Goal: Task Accomplishment & Management: Use online tool/utility

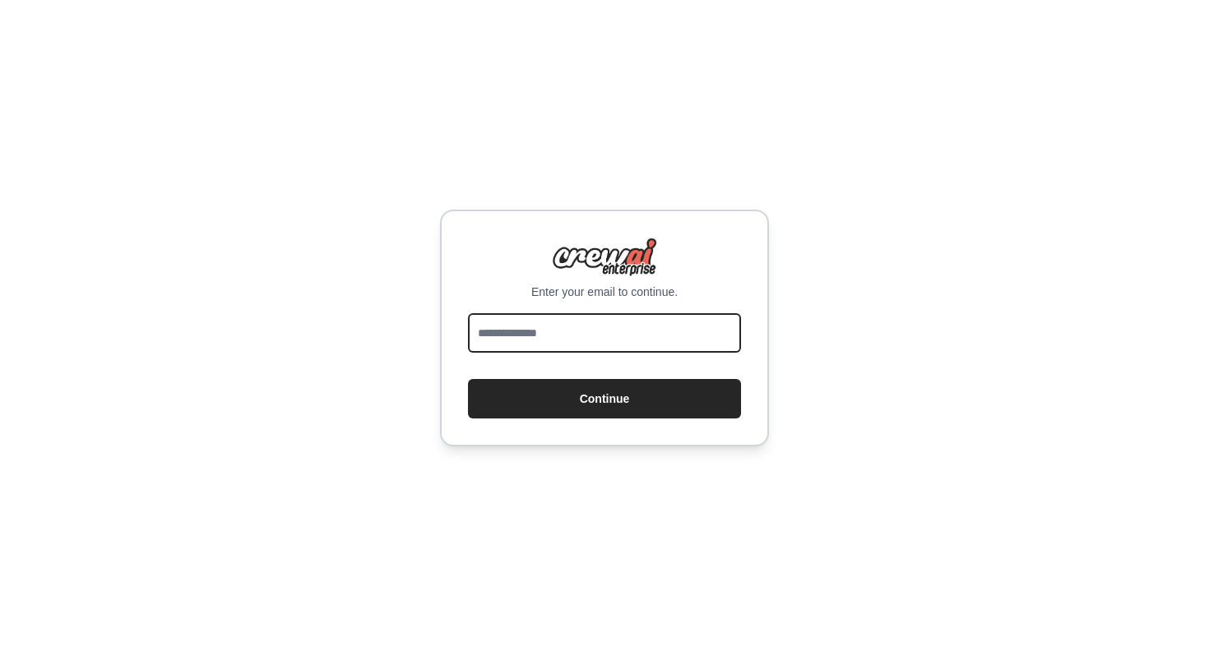
click at [629, 336] on input "email" at bounding box center [604, 332] width 273 height 39
type input "**********"
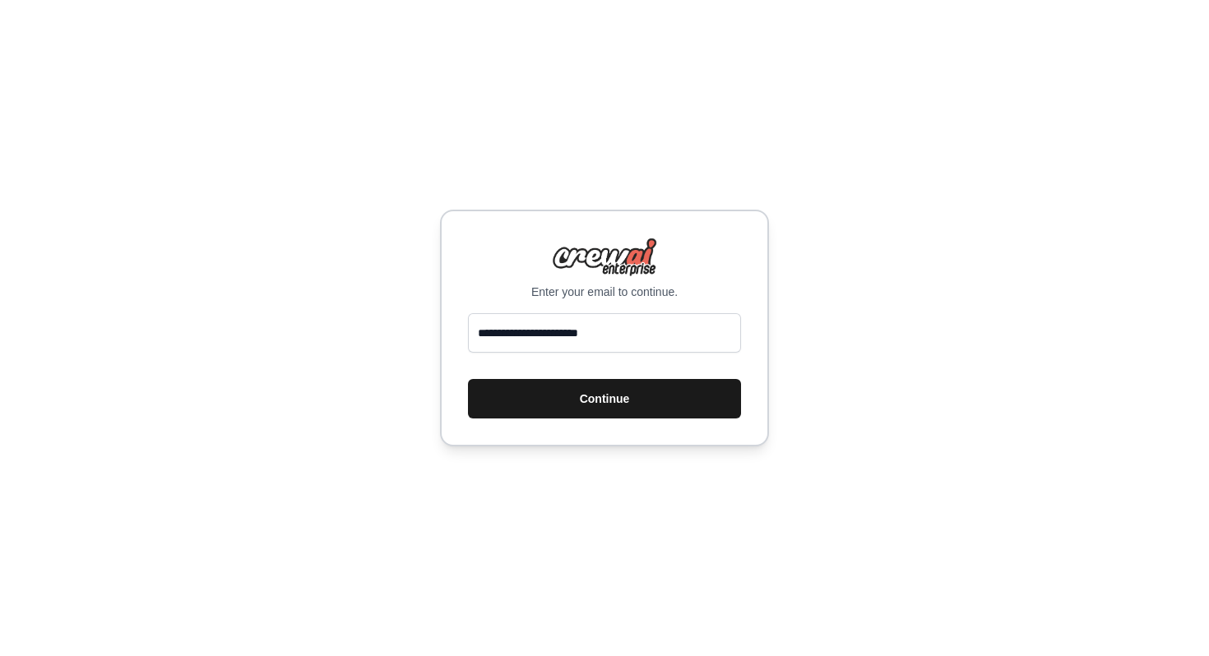
click at [651, 397] on button "Continue" at bounding box center [604, 398] width 273 height 39
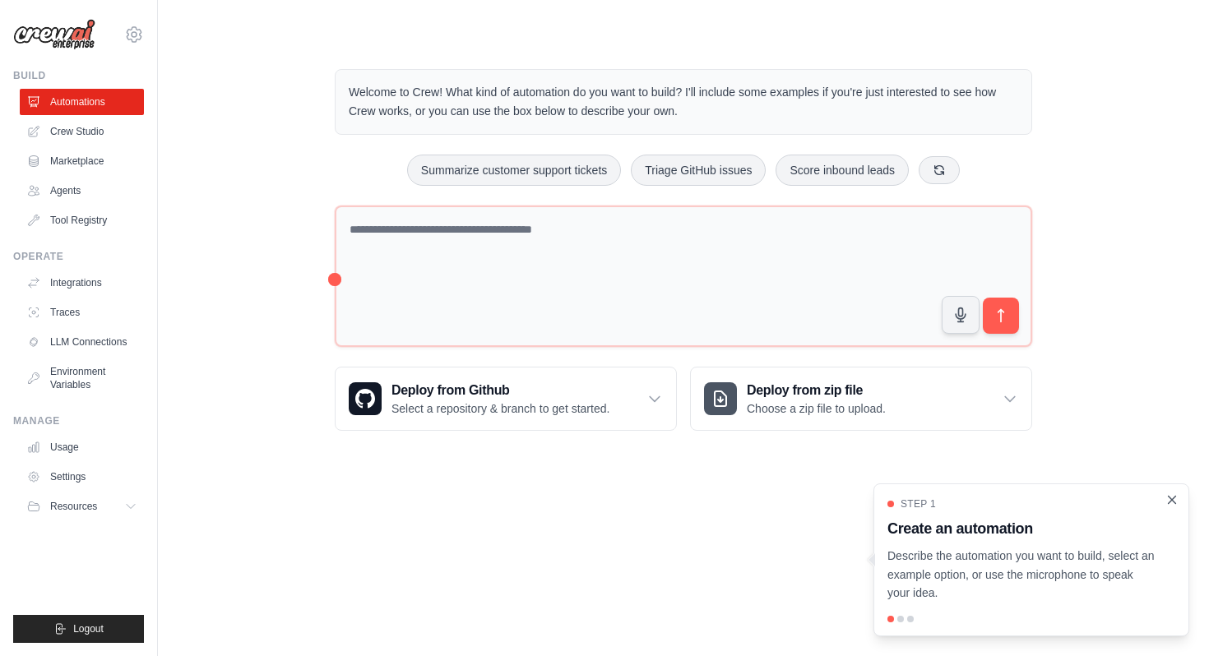
click at [1170, 503] on icon "Close walkthrough" at bounding box center [1172, 500] width 15 height 15
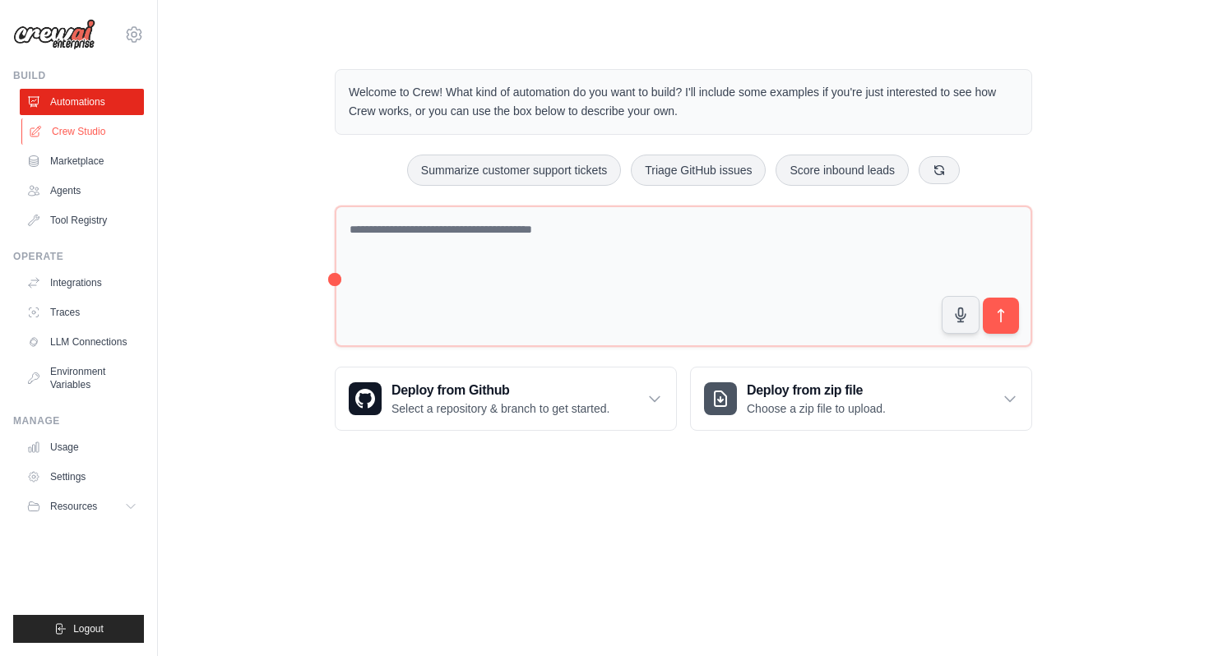
click at [80, 124] on link "Crew Studio" at bounding box center [83, 131] width 124 height 26
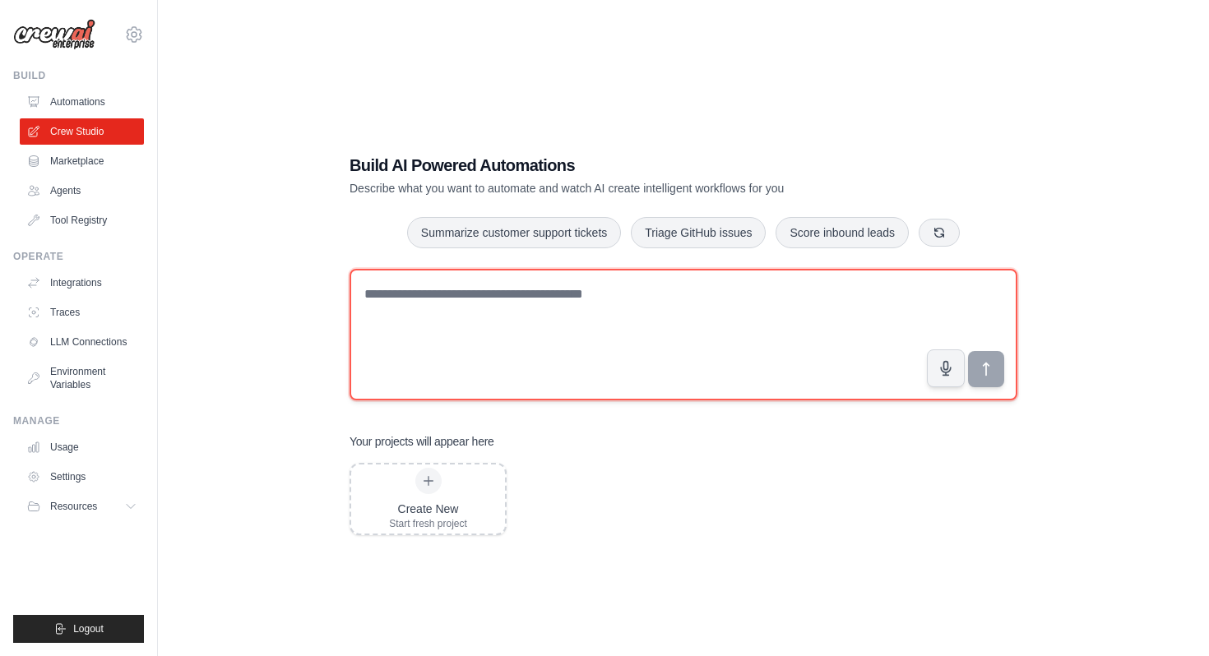
click at [397, 308] on textarea at bounding box center [684, 335] width 668 height 132
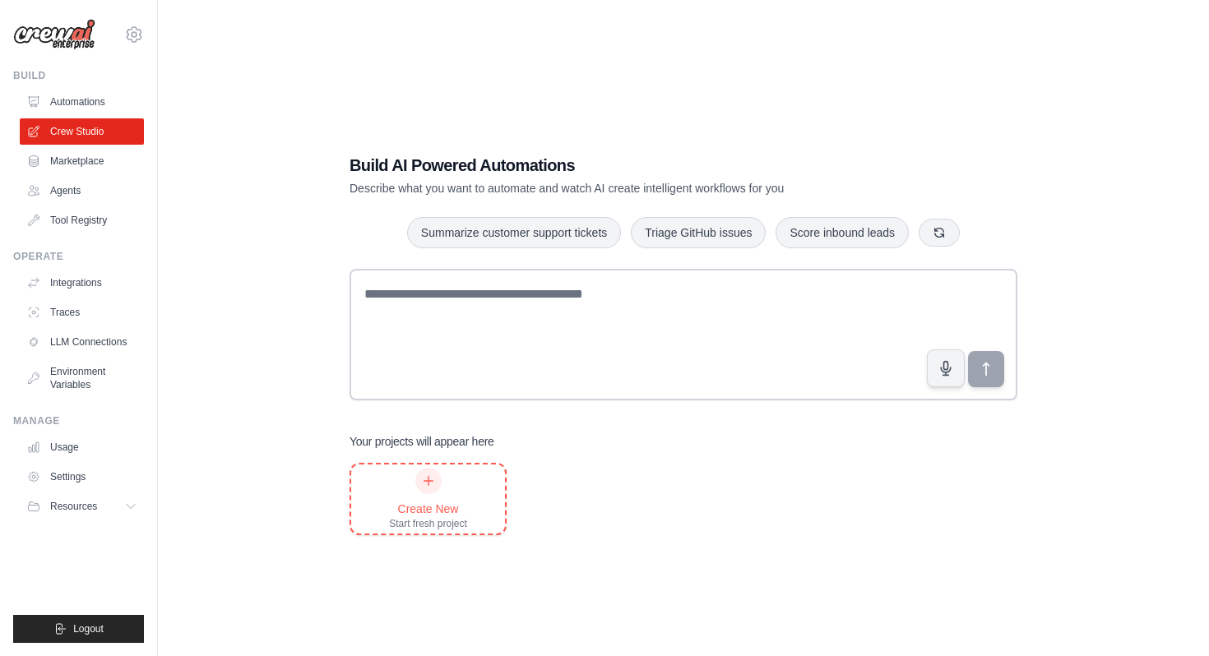
click at [427, 478] on icon at bounding box center [428, 481] width 13 height 13
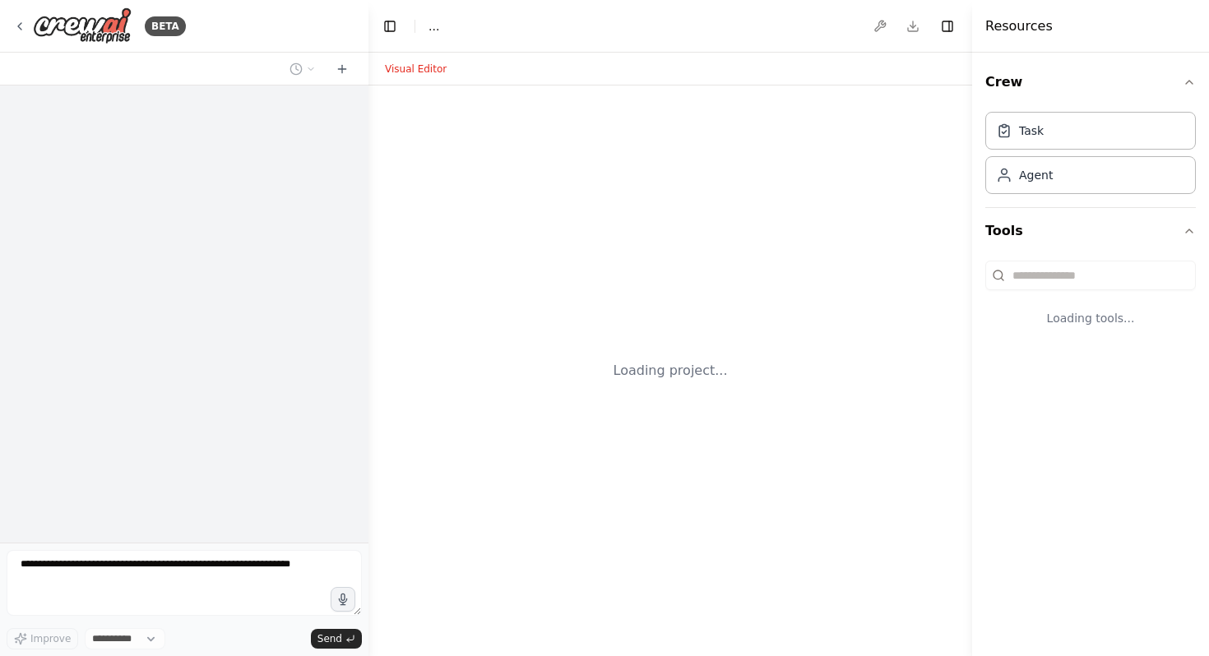
select select "****"
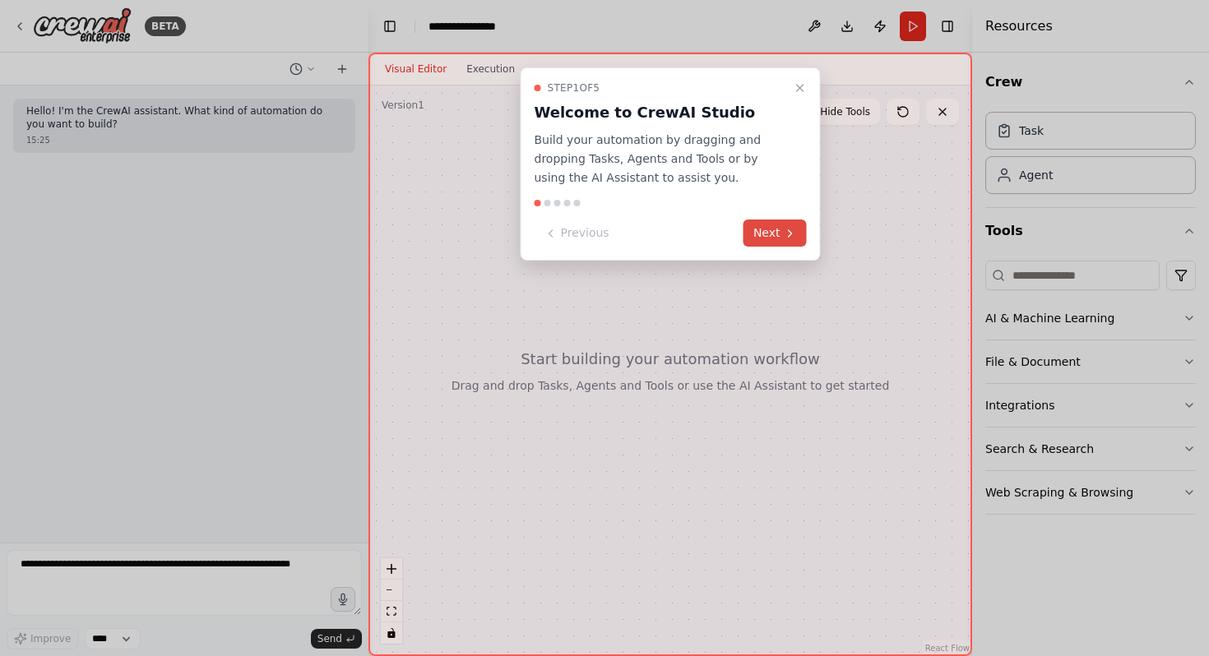
click at [782, 233] on button "Next" at bounding box center [774, 233] width 63 height 27
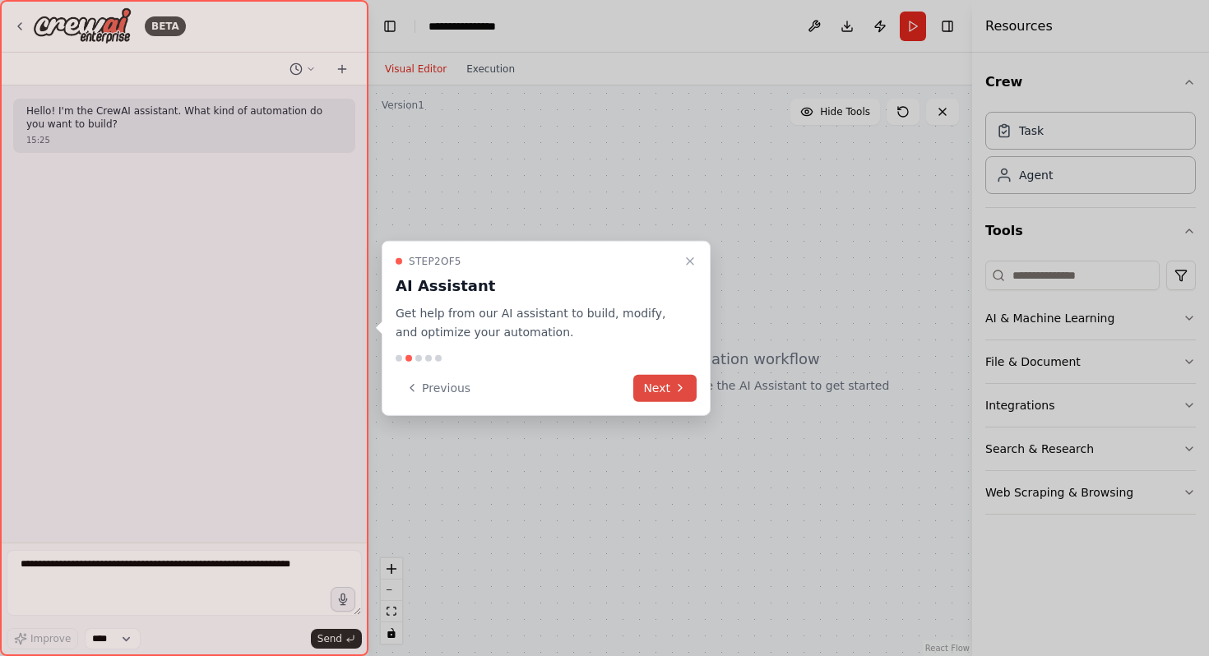
click at [674, 391] on icon at bounding box center [680, 388] width 13 height 13
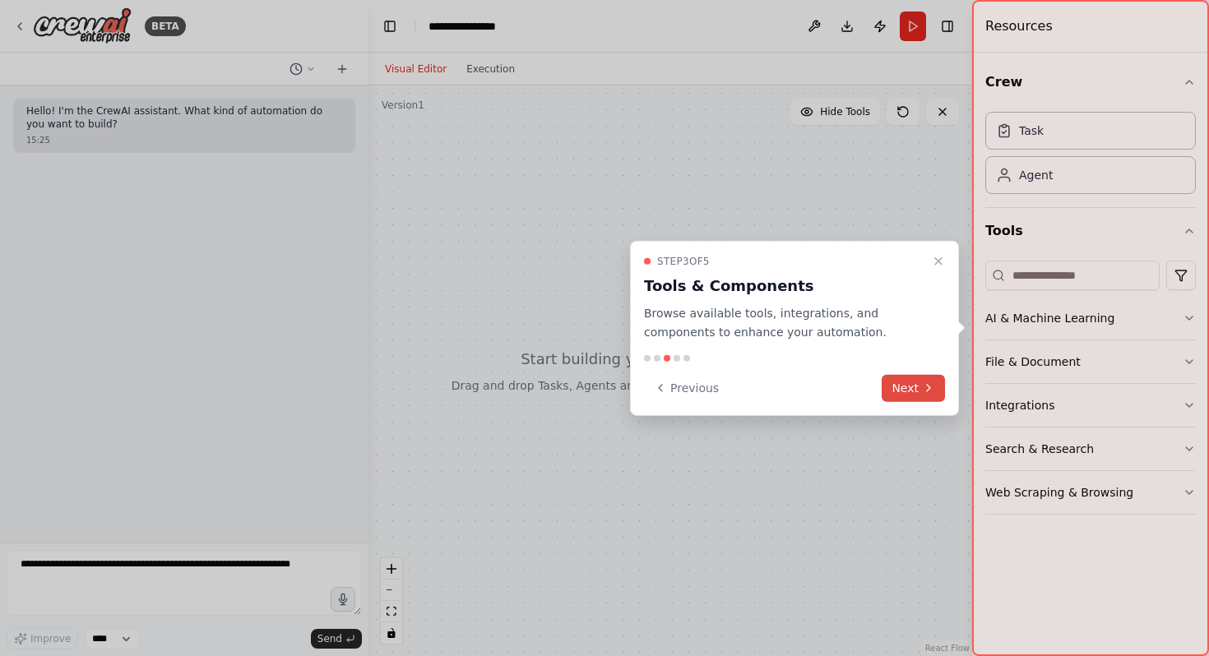
click at [904, 381] on button "Next" at bounding box center [913, 387] width 63 height 27
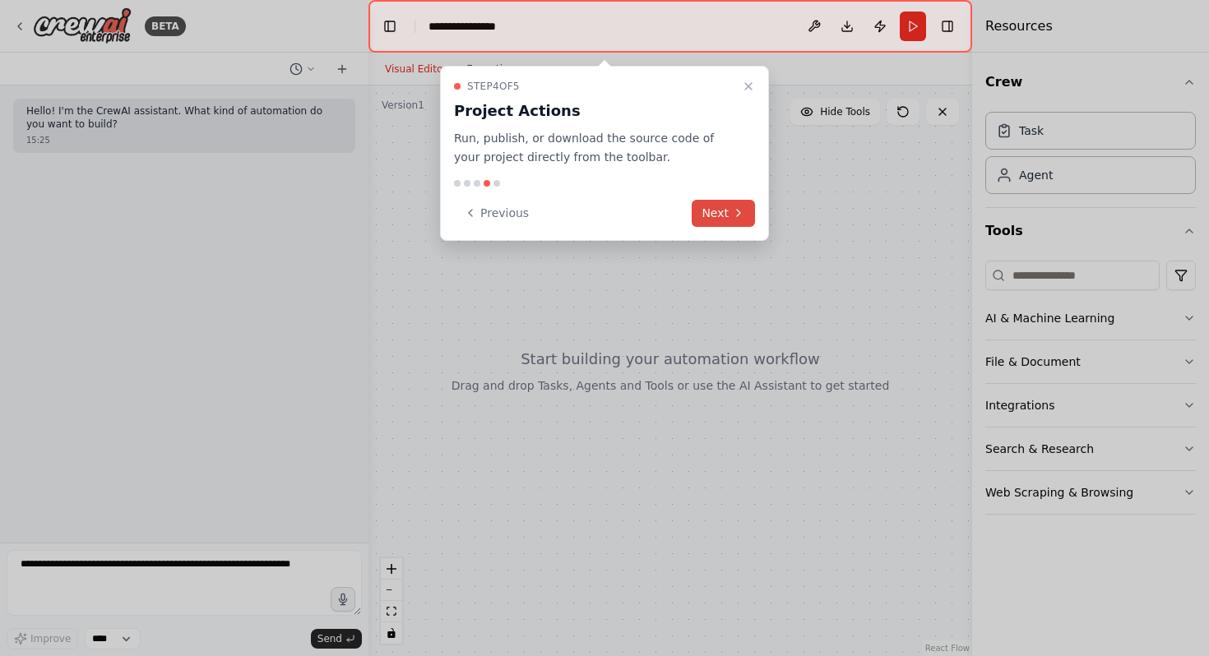
click at [713, 221] on button "Next" at bounding box center [723, 213] width 63 height 27
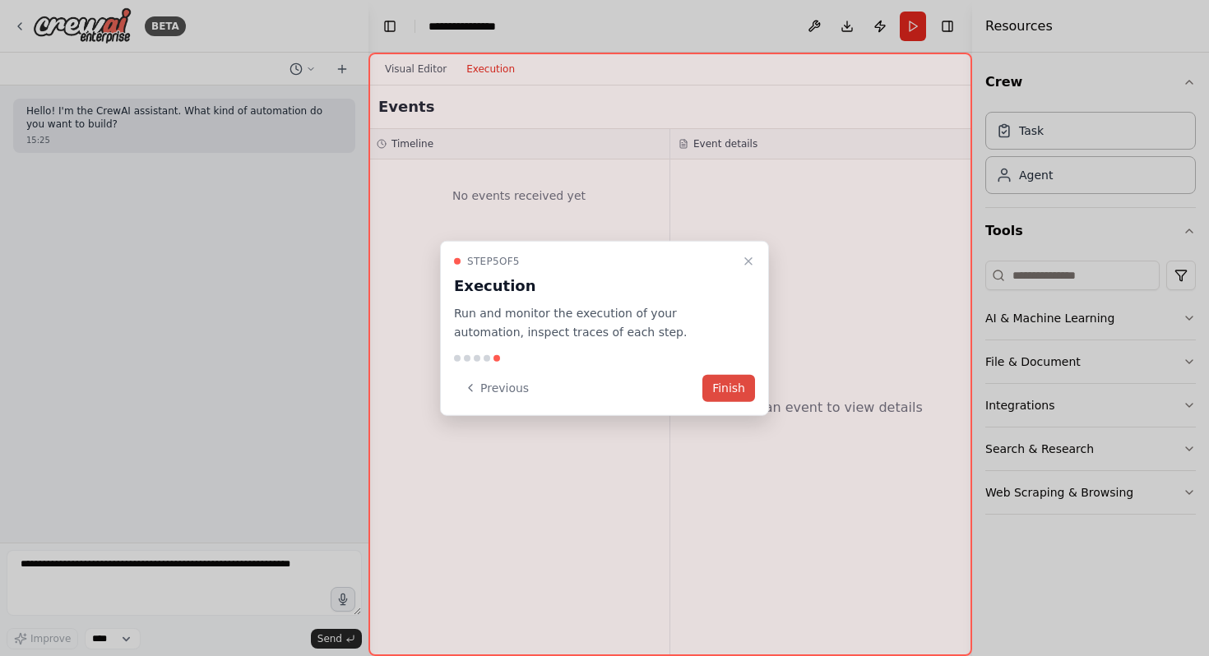
click at [739, 388] on button "Finish" at bounding box center [728, 387] width 53 height 27
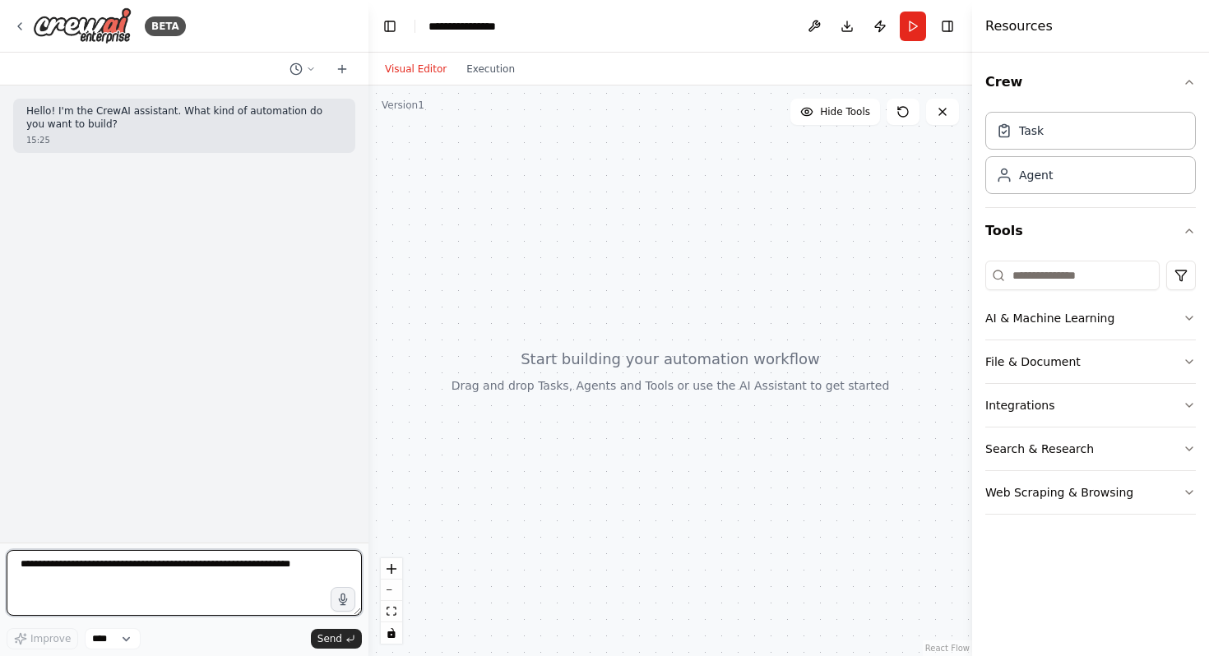
click at [100, 578] on textarea at bounding box center [184, 583] width 355 height 66
paste textarea "**********"
type textarea "**********"
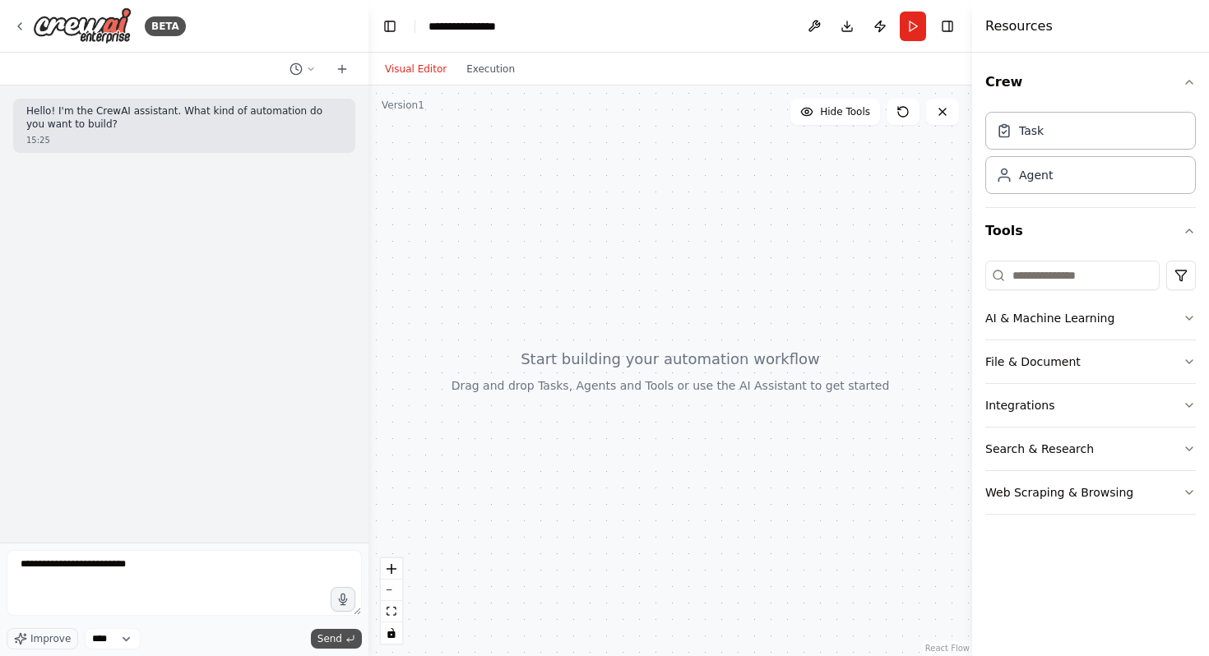
click at [331, 640] on span "Send" at bounding box center [329, 638] width 25 height 13
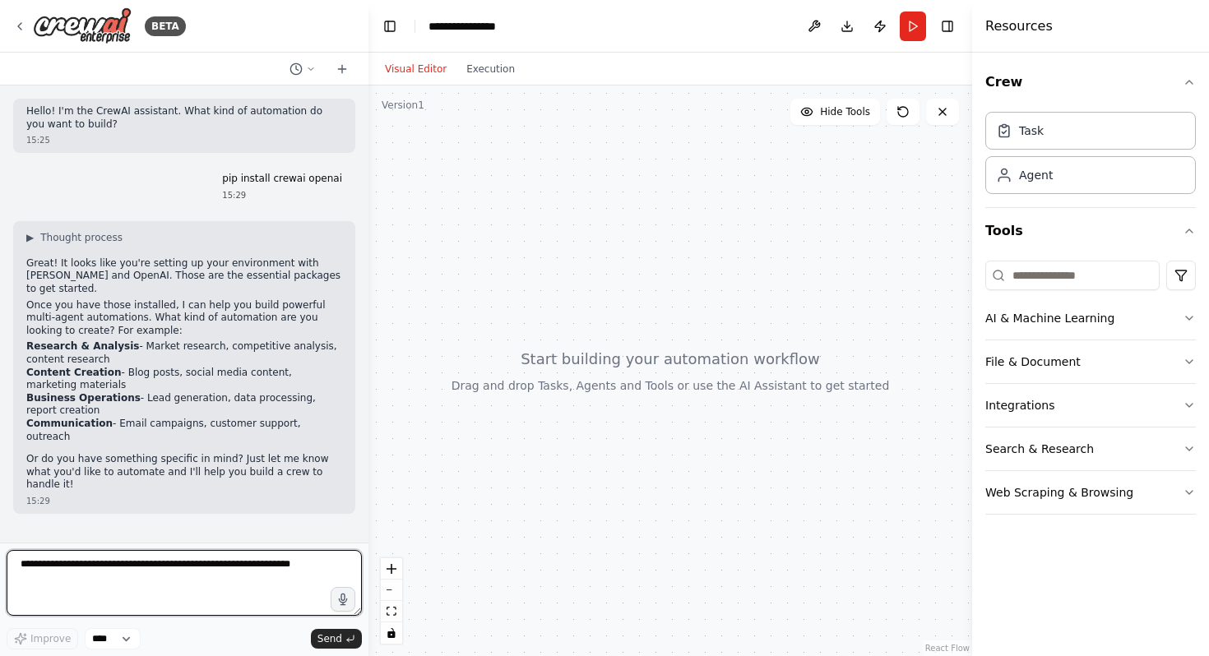
click at [136, 553] on textarea at bounding box center [184, 583] width 355 height 66
paste textarea "**********"
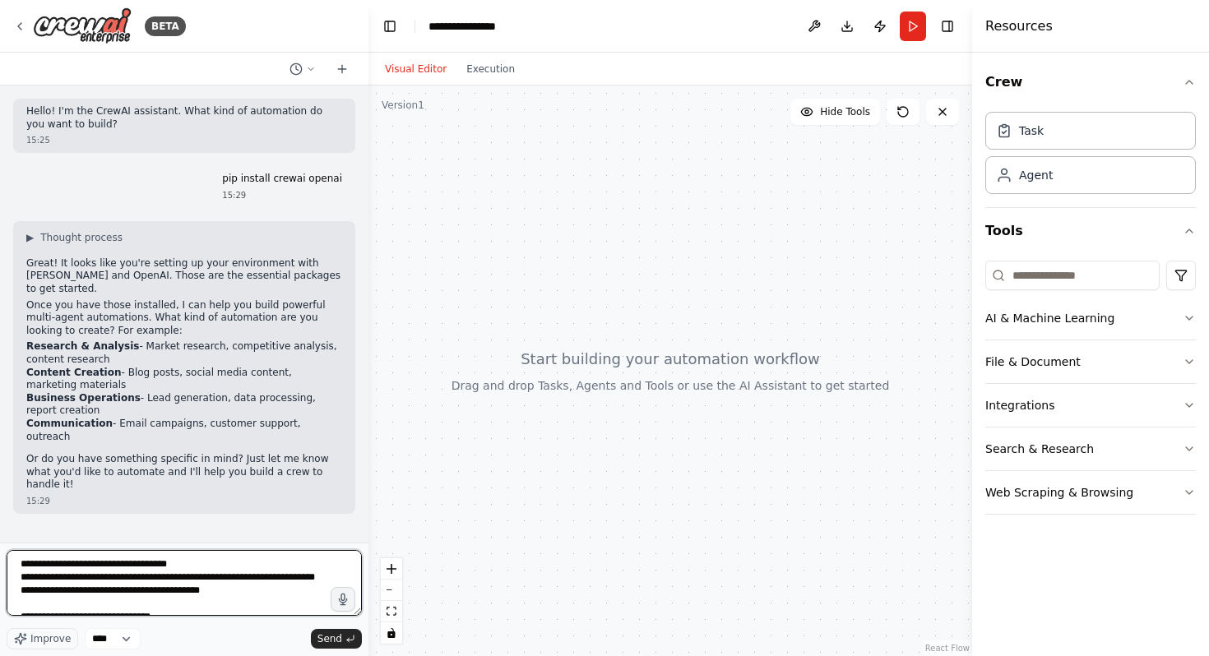
scroll to position [1376, 0]
type textarea "**********"
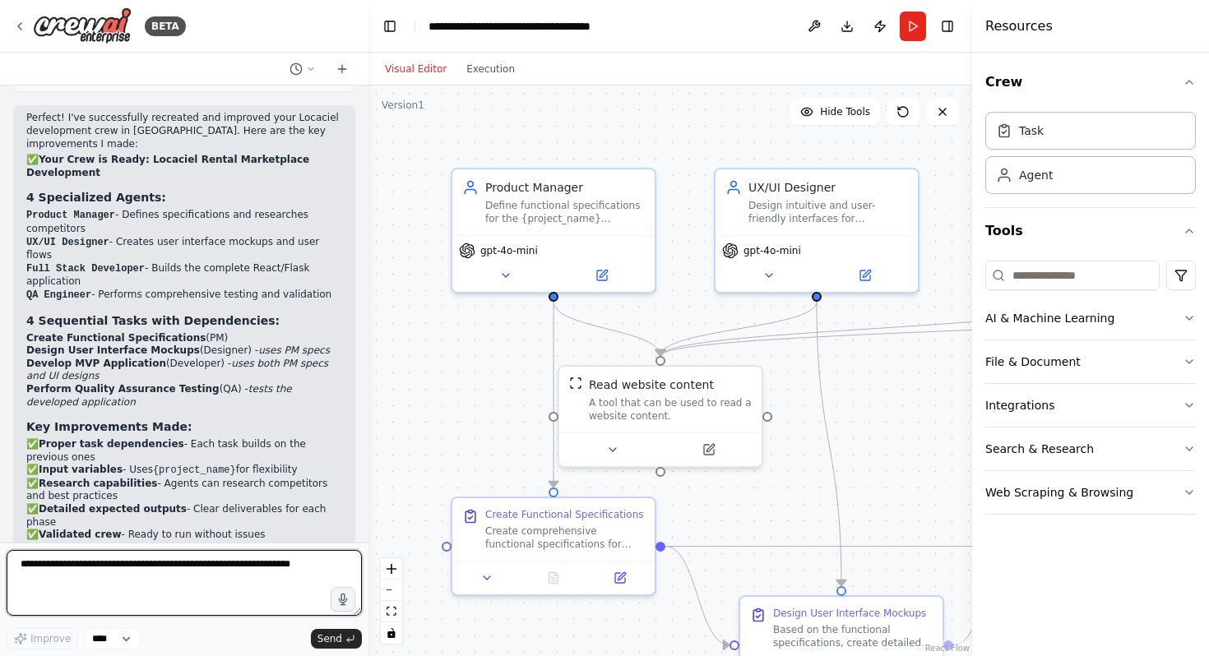
scroll to position [2745, 0]
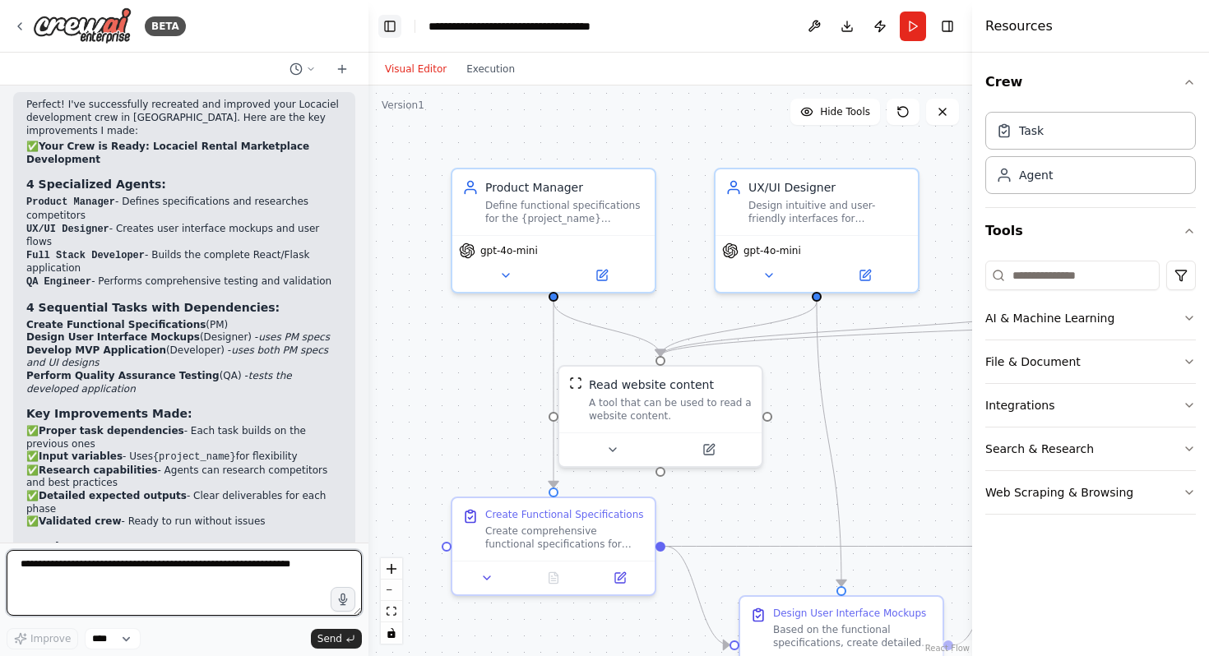
click at [392, 28] on button "Toggle Left Sidebar" at bounding box center [389, 26] width 23 height 23
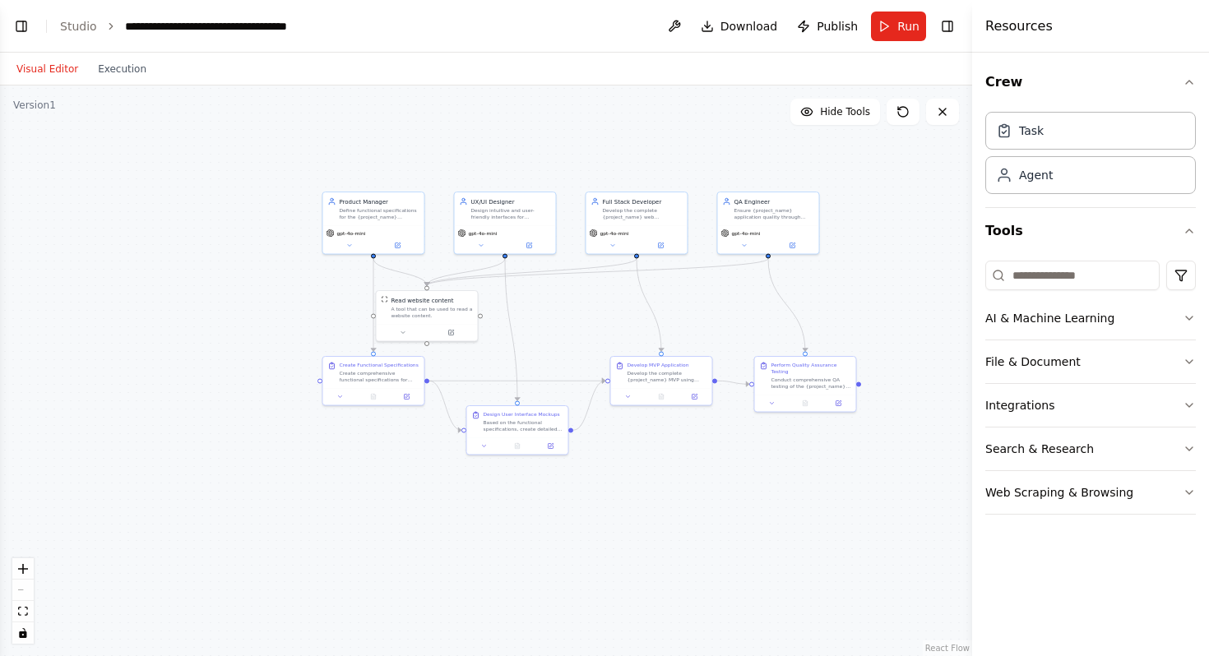
drag, startPoint x: 670, startPoint y: 410, endPoint x: 588, endPoint y: 280, distance: 153.1
click at [588, 280] on div ".deletable-edge-delete-btn { width: 20px; height: 20px; border: 0px solid #ffff…" at bounding box center [486, 371] width 972 height 571
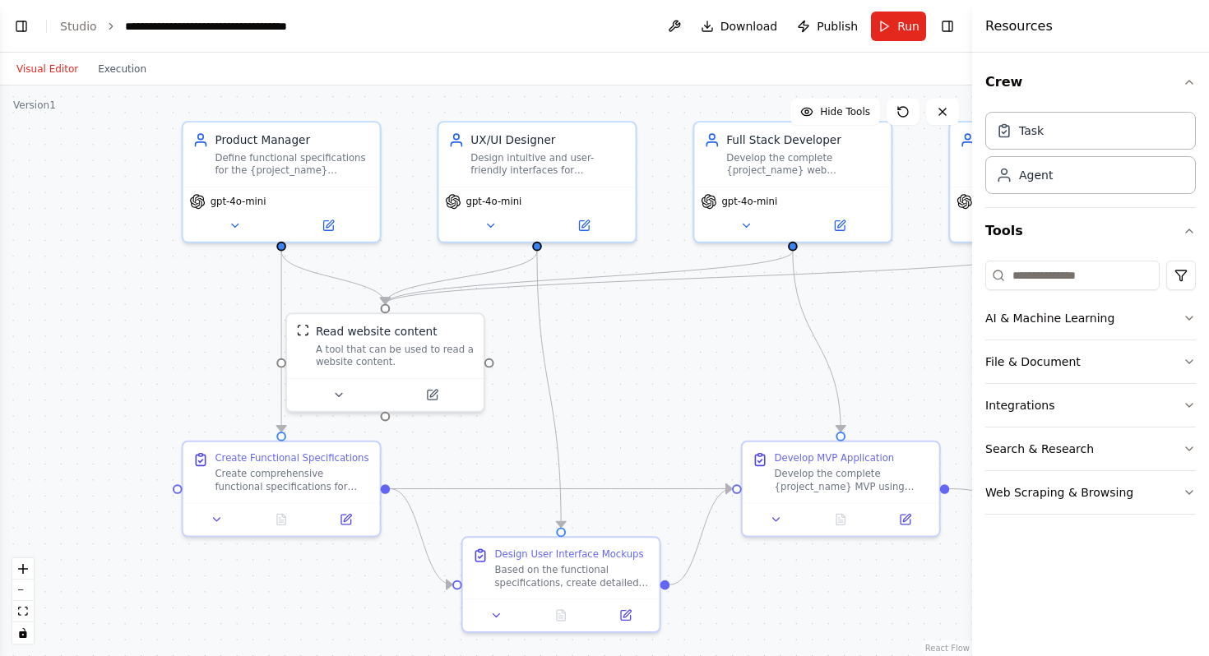
drag, startPoint x: 512, startPoint y: 307, endPoint x: 675, endPoint y: 385, distance: 181.3
click at [675, 385] on div ".deletable-edge-delete-btn { width: 20px; height: 20px; border: 0px solid #ffff…" at bounding box center [486, 371] width 972 height 571
click at [241, 223] on button at bounding box center [234, 222] width 90 height 19
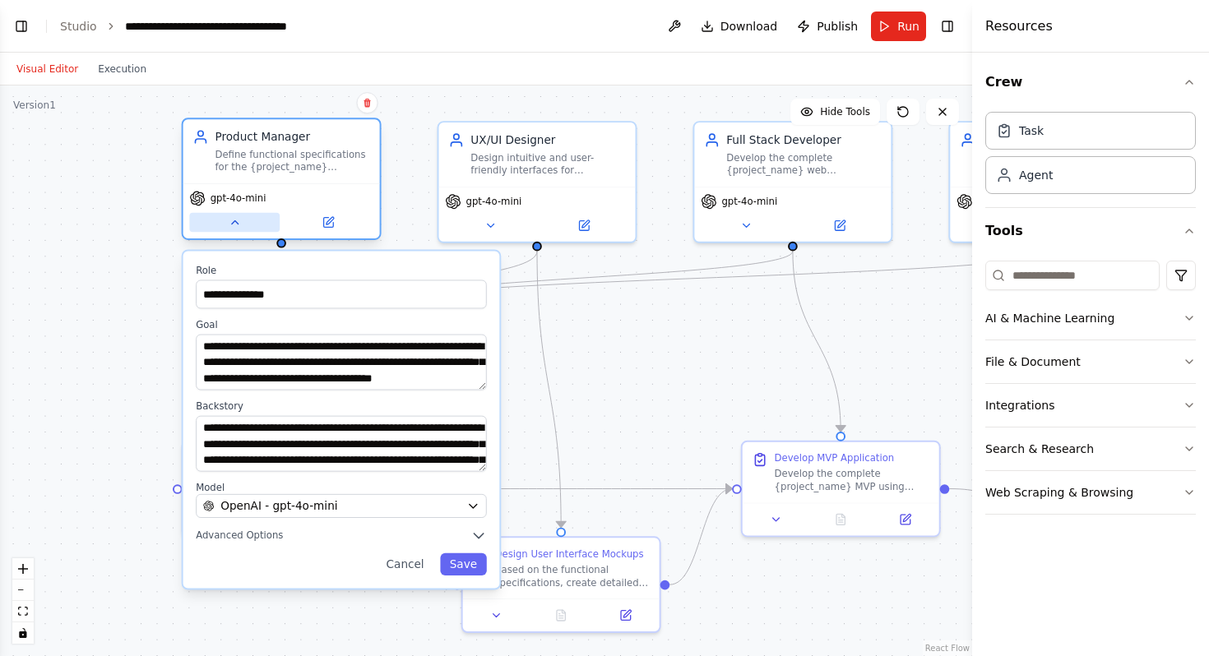
click at [241, 223] on button at bounding box center [234, 222] width 90 height 19
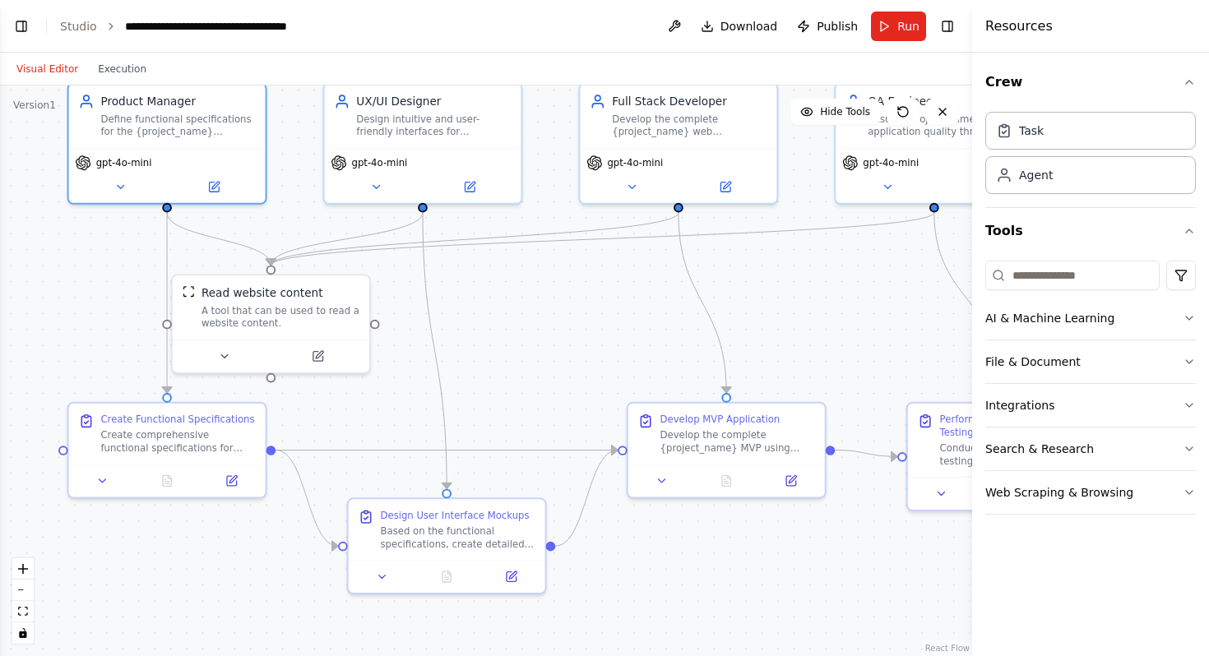
drag, startPoint x: 673, startPoint y: 370, endPoint x: 558, endPoint y: 332, distance: 121.2
click at [558, 332] on div ".deletable-edge-delete-btn { width: 20px; height: 20px; border: 0px solid #ffff…" at bounding box center [486, 371] width 972 height 571
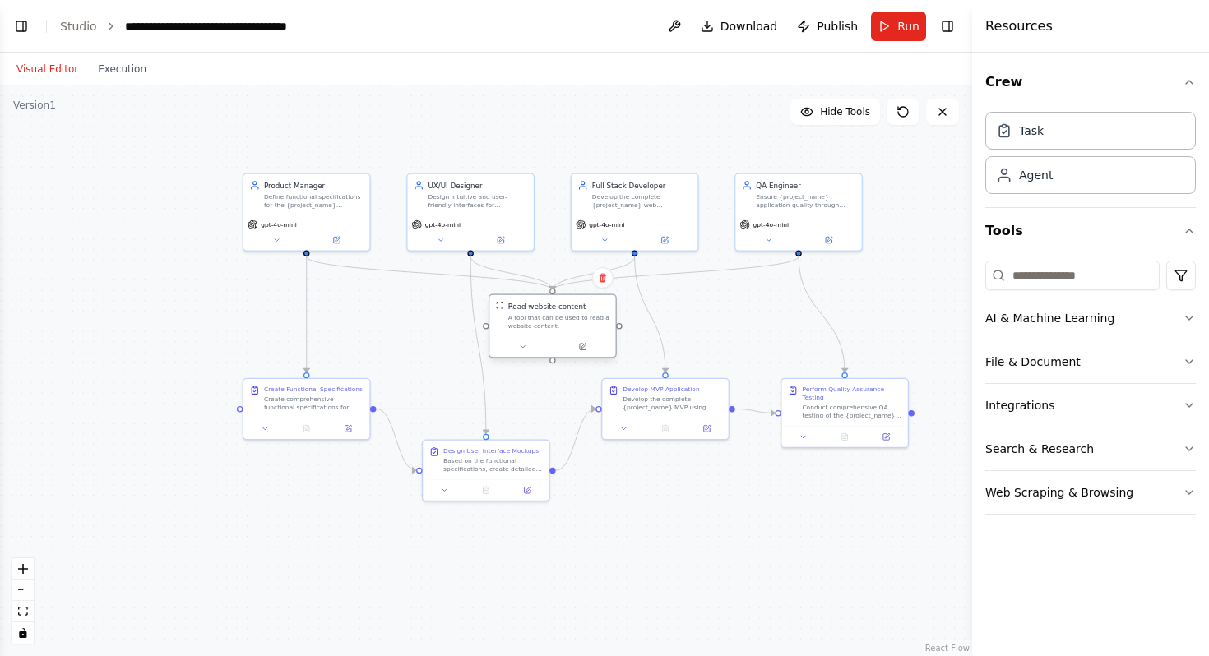
drag, startPoint x: 419, startPoint y: 332, endPoint x: 604, endPoint y: 331, distance: 185.0
click at [604, 331] on div "Read website content A tool that can be used to read a website content." at bounding box center [552, 315] width 126 height 41
click at [18, 19] on button "Toggle Left Sidebar" at bounding box center [21, 26] width 23 height 23
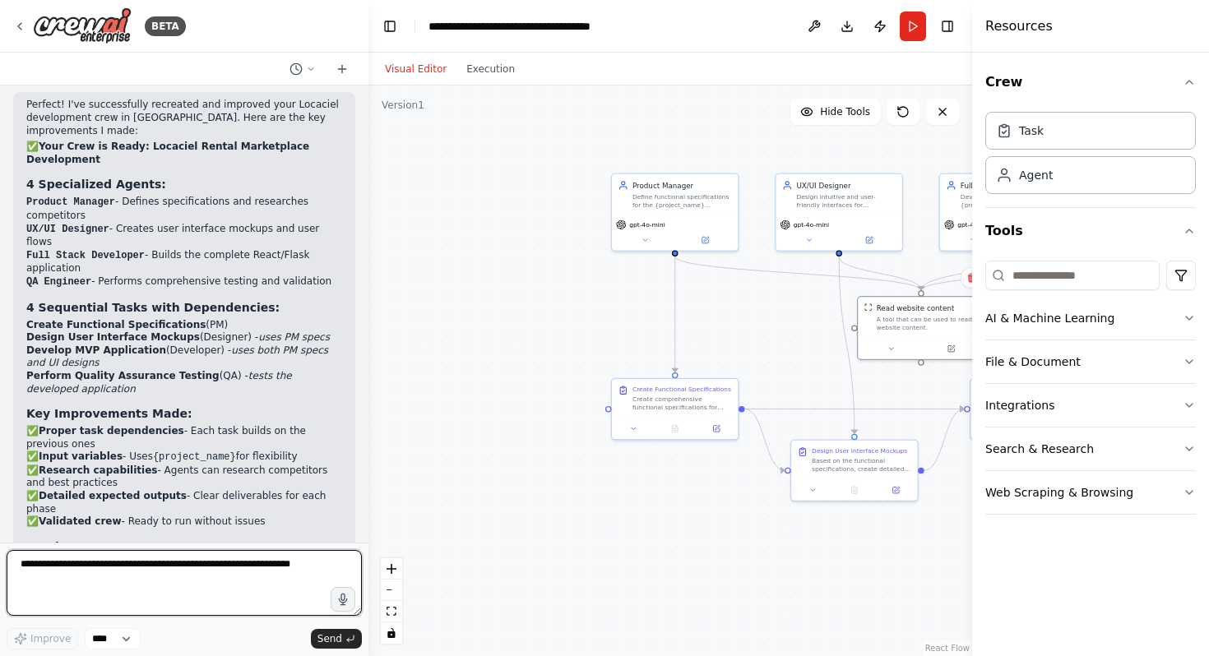
click at [195, 564] on textarea at bounding box center [184, 583] width 355 height 66
paste textarea "**********"
type textarea "**********"
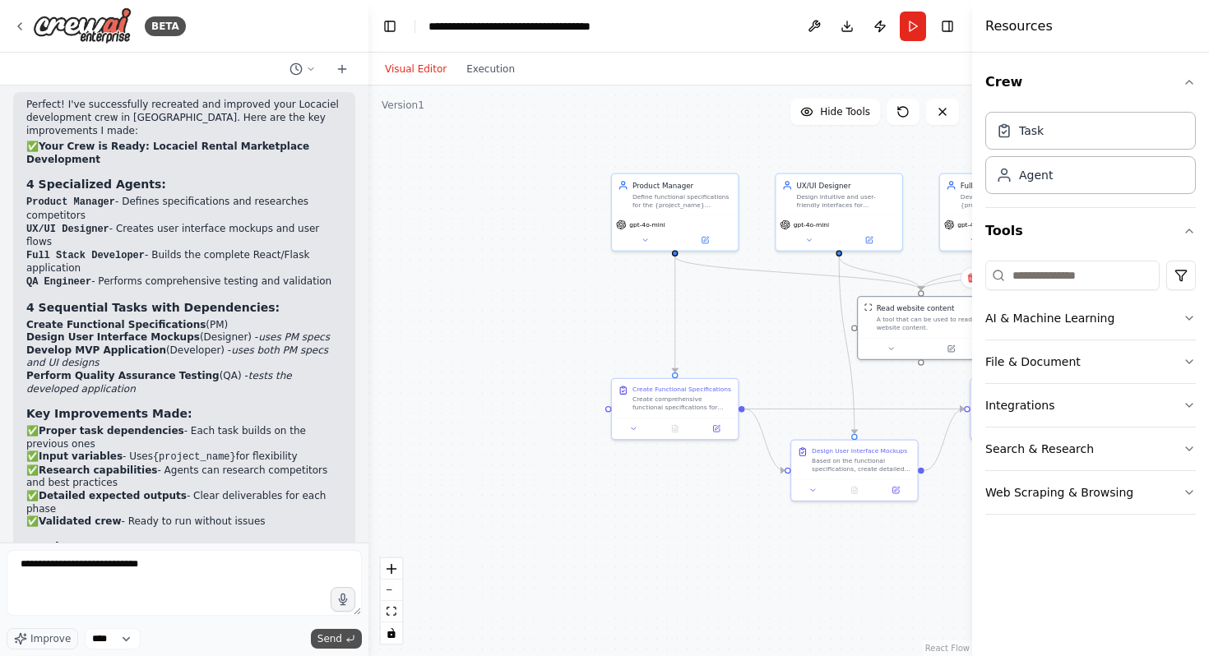
click at [330, 640] on span "Send" at bounding box center [329, 638] width 25 height 13
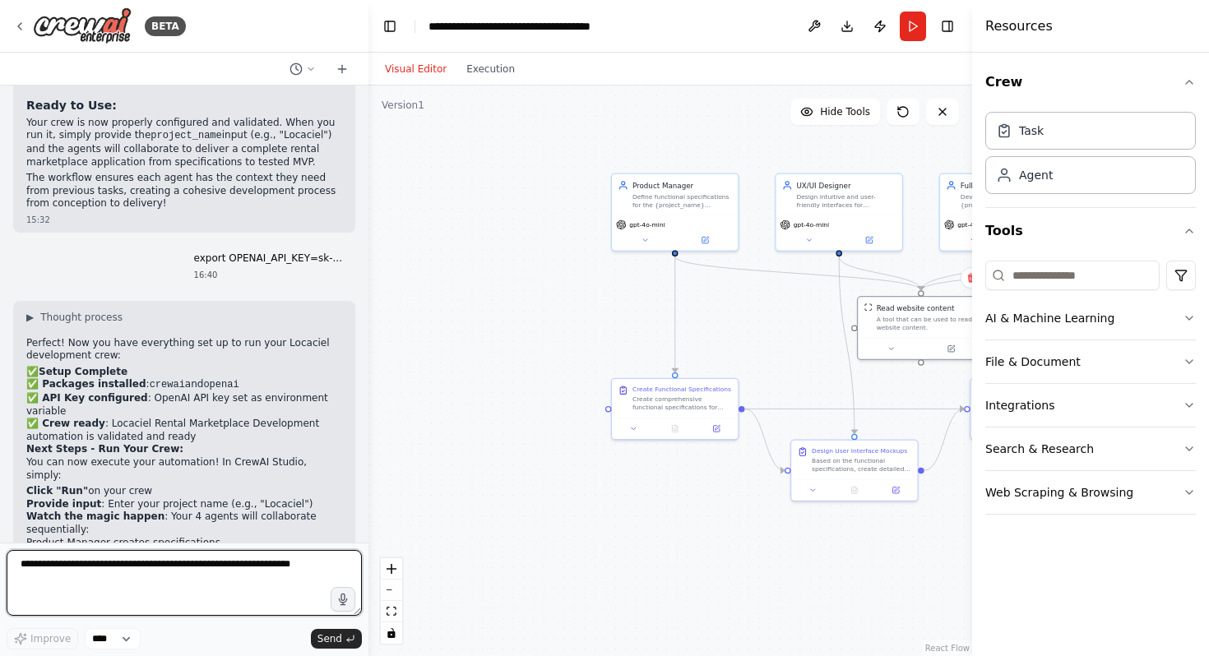
scroll to position [3177, 0]
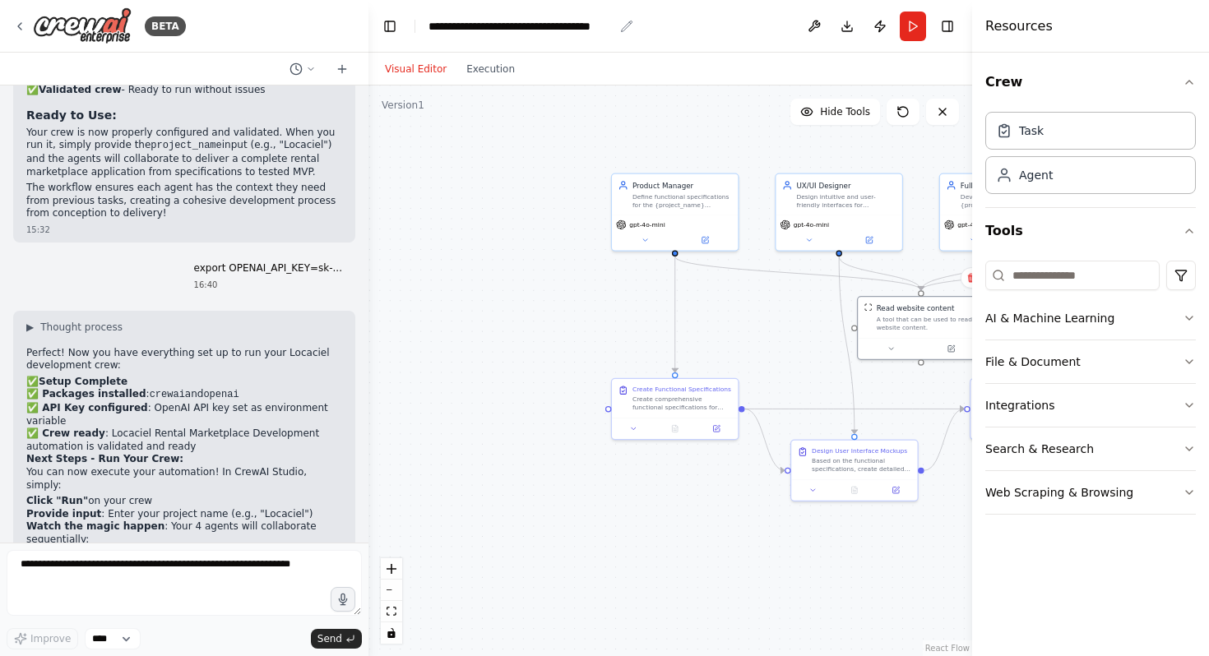
click at [484, 24] on div "**********" at bounding box center [520, 26] width 185 height 16
click at [484, 24] on div "**********" at bounding box center [541, 26] width 227 height 16
drag, startPoint x: 484, startPoint y: 24, endPoint x: 604, endPoint y: 35, distance: 120.6
click at [604, 35] on header "**********" at bounding box center [670, 26] width 604 height 53
click at [610, 33] on div "**********" at bounding box center [541, 26] width 227 height 16
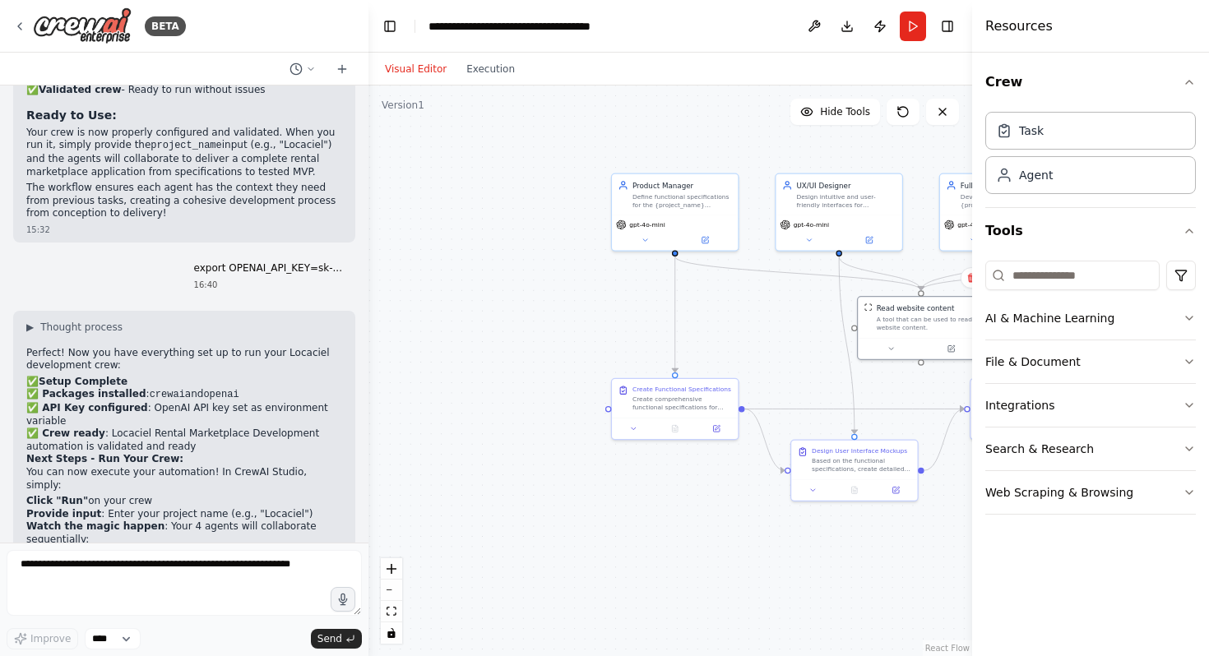
scroll to position [3219, 0]
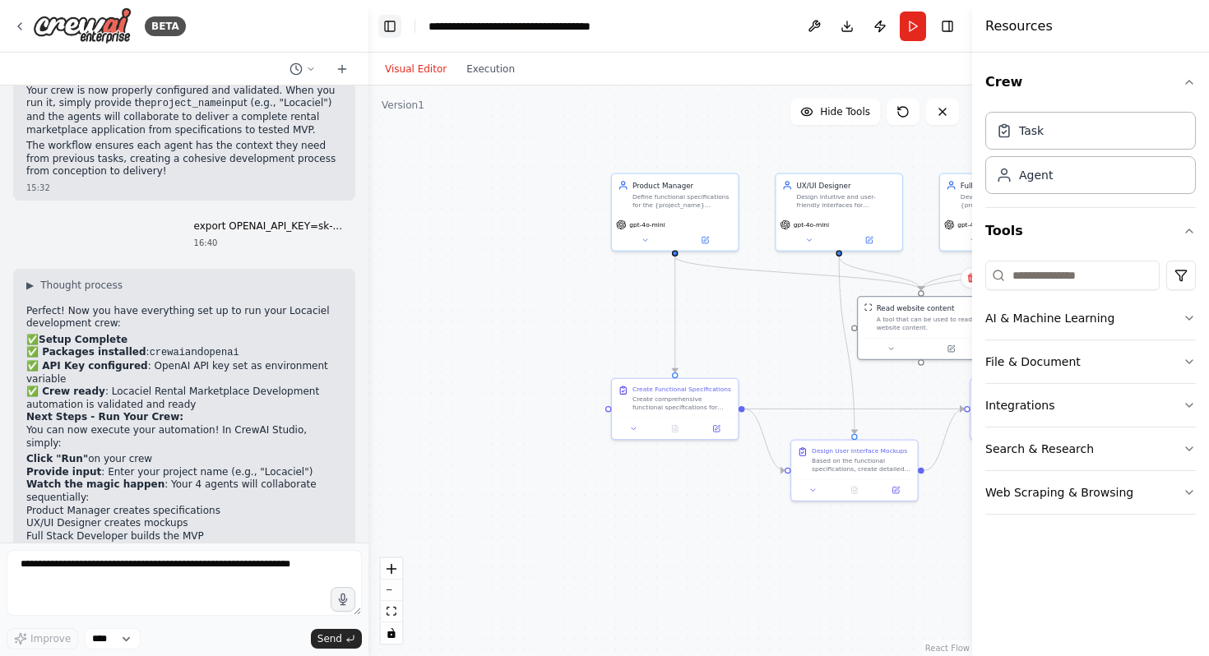
click at [395, 29] on button "Toggle Left Sidebar" at bounding box center [389, 26] width 23 height 23
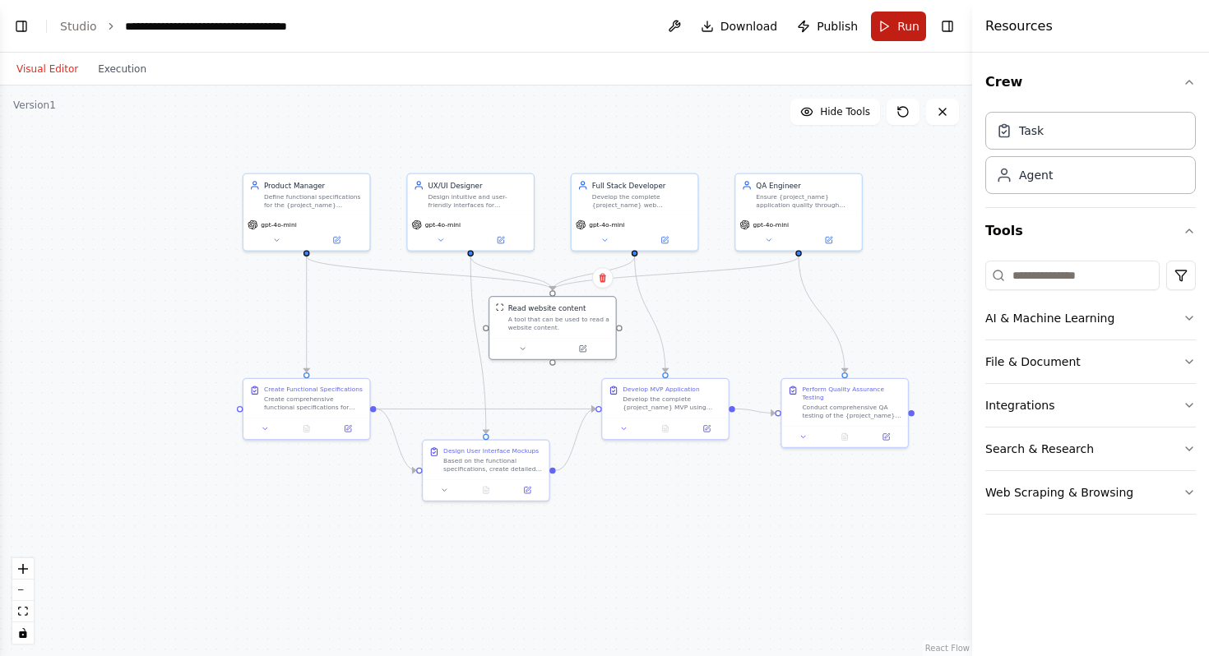
click at [905, 25] on span "Run" at bounding box center [908, 26] width 22 height 16
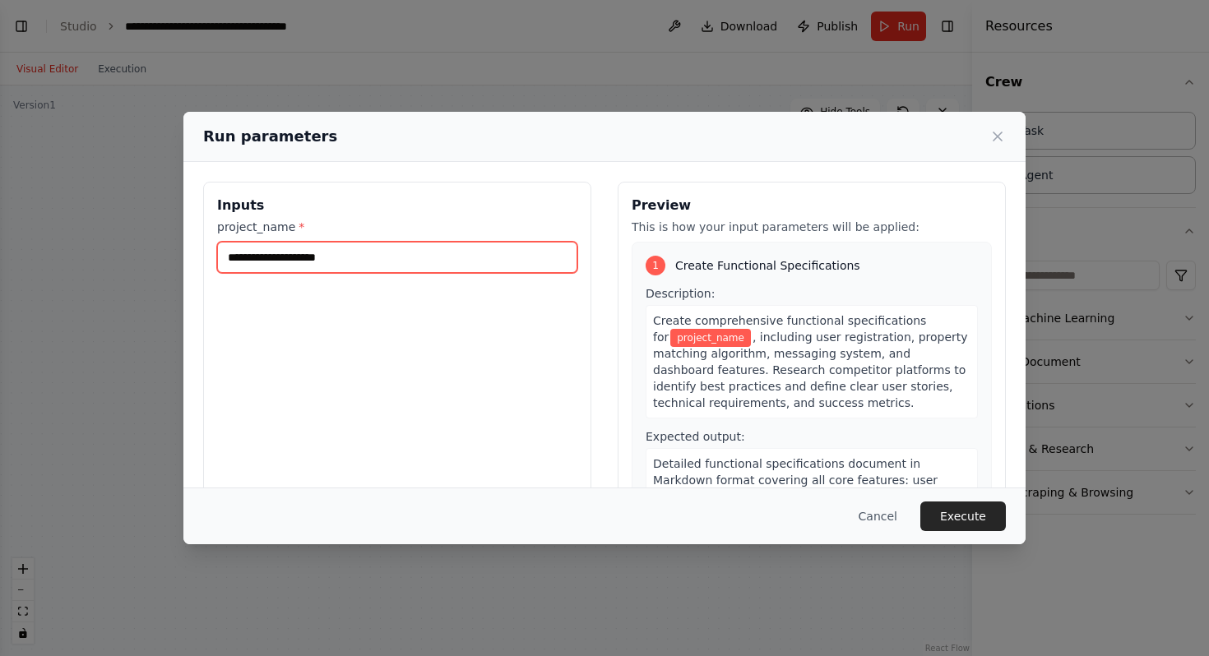
click at [504, 250] on input "project_name *" at bounding box center [397, 257] width 360 height 31
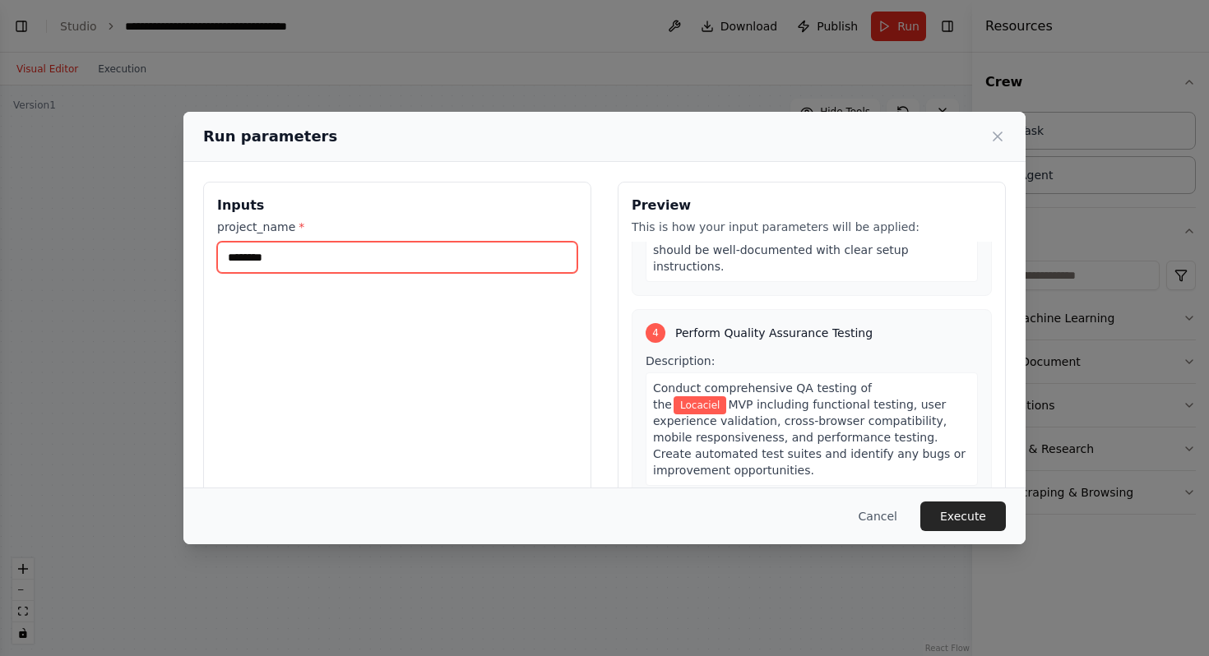
scroll to position [1052, 0]
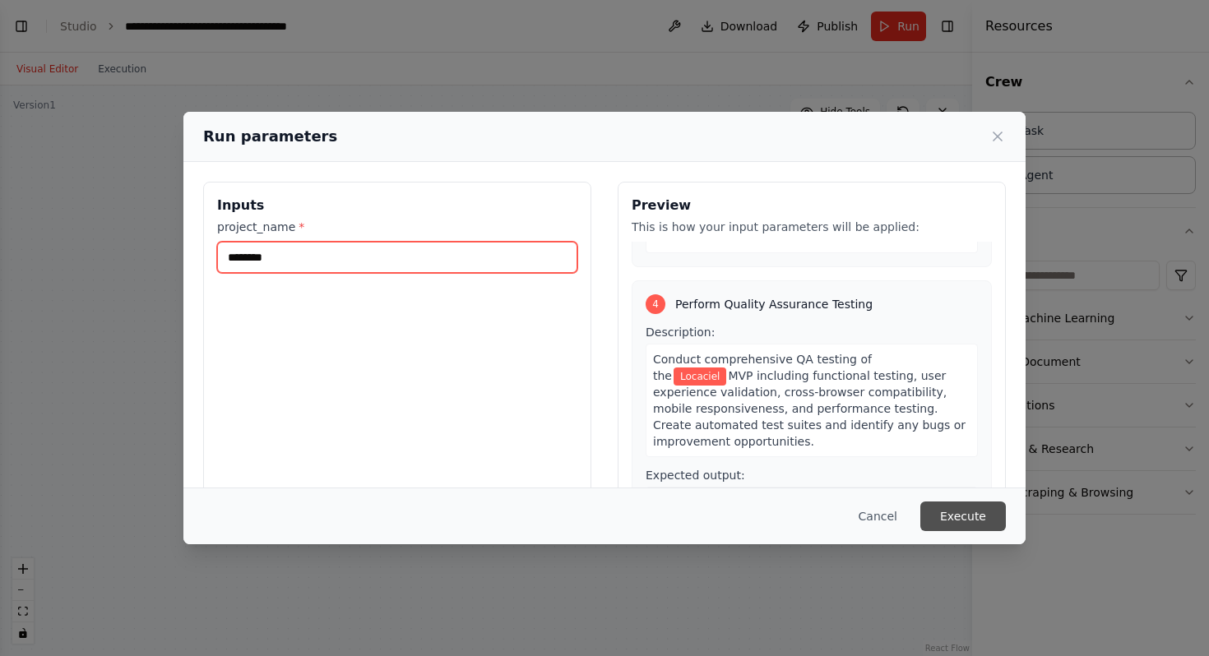
type input "********"
click at [959, 513] on button "Execute" at bounding box center [963, 517] width 86 height 30
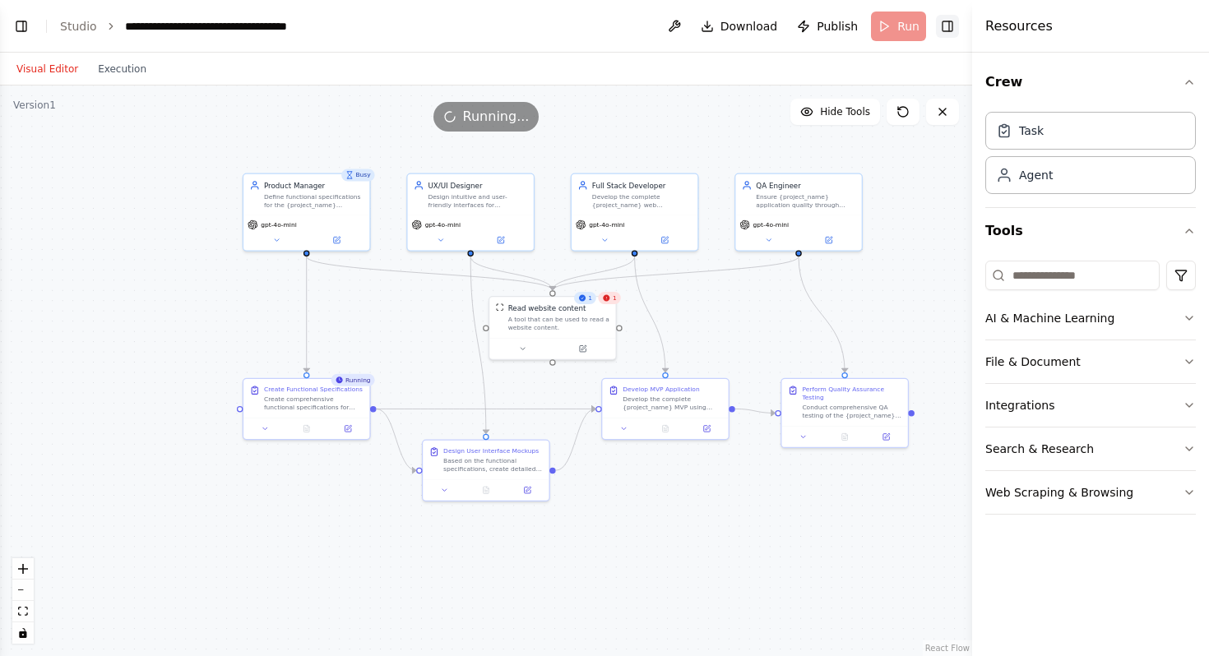
click at [948, 25] on button "Toggle Right Sidebar" at bounding box center [947, 26] width 23 height 23
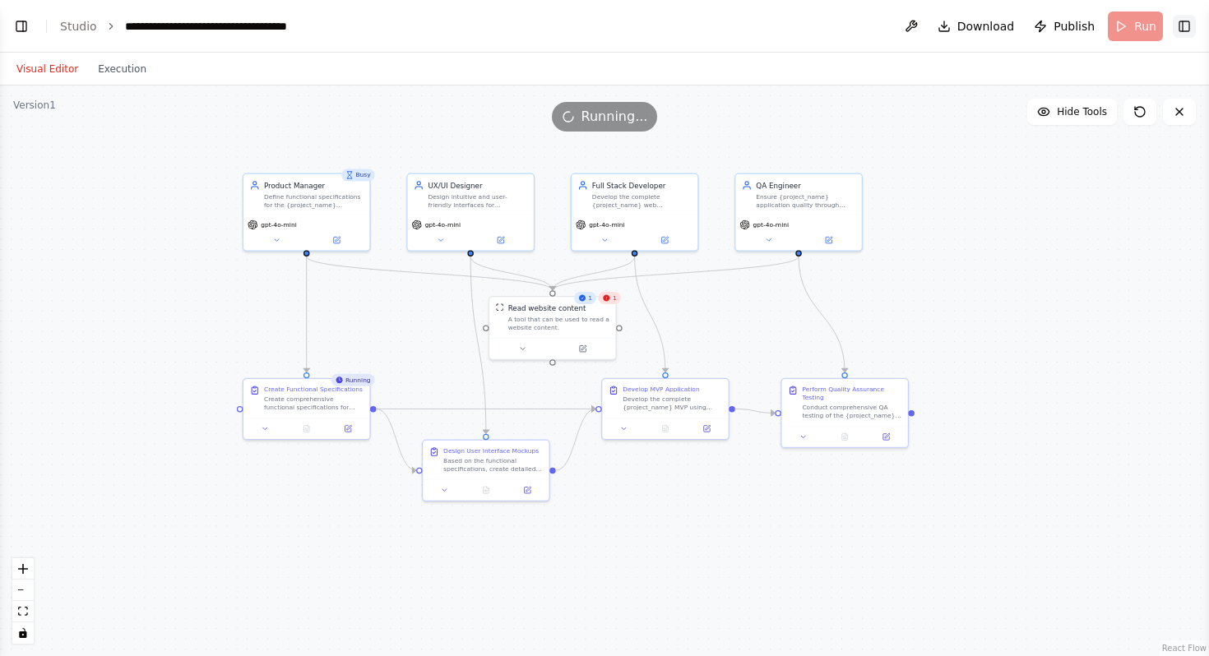
click at [1183, 25] on button "Toggle Right Sidebar" at bounding box center [1184, 26] width 23 height 23
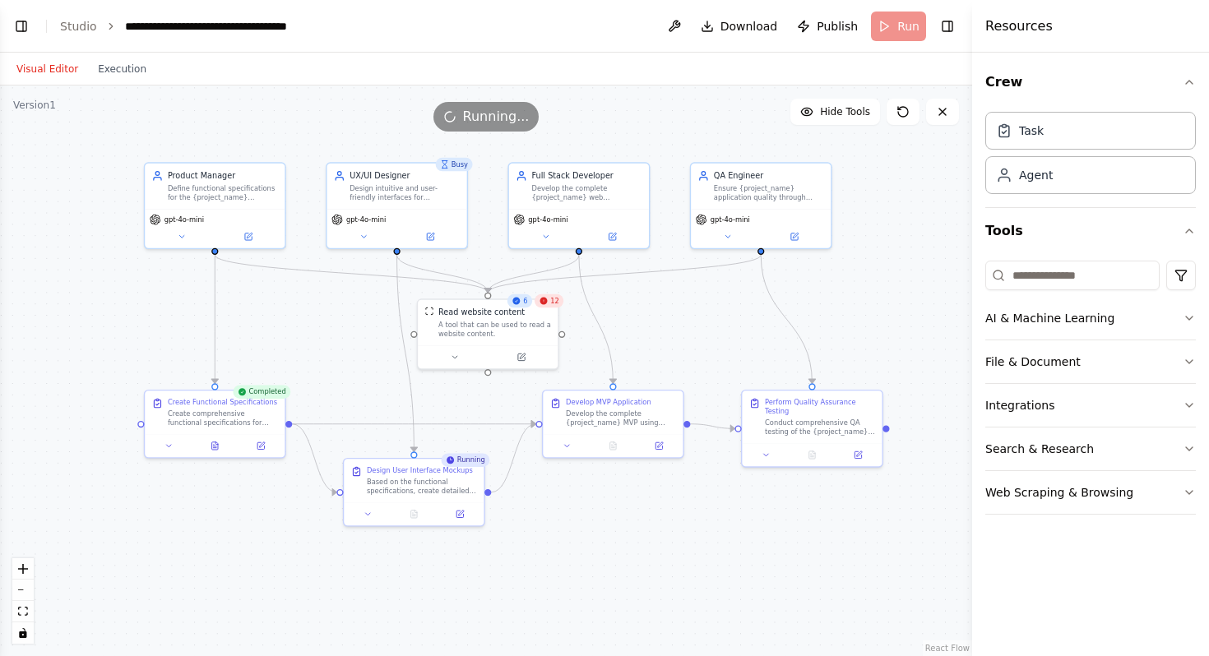
drag, startPoint x: 407, startPoint y: 344, endPoint x: 326, endPoint y: 343, distance: 81.4
click at [326, 343] on div ".deletable-edge-delete-btn { width: 20px; height: 20px; border: 0px solid #ffff…" at bounding box center [486, 371] width 972 height 571
click at [461, 360] on button at bounding box center [457, 355] width 64 height 14
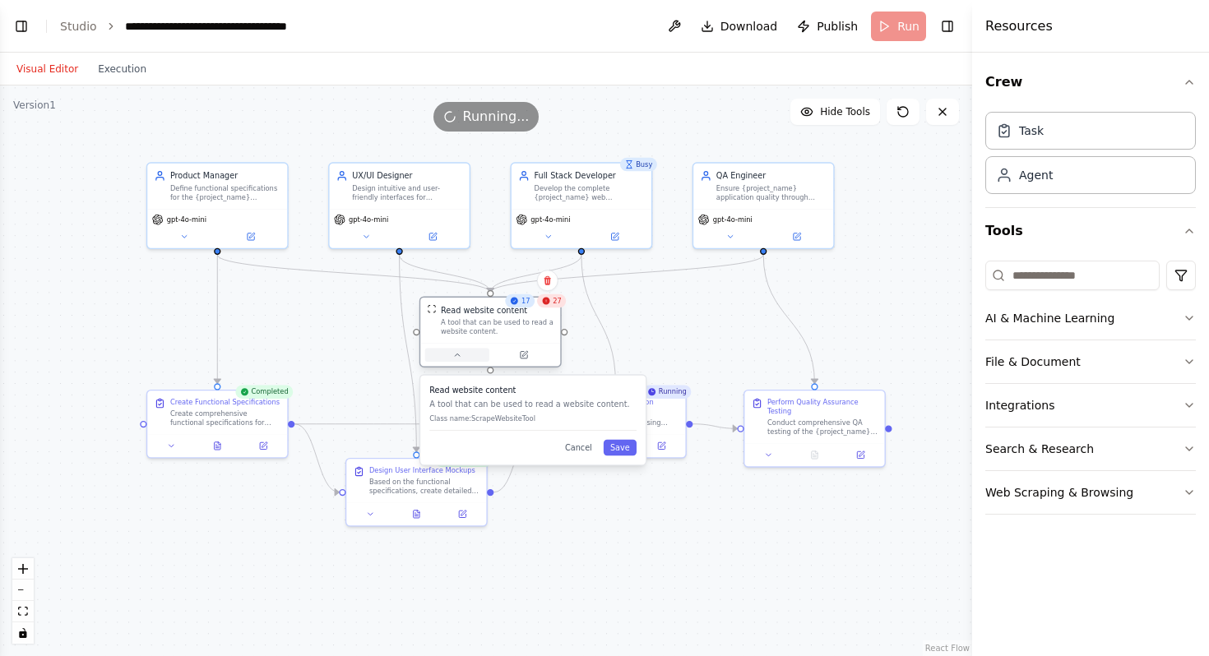
click at [462, 354] on button at bounding box center [457, 355] width 64 height 14
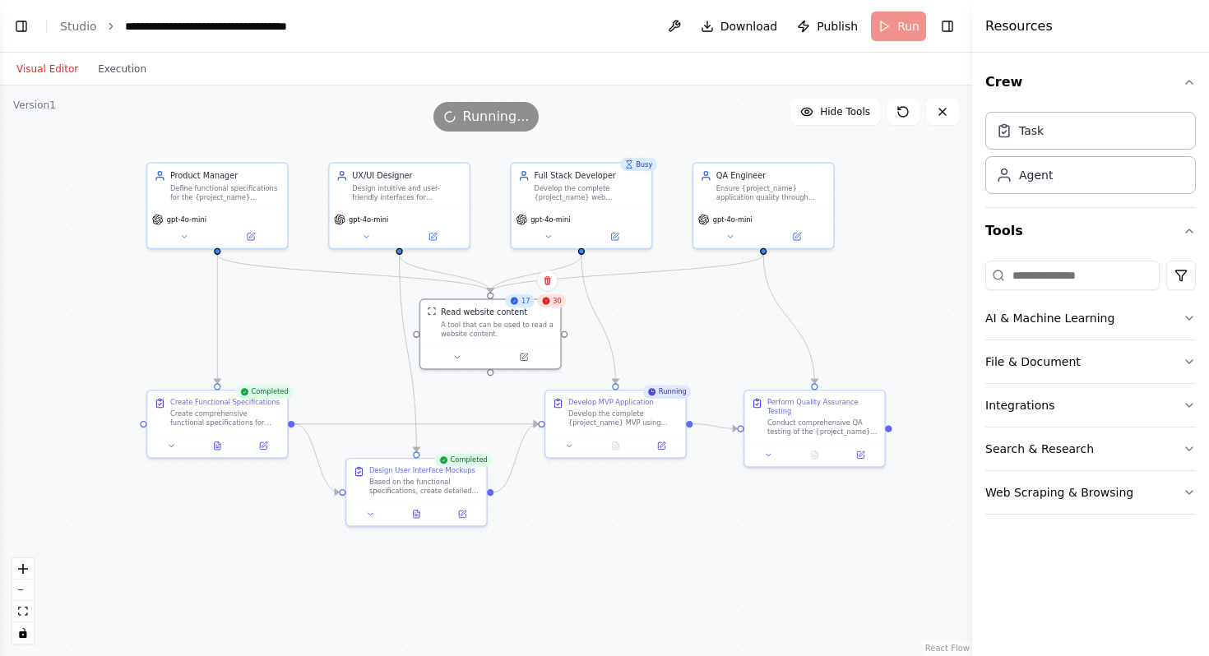
click at [557, 306] on div "30" at bounding box center [551, 301] width 29 height 14
click at [17, 21] on button "Toggle Left Sidebar" at bounding box center [21, 26] width 23 height 23
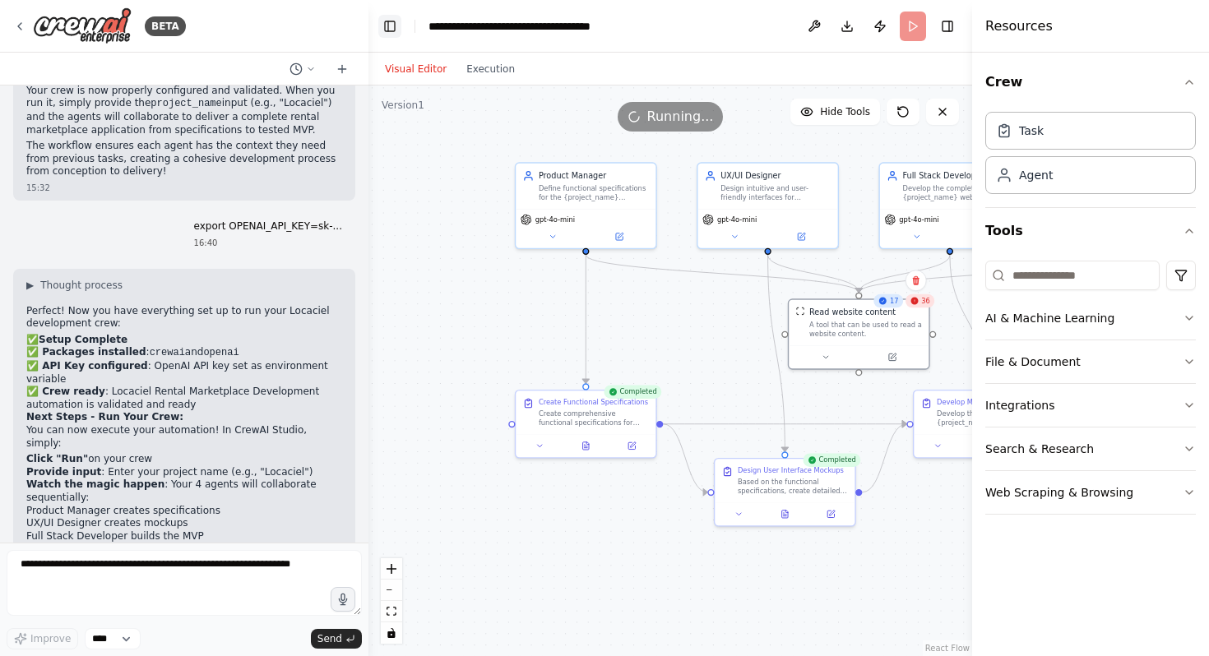
click at [387, 33] on button "Toggle Left Sidebar" at bounding box center [389, 26] width 23 height 23
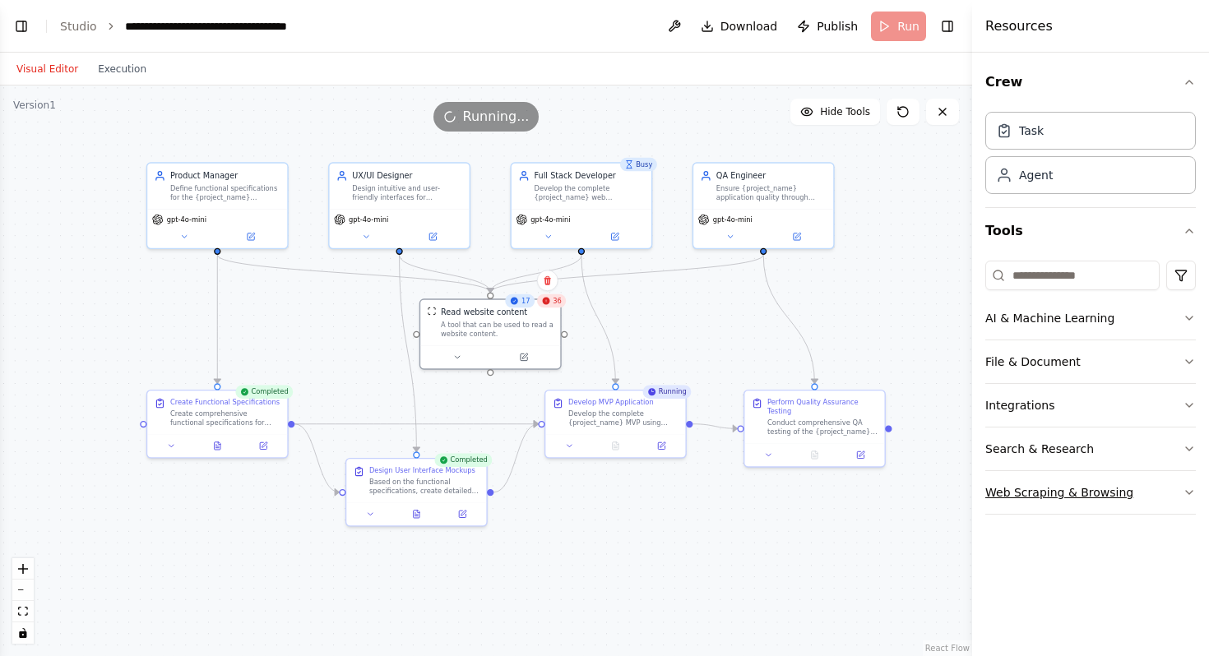
click at [1106, 498] on button "Web Scraping & Browsing" at bounding box center [1090, 492] width 211 height 43
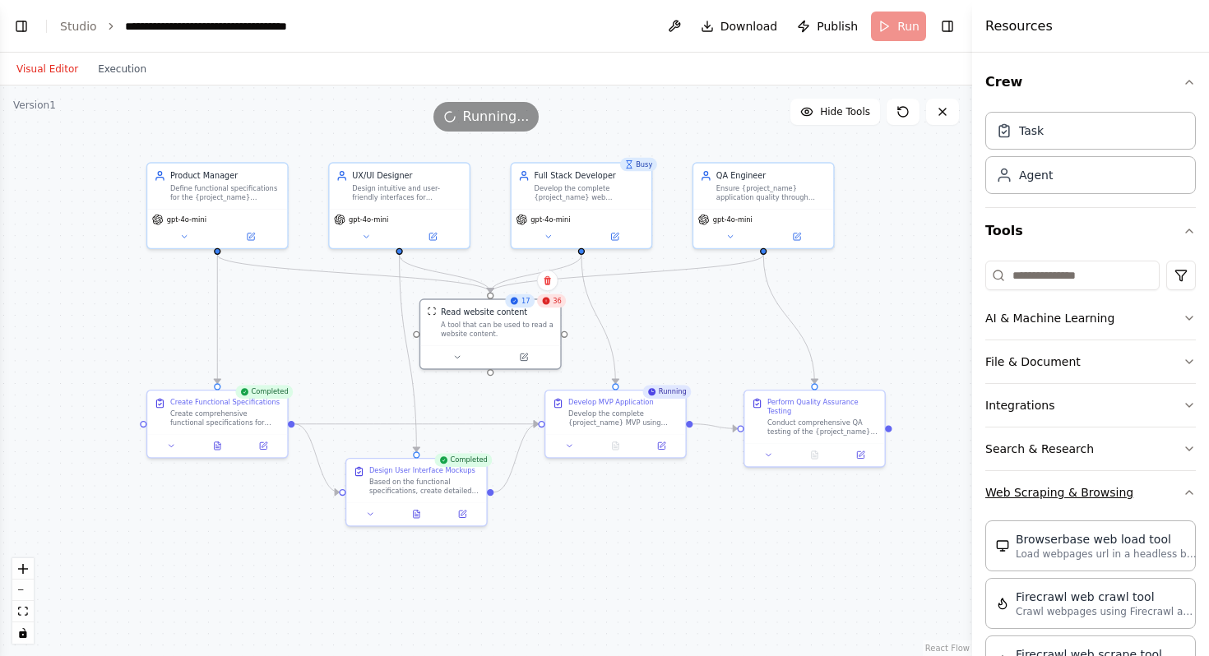
click at [1156, 503] on button "Web Scraping & Browsing" at bounding box center [1090, 492] width 211 height 43
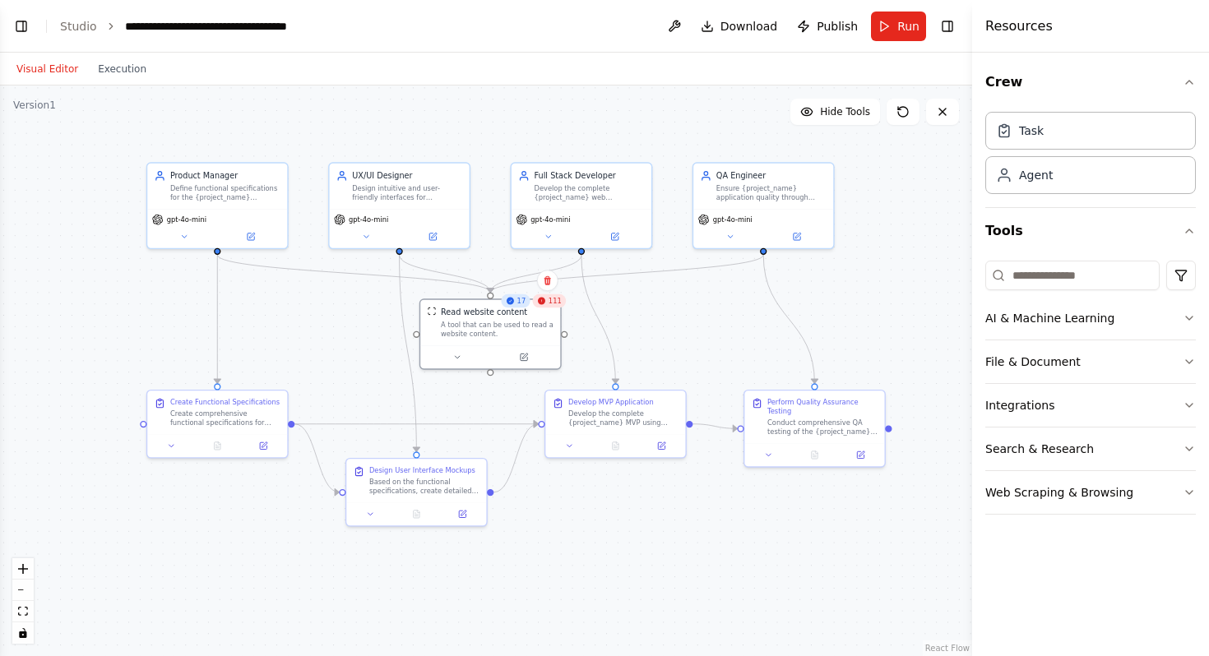
click at [555, 307] on div "111" at bounding box center [549, 301] width 34 height 14
click at [450, 364] on div at bounding box center [490, 354] width 140 height 23
click at [458, 360] on button at bounding box center [457, 355] width 64 height 14
click at [499, 334] on div "A tool that can be used to read a website content." at bounding box center [497, 327] width 113 height 18
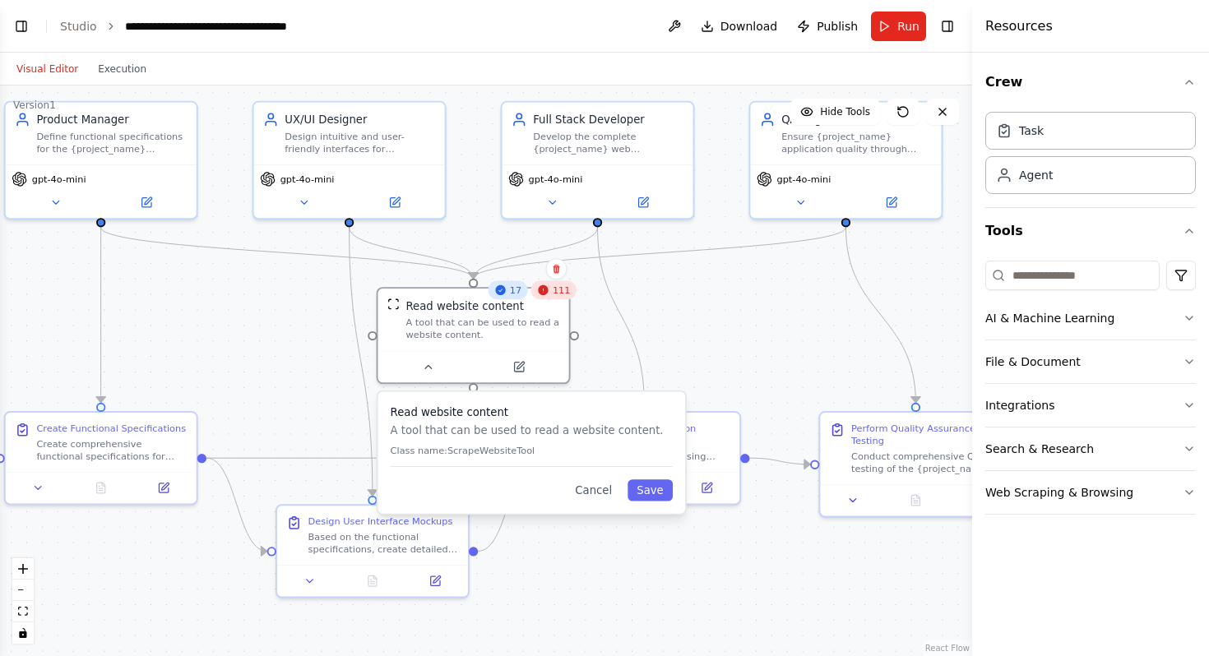
click at [61, 72] on button "Visual Editor" at bounding box center [47, 69] width 81 height 20
click at [133, 71] on button "Execution" at bounding box center [122, 69] width 68 height 20
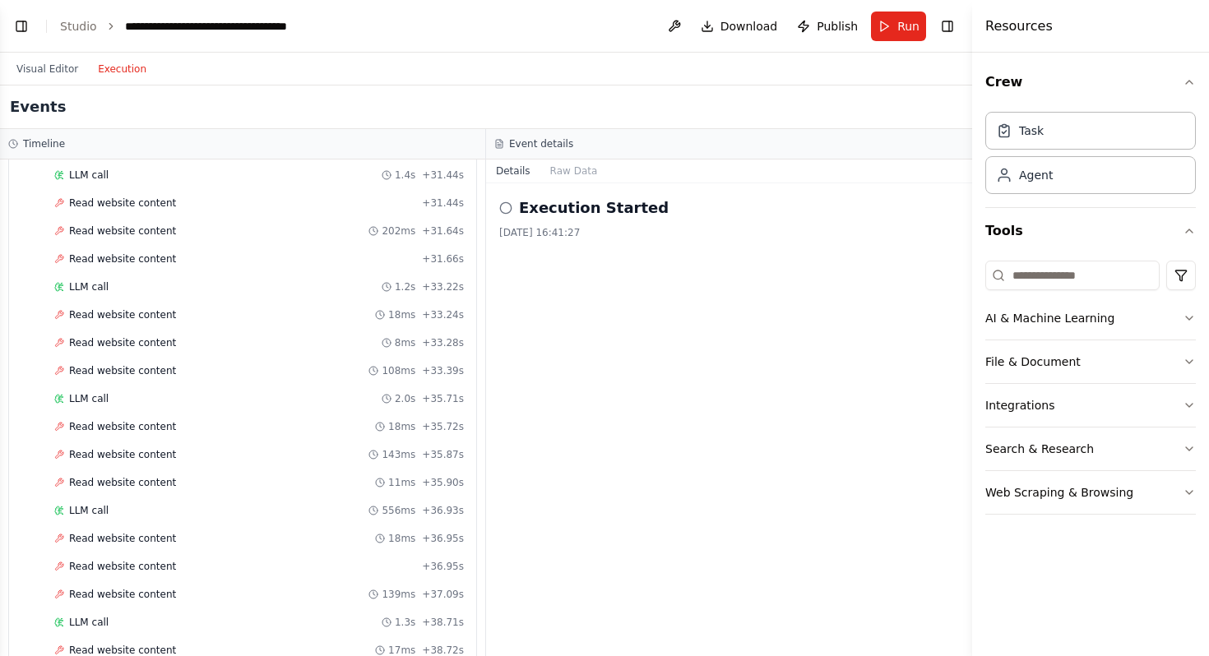
scroll to position [5308, 0]
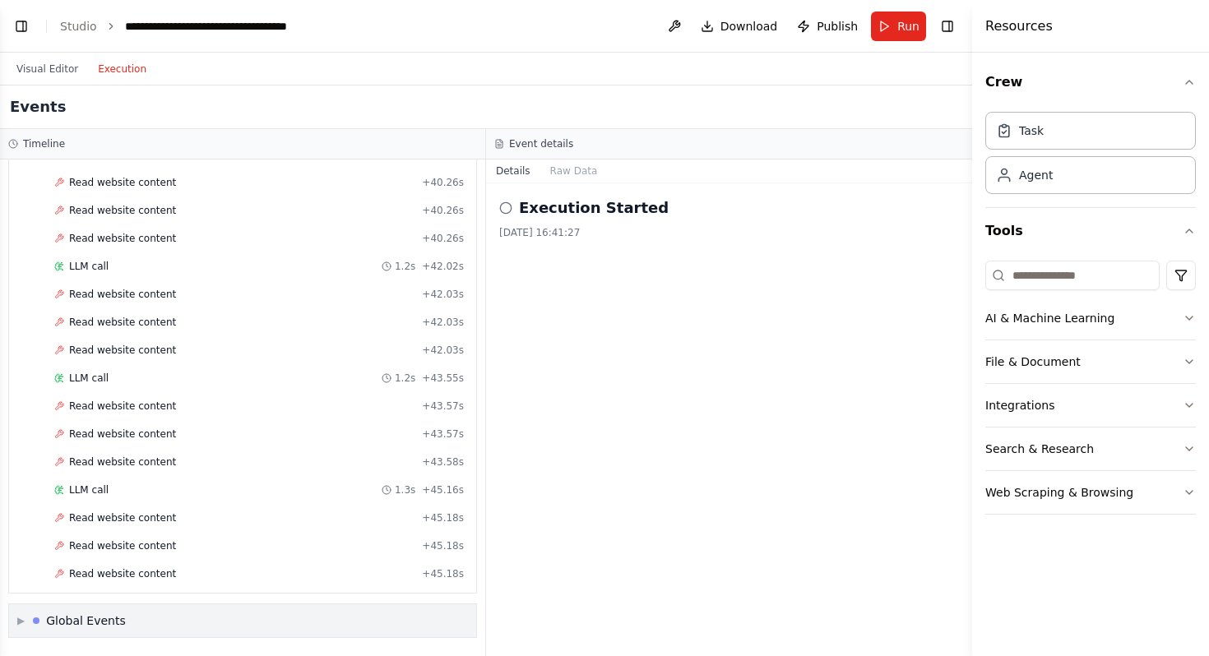
click at [86, 626] on div "Global Events" at bounding box center [86, 621] width 80 height 16
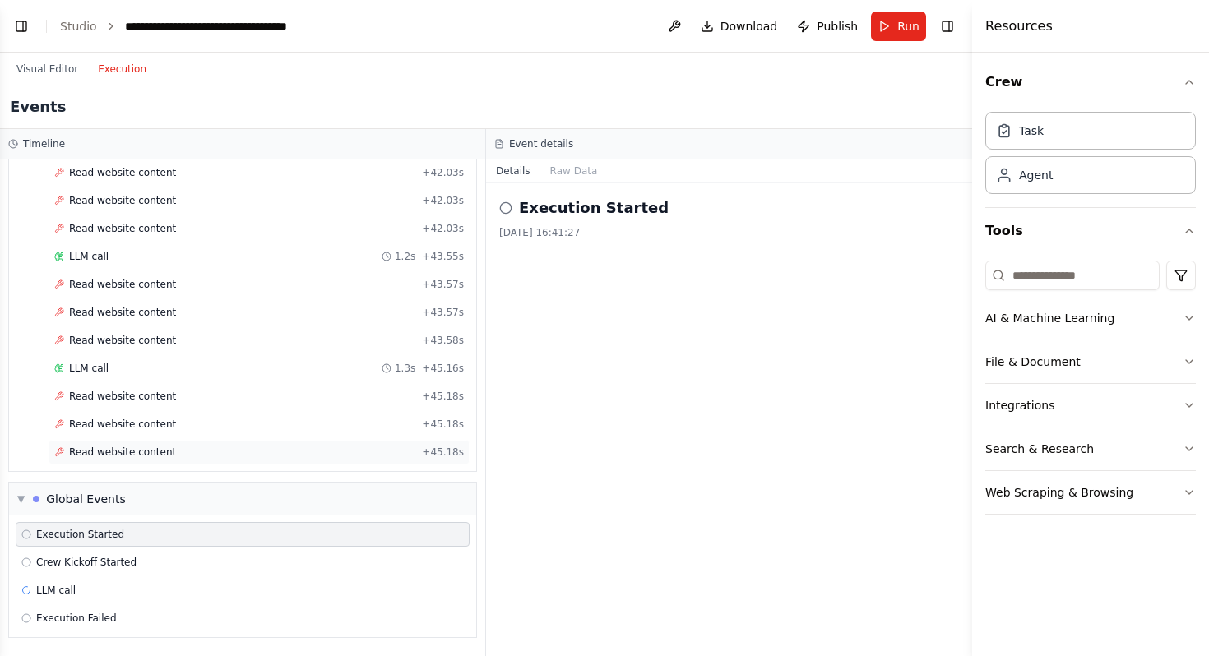
click at [121, 447] on span "Read website content" at bounding box center [122, 452] width 107 height 13
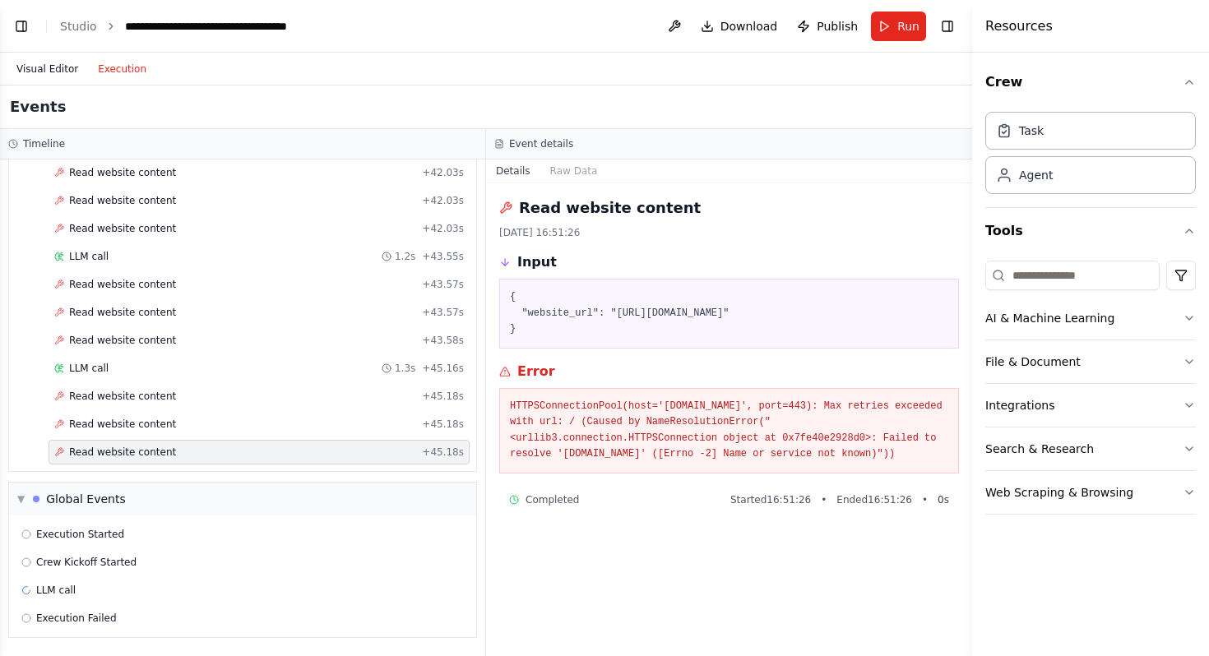
click at [64, 69] on button "Visual Editor" at bounding box center [47, 69] width 81 height 20
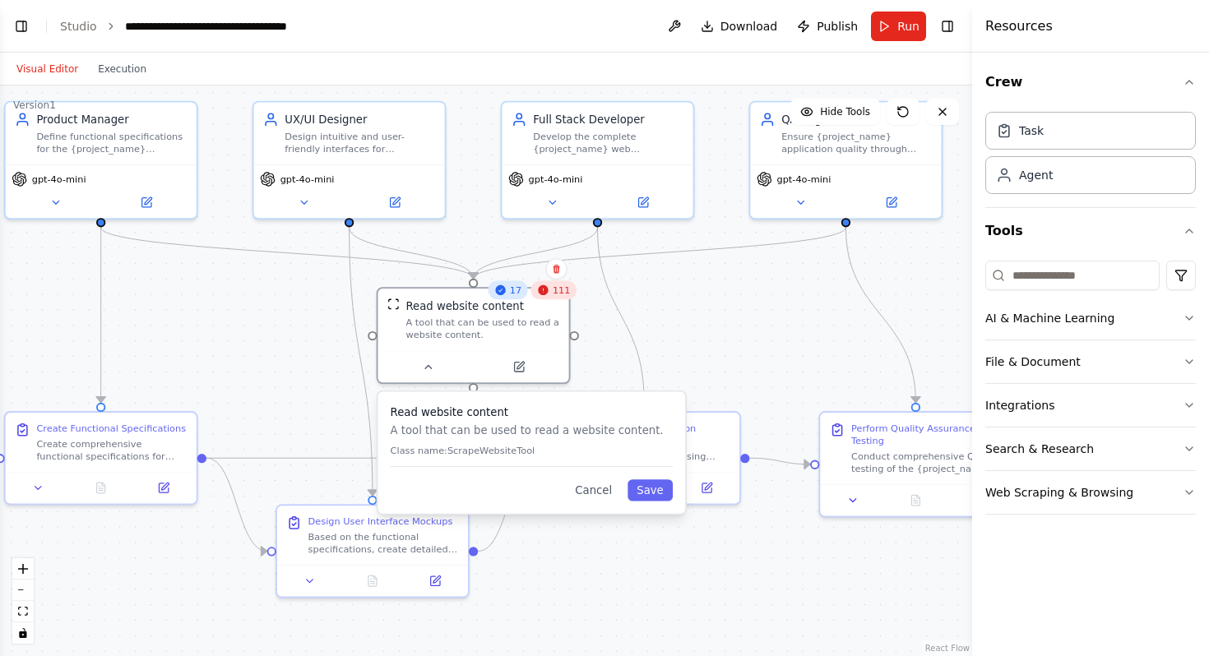
click at [601, 502] on div "Read website content A tool that can be used to read a website content. Class n…" at bounding box center [532, 453] width 308 height 122
click at [632, 360] on icon "Edge from c21f600c-8624-4e6c-a1dc-0270131af503 to 82f36e88-32e3-43b7-82d6-72cae…" at bounding box center [621, 315] width 47 height 175
click at [707, 348] on div ".deletable-edge-delete-btn { width: 20px; height: 20px; border: 0px solid #ffff…" at bounding box center [486, 371] width 972 height 571
click at [558, 296] on span "111" at bounding box center [562, 290] width 18 height 12
click at [649, 493] on button "Save" at bounding box center [649, 489] width 45 height 21
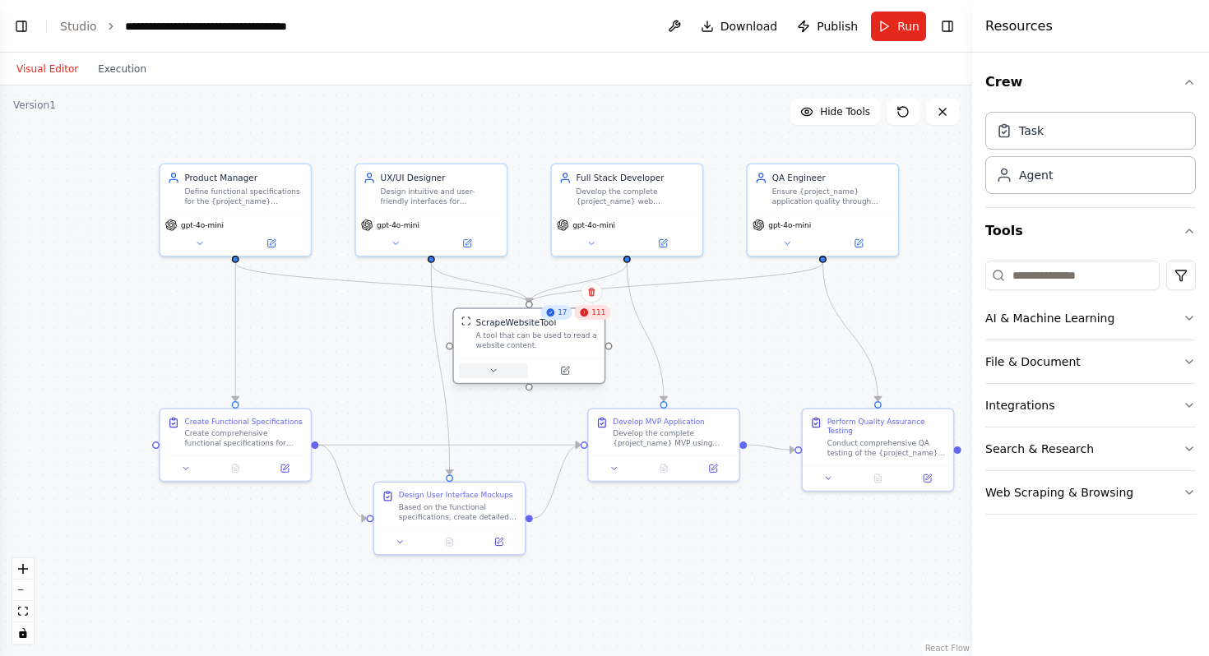
click at [486, 371] on button at bounding box center [493, 370] width 69 height 15
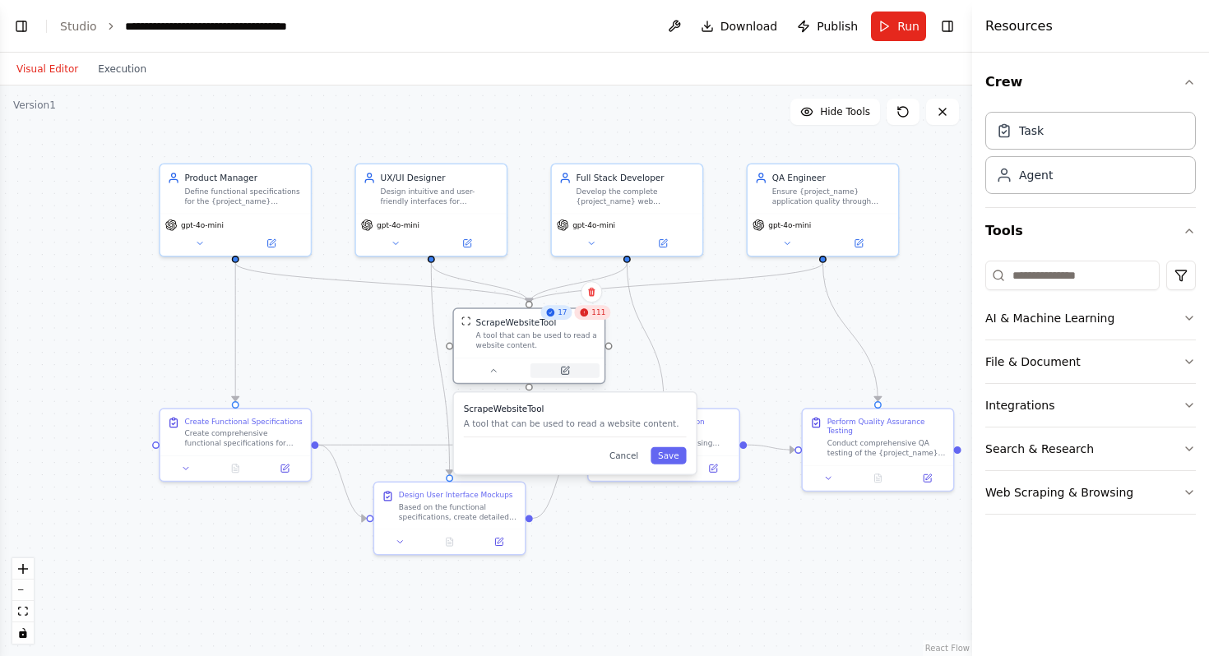
click at [563, 368] on icon at bounding box center [564, 370] width 7 height 7
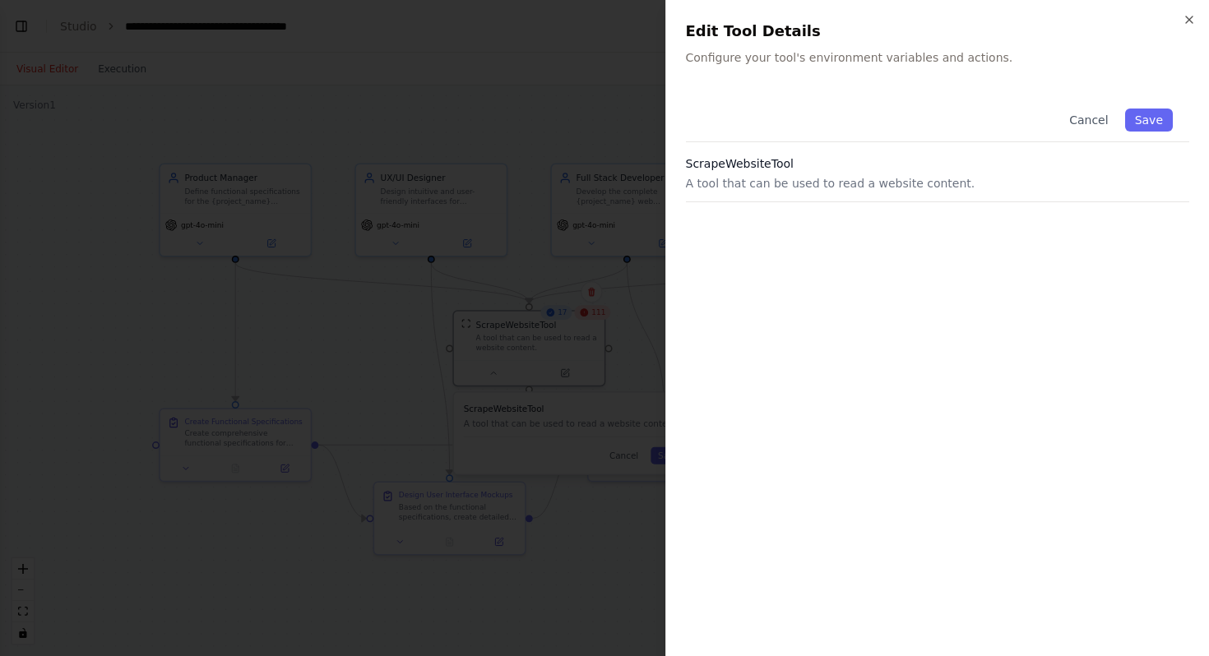
click at [943, 179] on p "A tool that can be used to read a website content." at bounding box center [938, 183] width 504 height 16
click at [1190, 19] on icon "button" at bounding box center [1189, 19] width 13 height 13
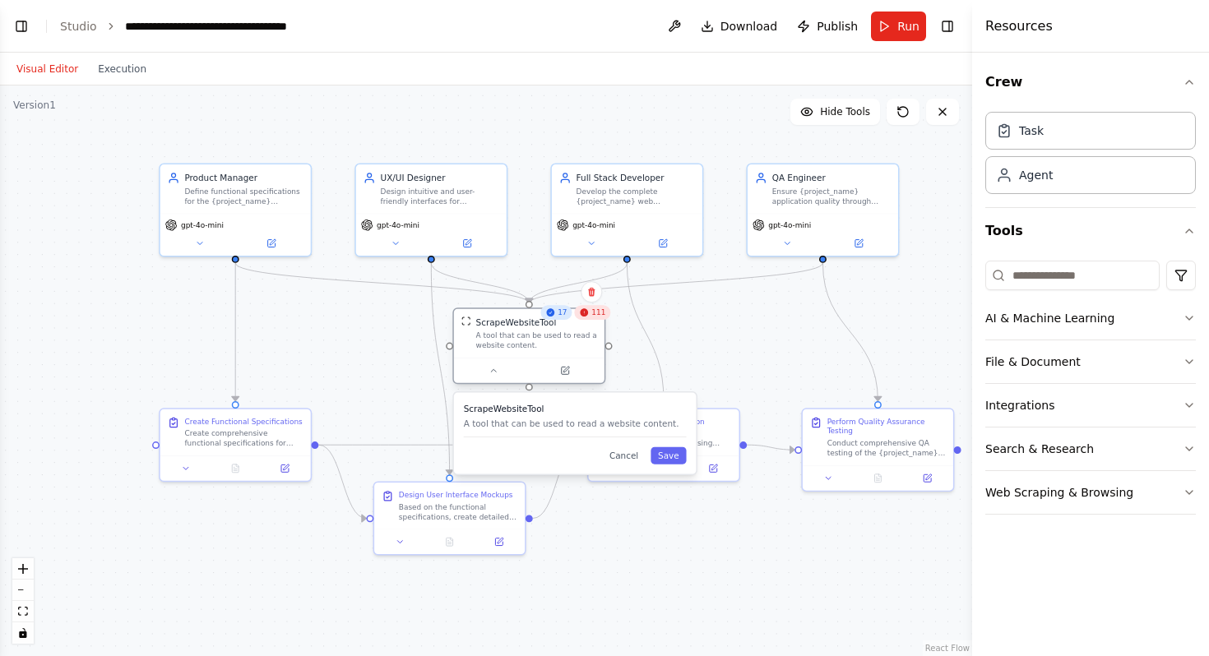
click at [546, 359] on div at bounding box center [529, 370] width 150 height 25
click at [629, 461] on button "Cancel" at bounding box center [624, 455] width 44 height 17
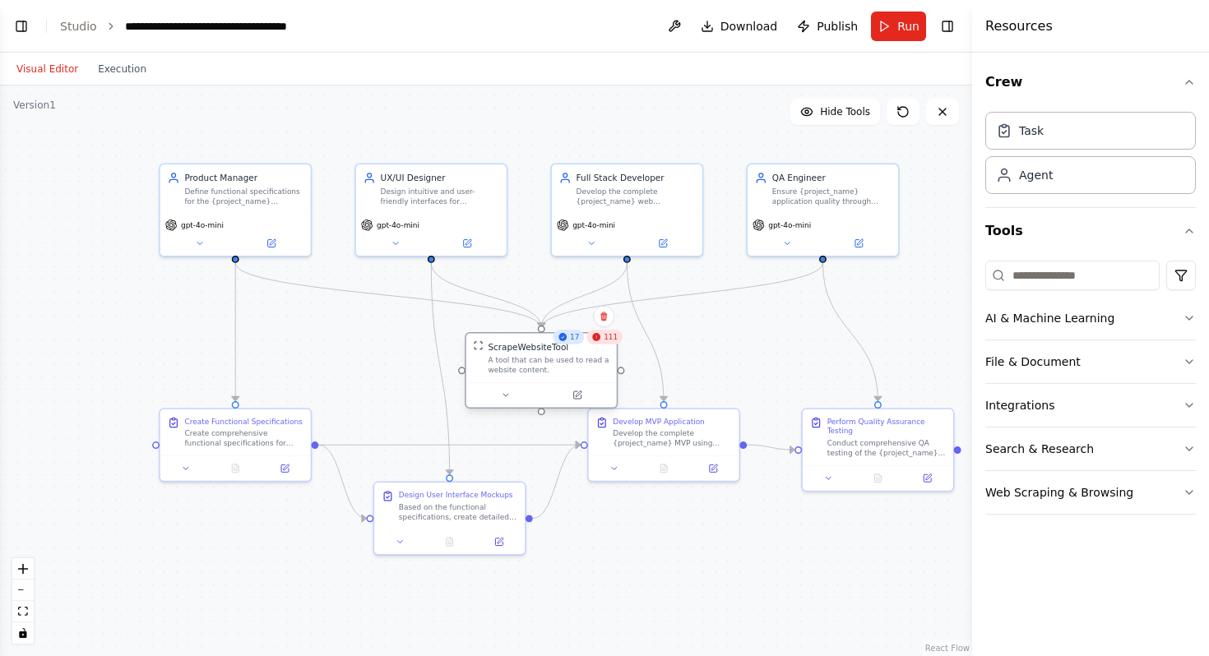
drag, startPoint x: 548, startPoint y: 350, endPoint x: 552, endPoint y: 371, distance: 21.0
click at [552, 371] on div "ScrapeWebsiteTool A tool that can be used to read a website content." at bounding box center [541, 357] width 150 height 49
click at [593, 317] on icon at bounding box center [591, 317] width 7 height 9
click at [548, 318] on button "Confirm" at bounding box center [545, 317] width 58 height 20
click at [541, 326] on button "Confirm" at bounding box center [544, 318] width 58 height 20
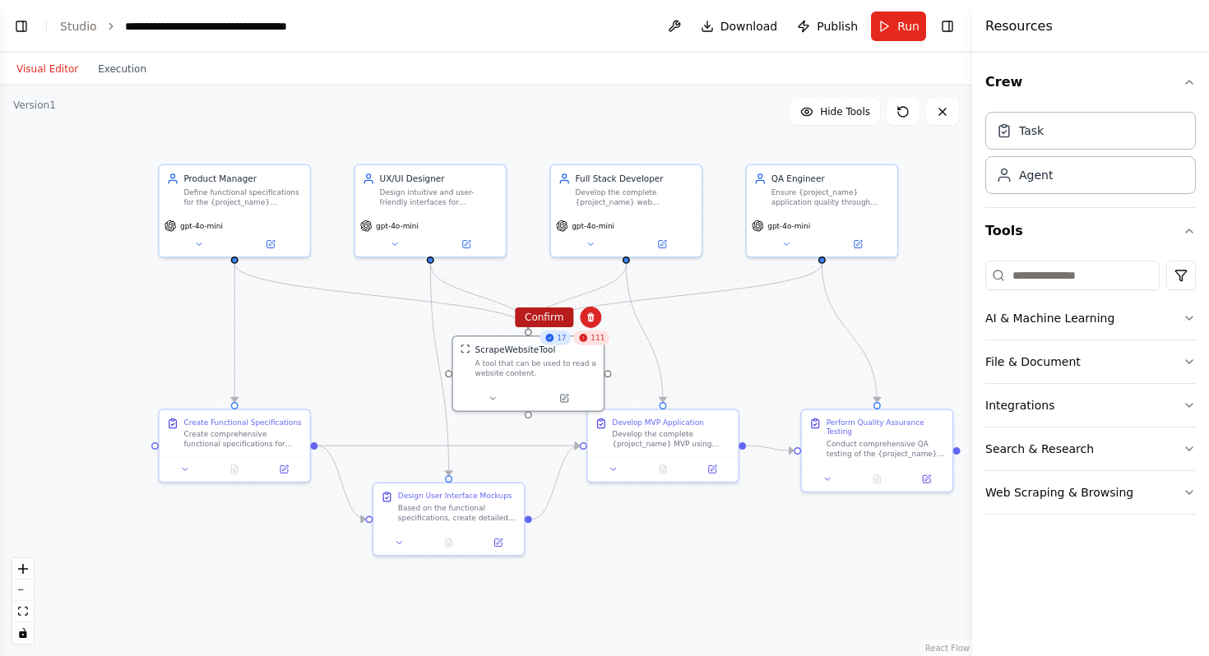
click at [544, 322] on button "Confirm" at bounding box center [544, 318] width 58 height 20
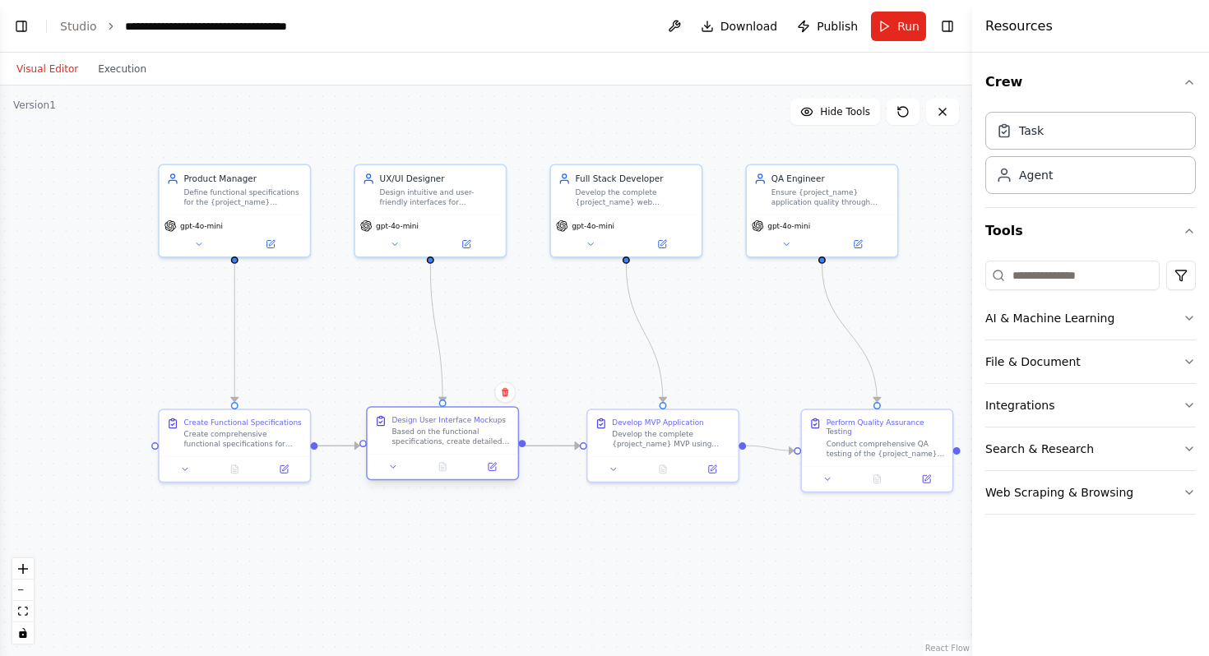
drag, startPoint x: 461, startPoint y: 502, endPoint x: 452, endPoint y: 433, distance: 69.6
click at [452, 433] on div "Based on the functional specifications, create detailed UI/UX mockups for {proj…" at bounding box center [450, 438] width 118 height 20
click at [408, 113] on div ".deletable-edge-delete-btn { width: 20px; height: 20px; border: 0px solid #ffff…" at bounding box center [486, 371] width 972 height 571
click at [266, 195] on div "Define functional specifications for the {project_name} application, focusing o…" at bounding box center [242, 195] width 118 height 20
click at [428, 107] on div ".deletable-edge-delete-btn { width: 20px; height: 20px; border: 0px solid #ffff…" at bounding box center [486, 371] width 972 height 571
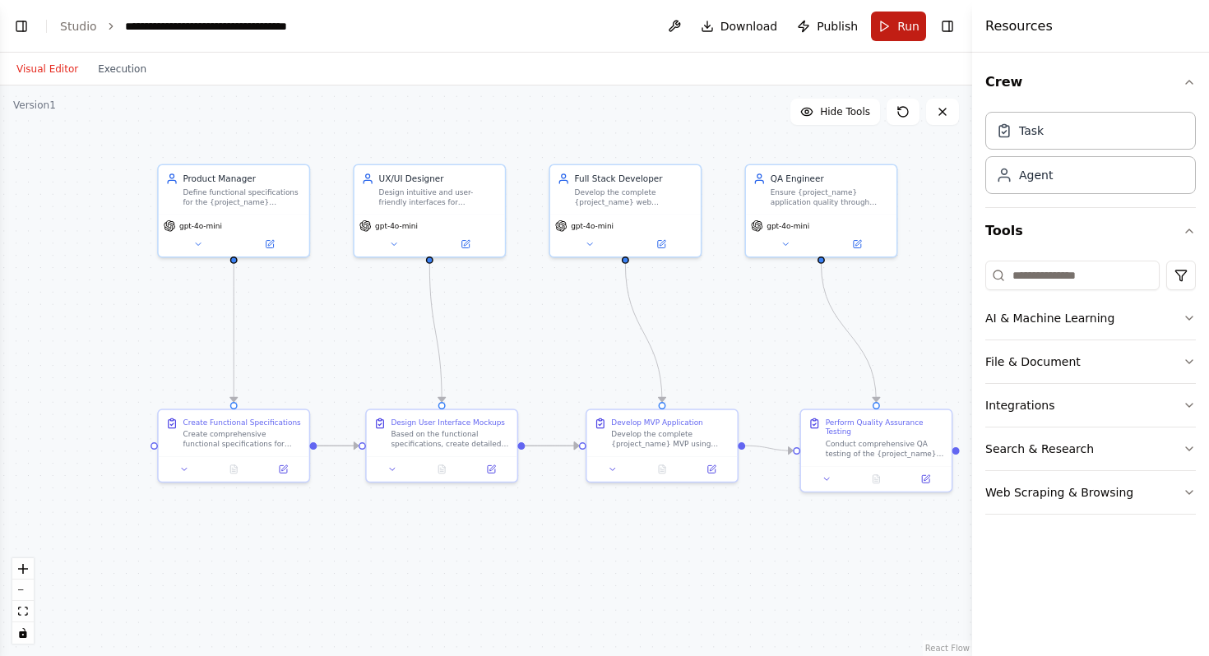
click at [903, 38] on button "Run" at bounding box center [898, 27] width 55 height 30
click at [898, 26] on header "**********" at bounding box center [486, 26] width 972 height 53
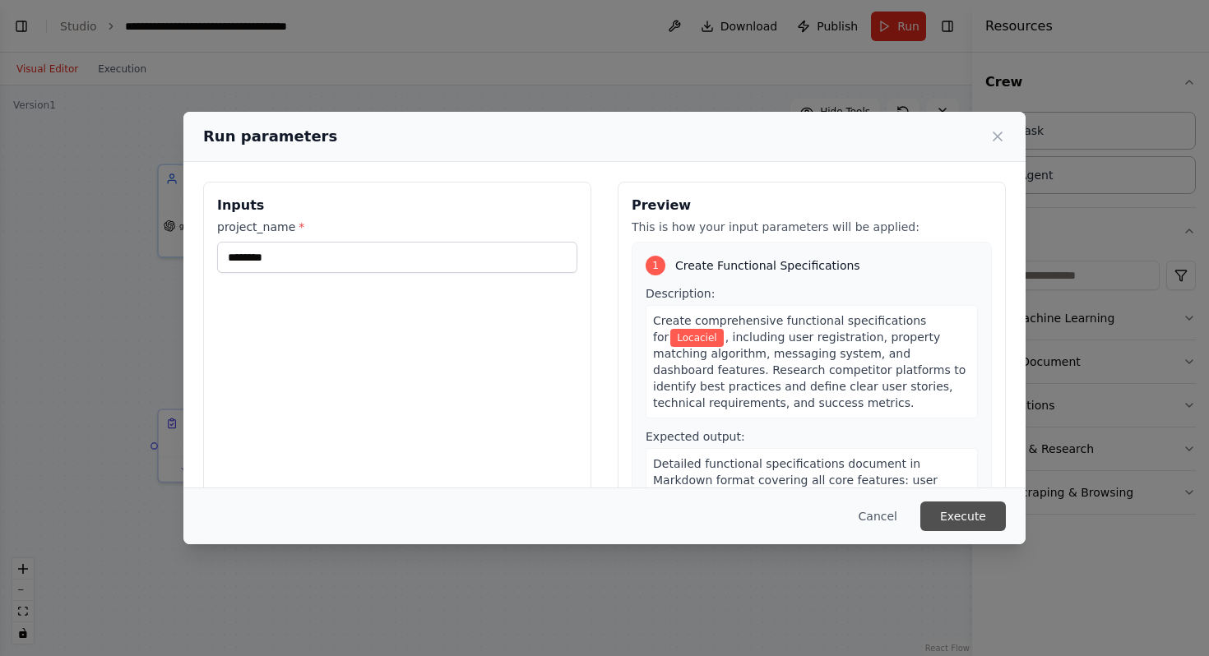
click at [956, 515] on button "Execute" at bounding box center [963, 517] width 86 height 30
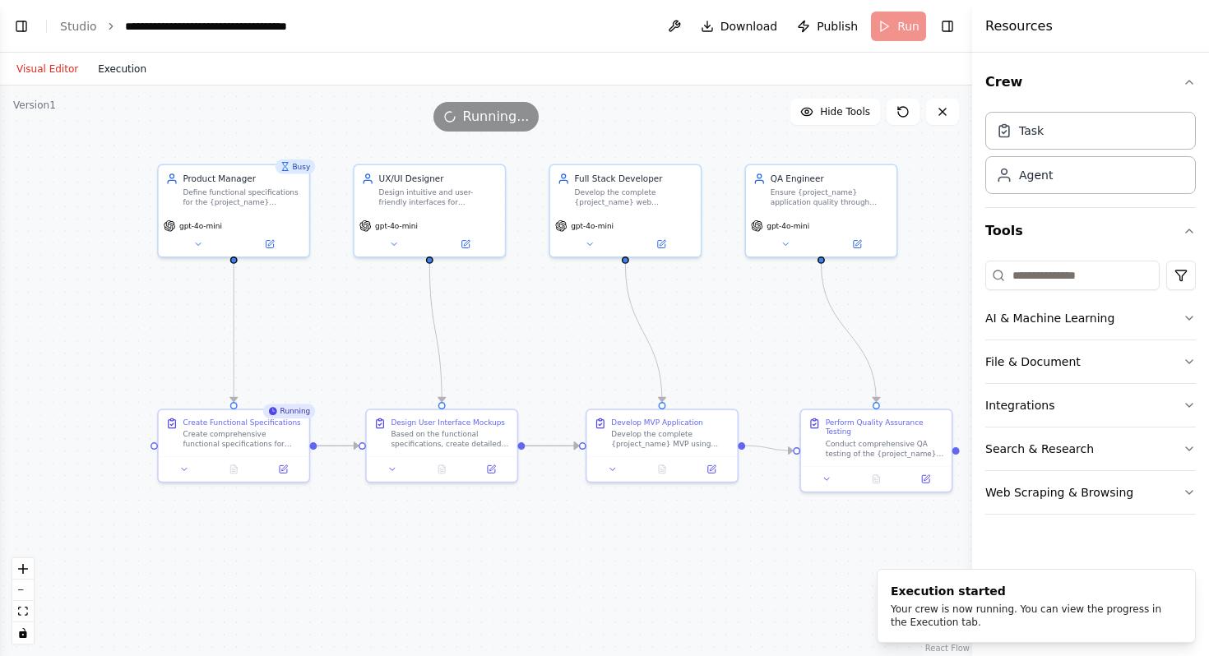
click at [113, 73] on button "Execution" at bounding box center [122, 69] width 68 height 20
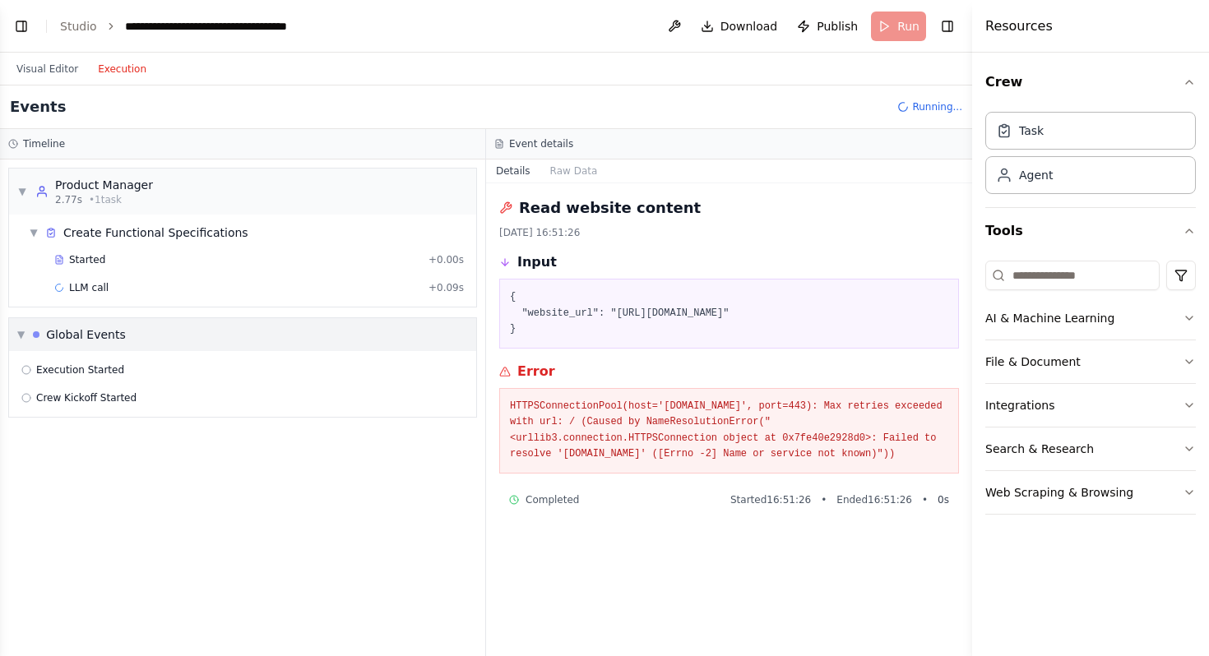
click at [84, 329] on div "Global Events" at bounding box center [86, 334] width 80 height 16
click at [132, 180] on div "Product Manager" at bounding box center [104, 185] width 98 height 16
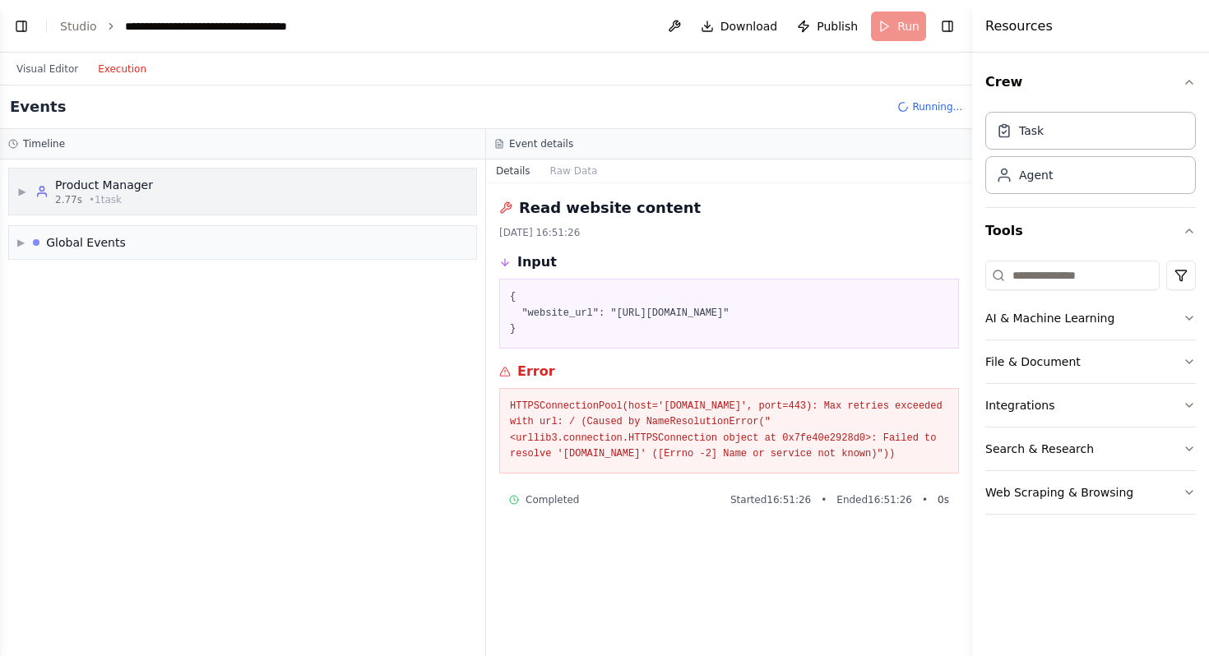
click at [132, 180] on div "Product Manager" at bounding box center [104, 185] width 98 height 16
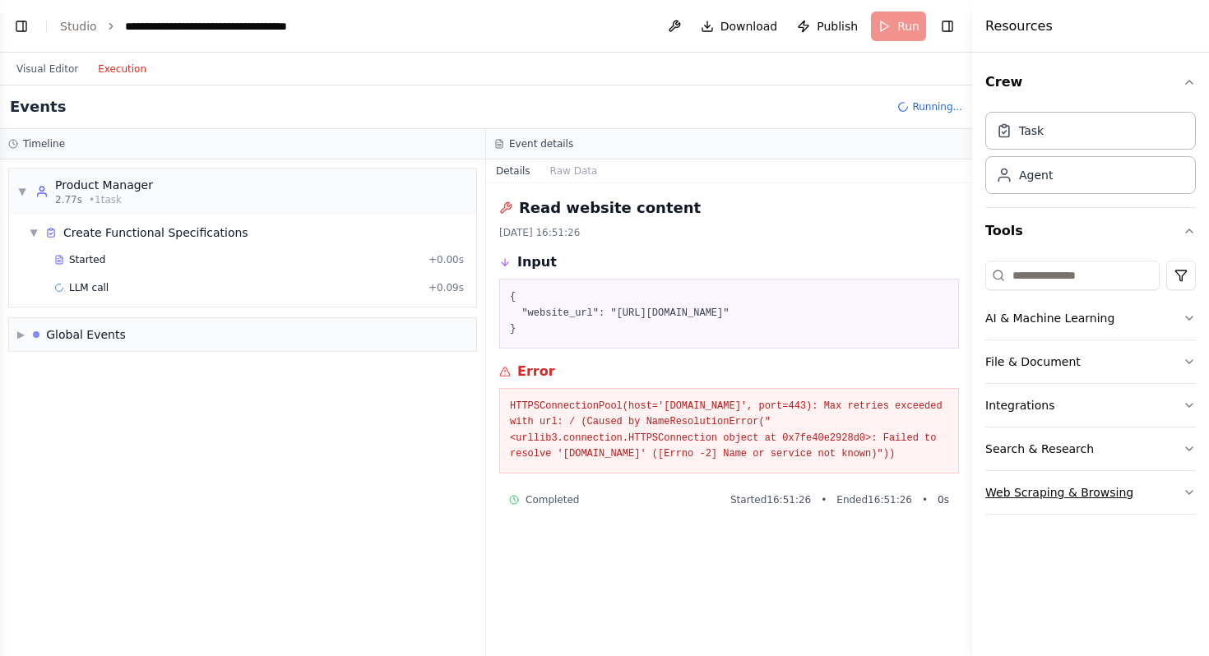
click at [1047, 502] on button "Web Scraping & Browsing" at bounding box center [1090, 492] width 211 height 43
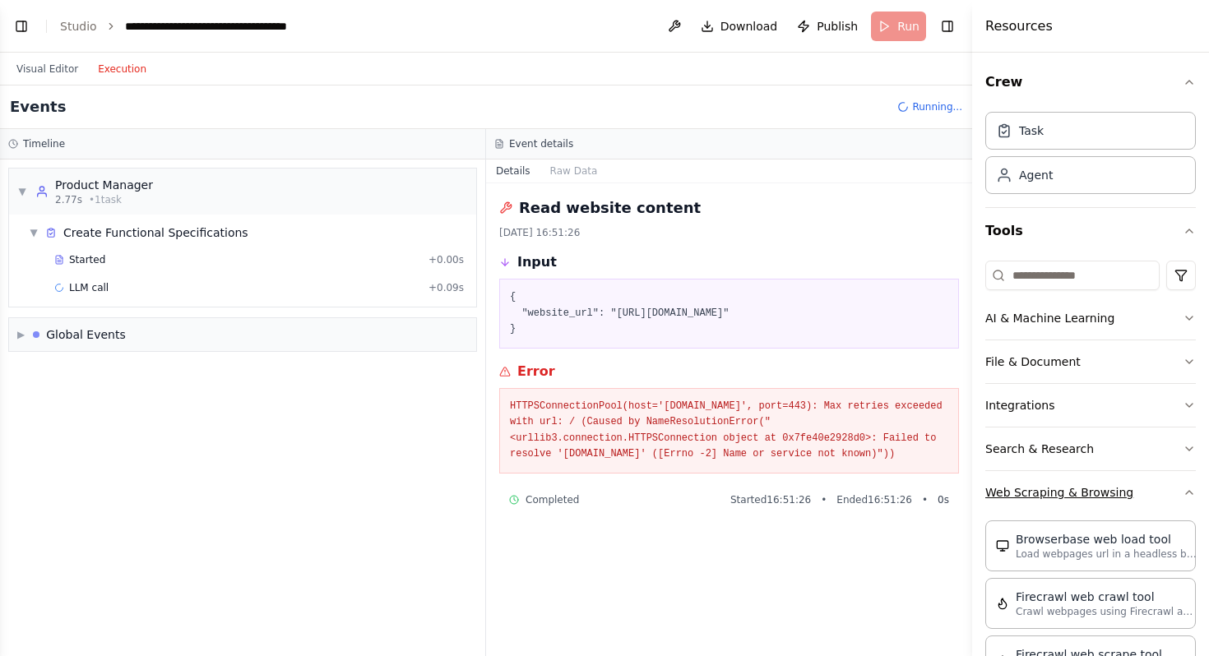
click at [1165, 489] on button "Web Scraping & Browsing" at bounding box center [1090, 492] width 211 height 43
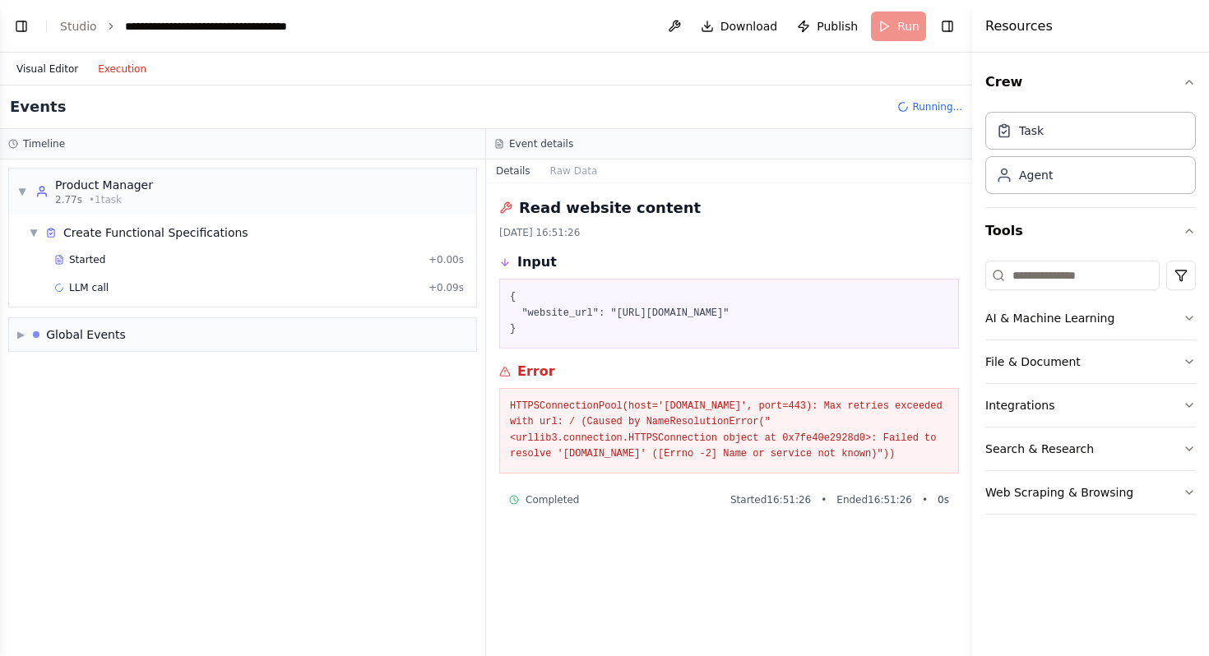
click at [27, 67] on button "Visual Editor" at bounding box center [47, 69] width 81 height 20
click at [124, 67] on button "Execution" at bounding box center [122, 69] width 68 height 20
click at [301, 233] on div "▼ Create Functional Specifications" at bounding box center [249, 233] width 454 height 30
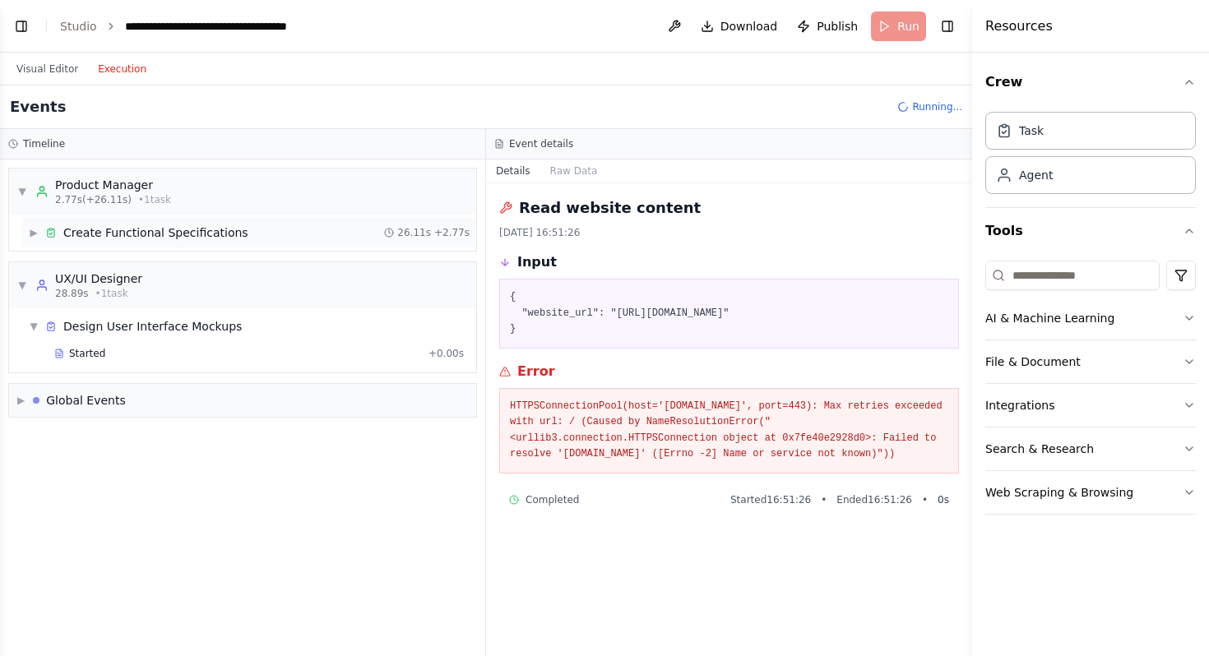
click at [301, 233] on div "▶ Create Functional Specifications 26.11s + 2.77s" at bounding box center [249, 233] width 454 height 30
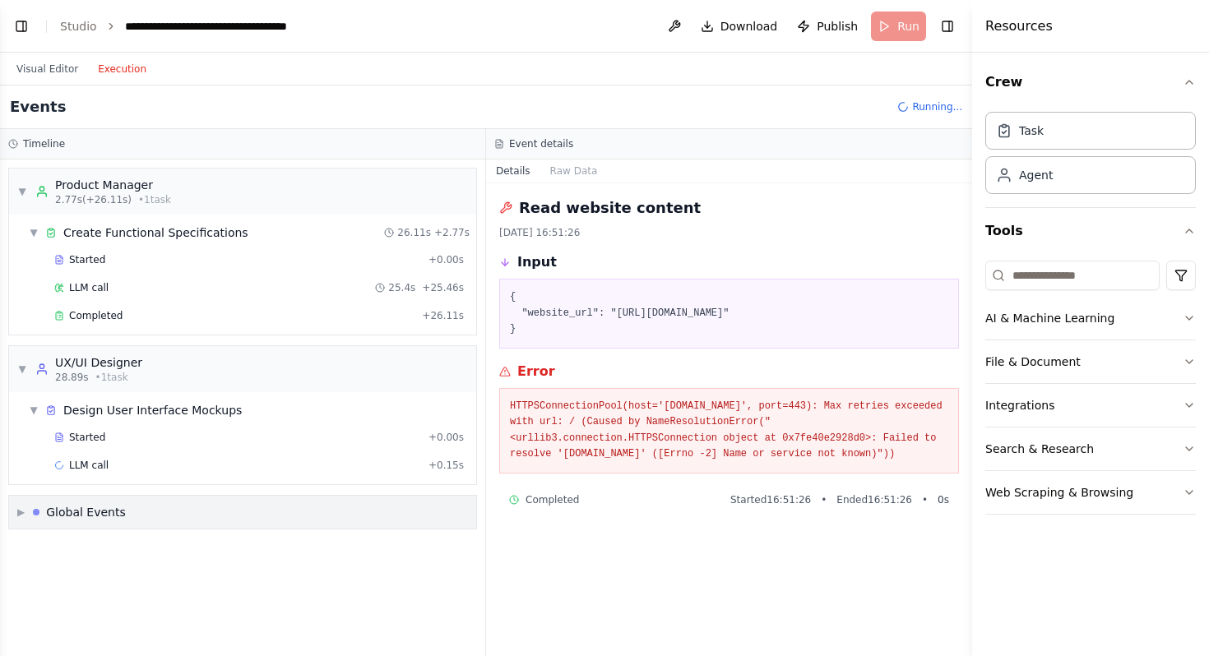
click at [49, 519] on div "Global Events" at bounding box center [86, 512] width 80 height 16
click at [75, 553] on span "Execution Started" at bounding box center [80, 547] width 88 height 13
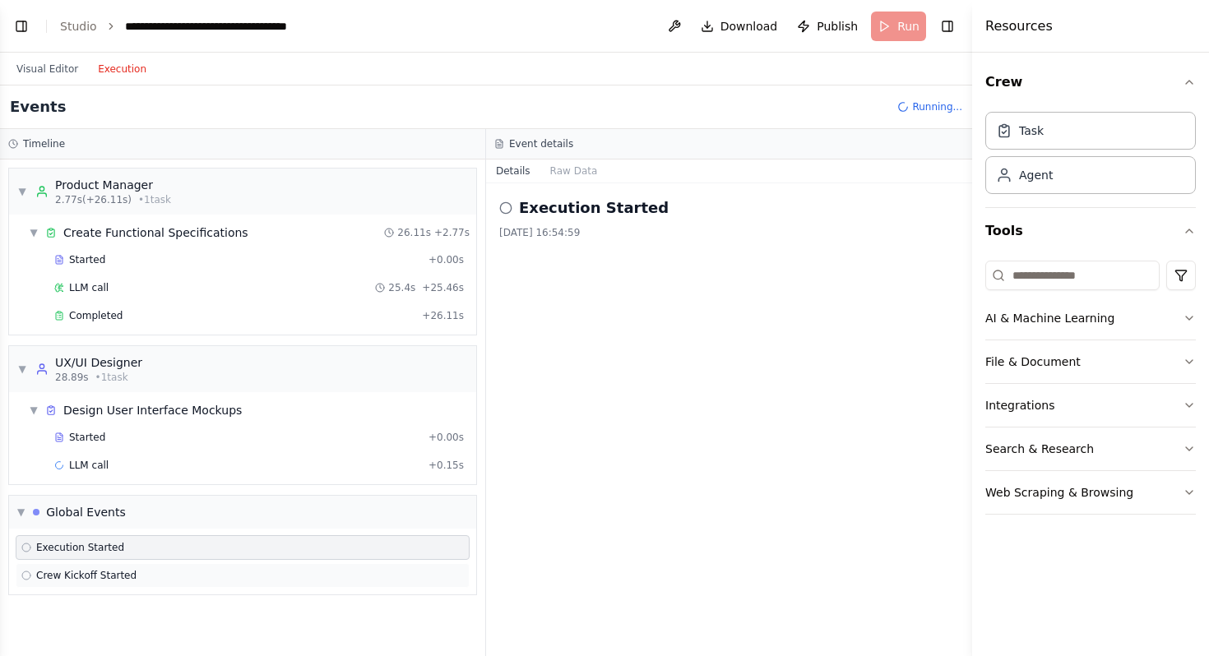
click at [123, 573] on span "Crew Kickoff Started" at bounding box center [86, 575] width 100 height 13
click at [121, 549] on div "Execution Started" at bounding box center [242, 547] width 442 height 13
click at [163, 191] on div "Product Manager" at bounding box center [113, 185] width 116 height 16
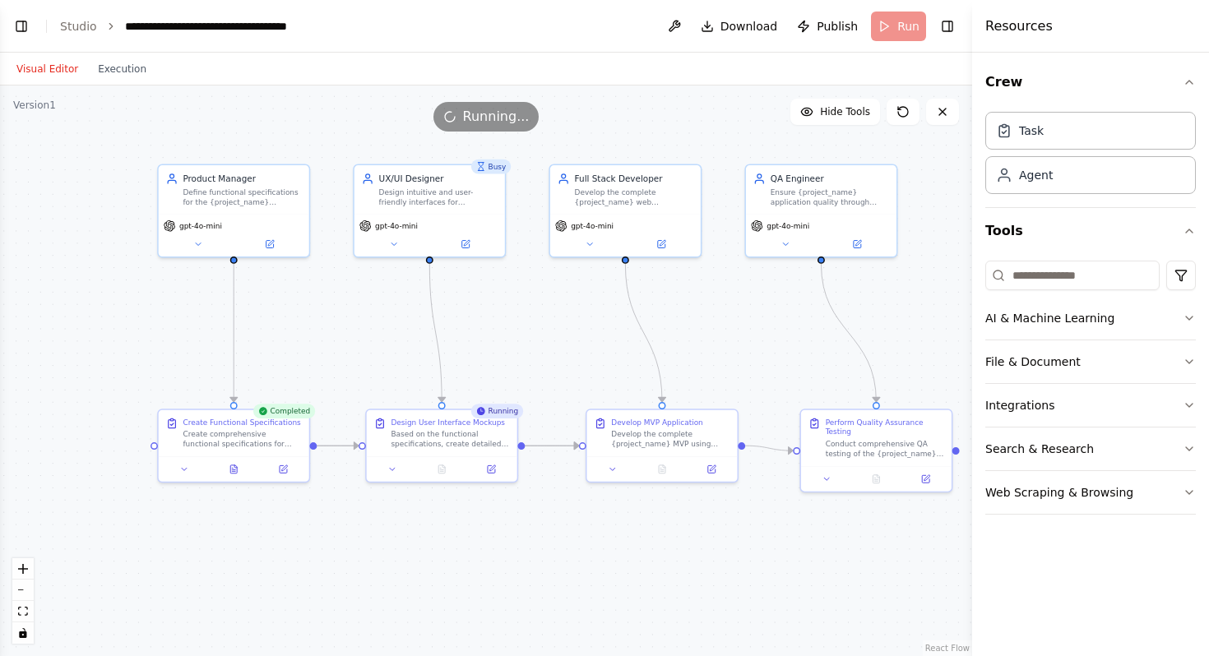
click at [58, 64] on button "Visual Editor" at bounding box center [47, 69] width 81 height 20
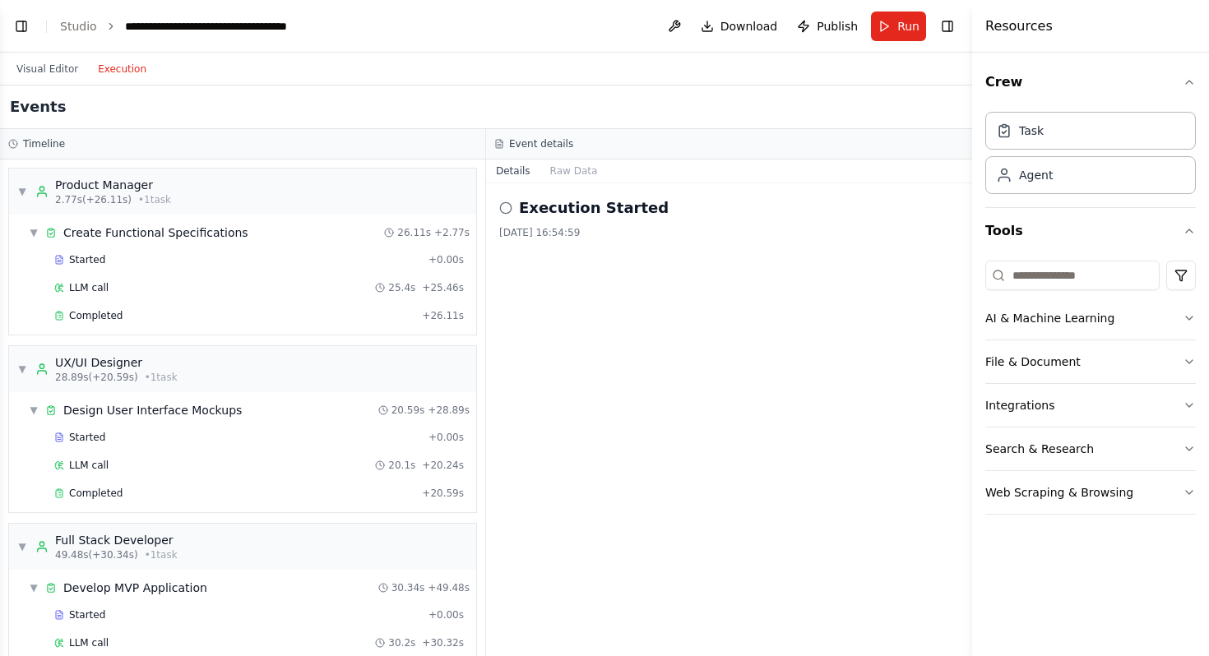
click at [108, 68] on button "Execution" at bounding box center [122, 69] width 68 height 20
click at [50, 67] on button "Visual Editor" at bounding box center [47, 69] width 81 height 20
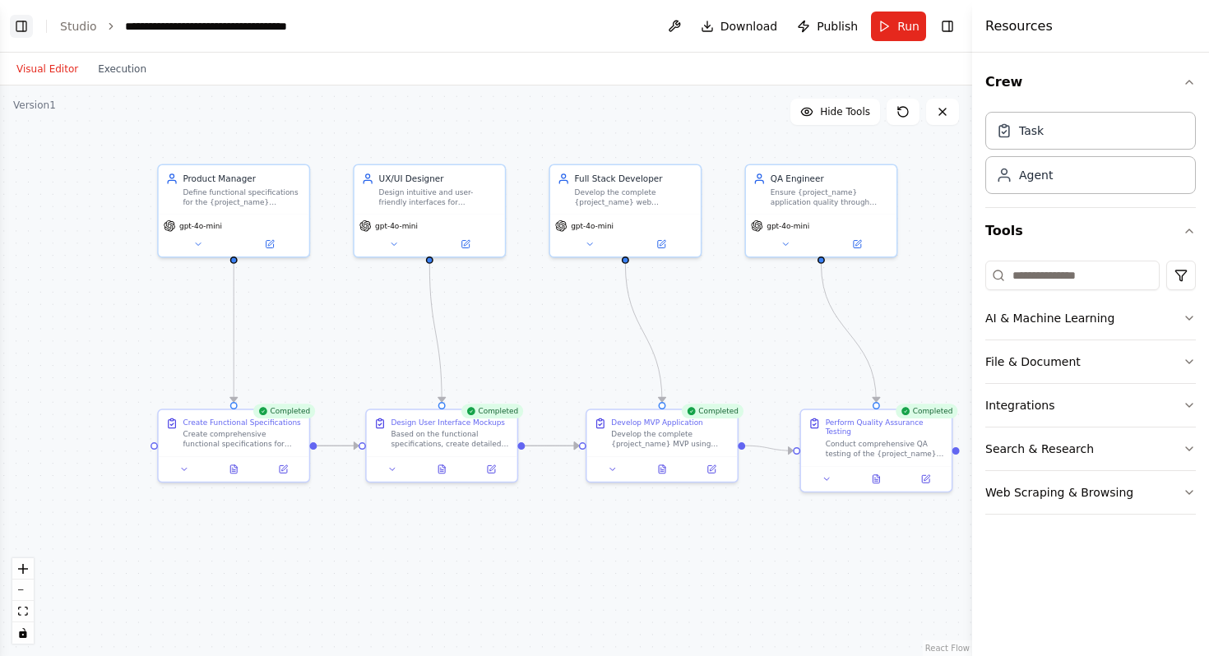
click at [22, 25] on button "Toggle Left Sidebar" at bounding box center [21, 26] width 23 height 23
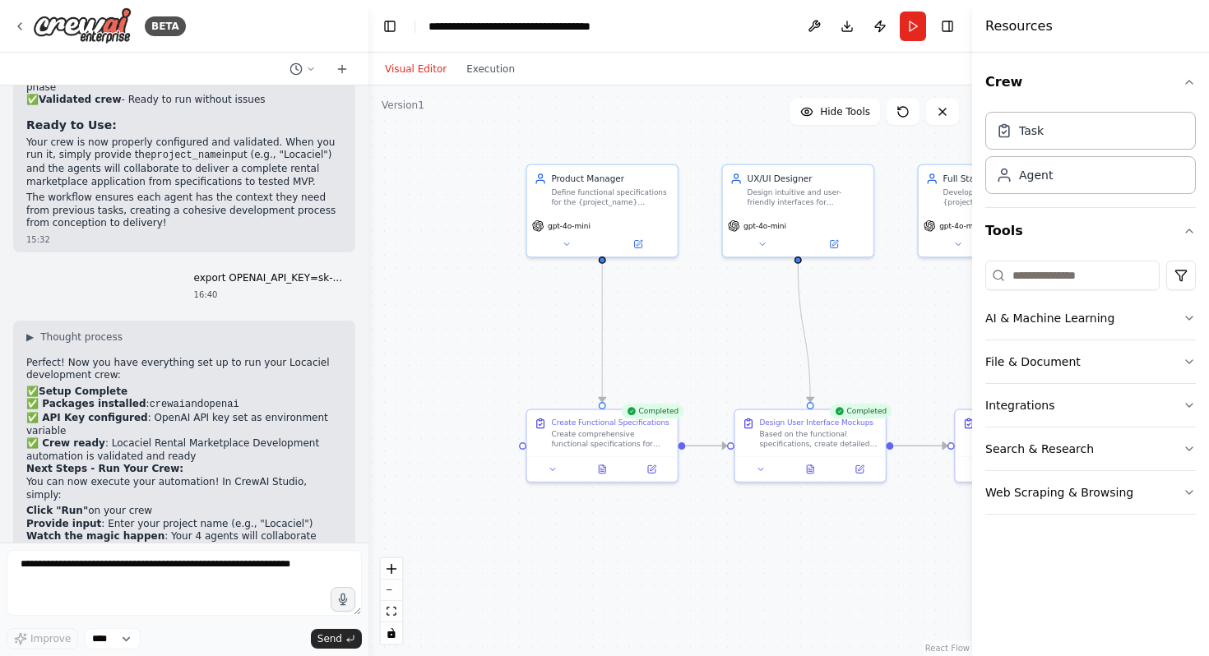
scroll to position [3207, 0]
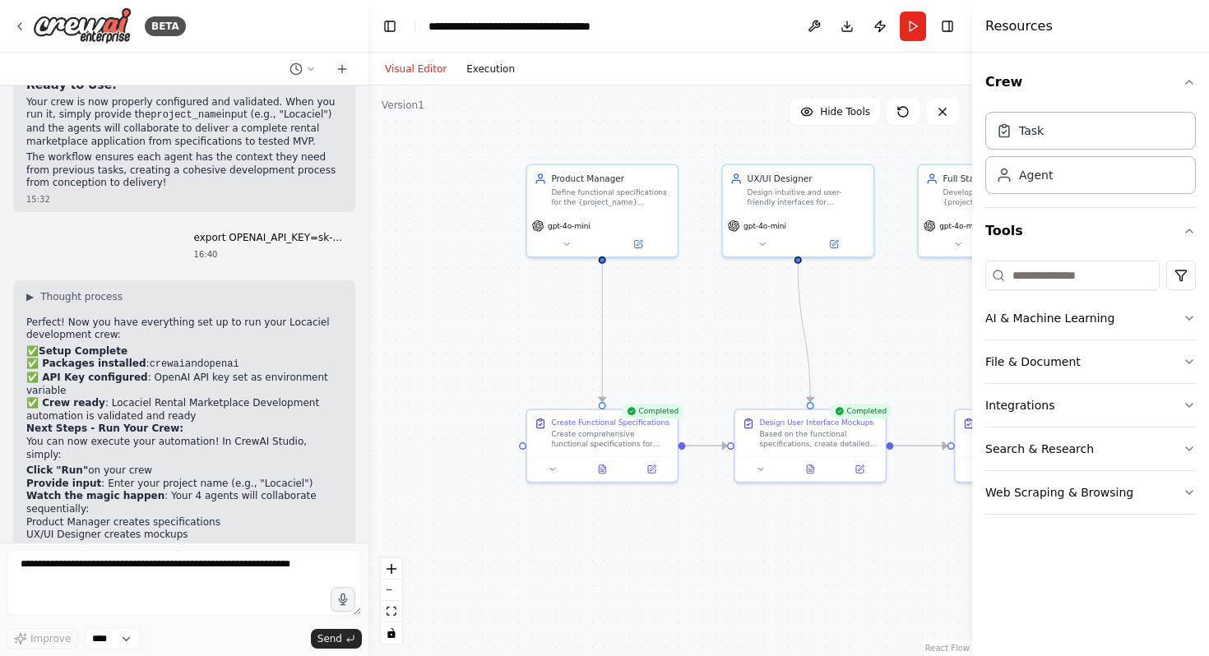
click at [495, 66] on button "Execution" at bounding box center [490, 69] width 68 height 20
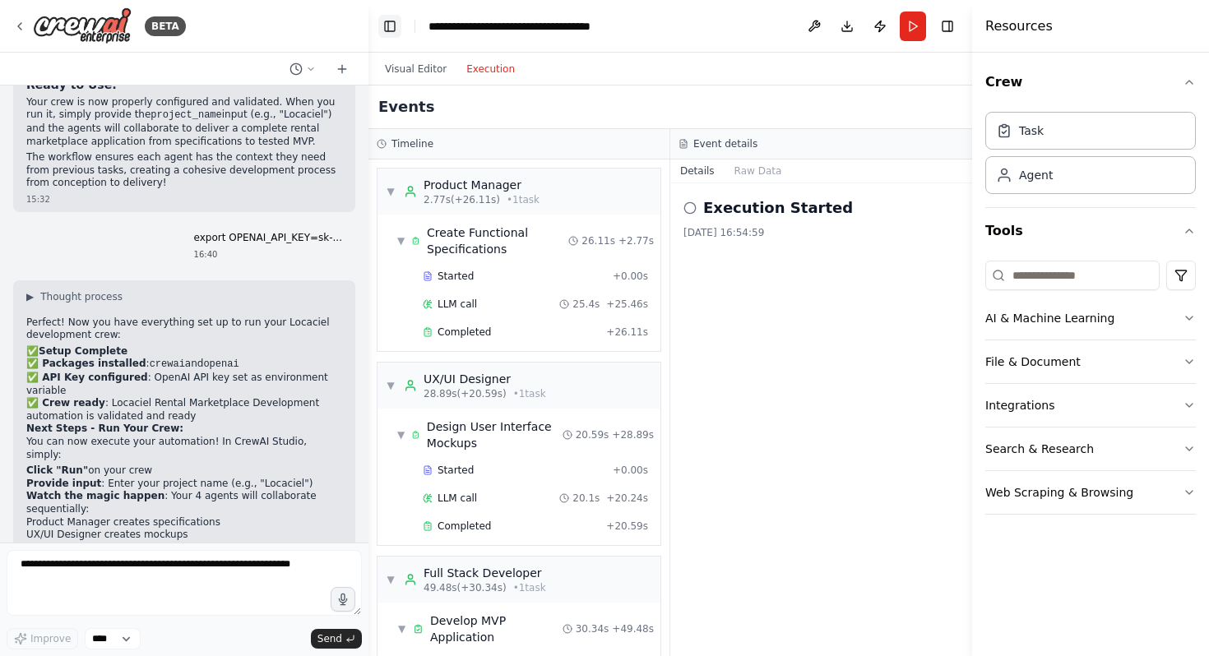
click at [396, 28] on button "Toggle Left Sidebar" at bounding box center [389, 26] width 23 height 23
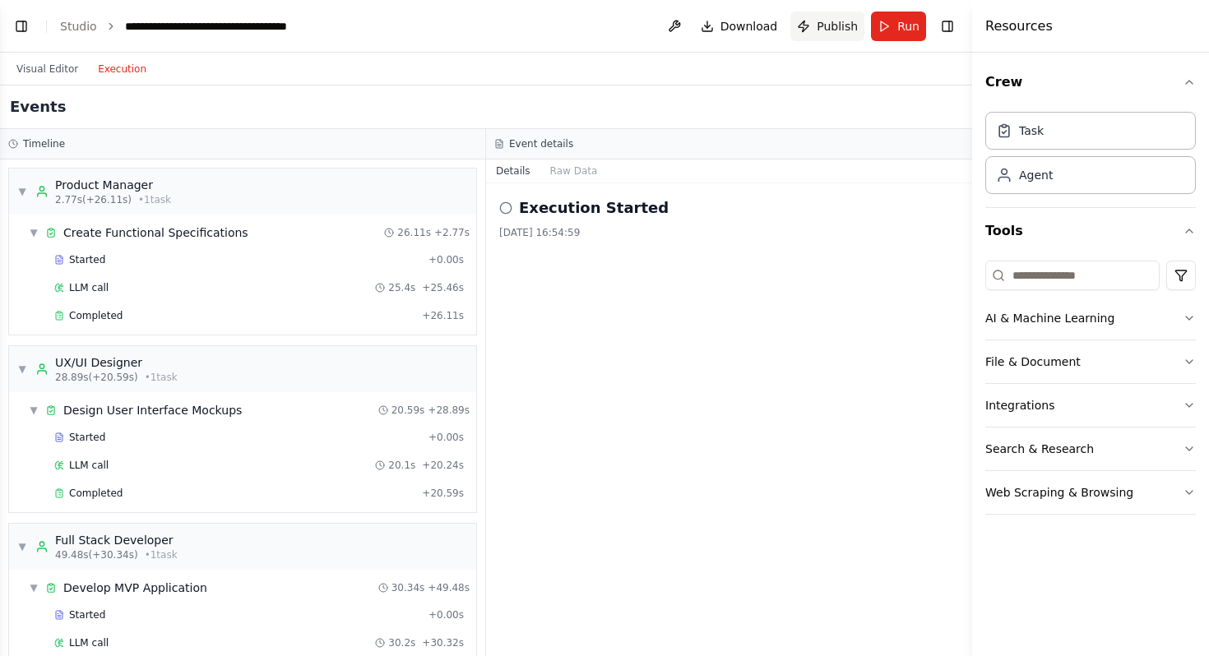
click at [837, 25] on span "Publish" at bounding box center [837, 26] width 41 height 16
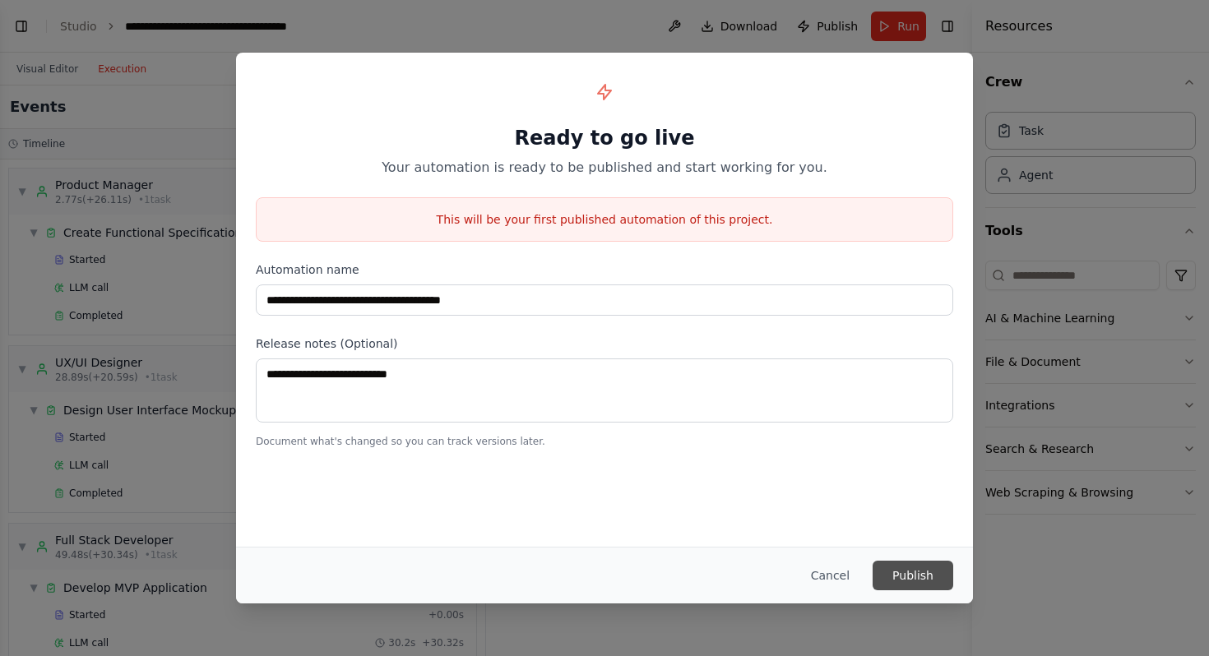
click at [901, 572] on button "Publish" at bounding box center [913, 576] width 81 height 30
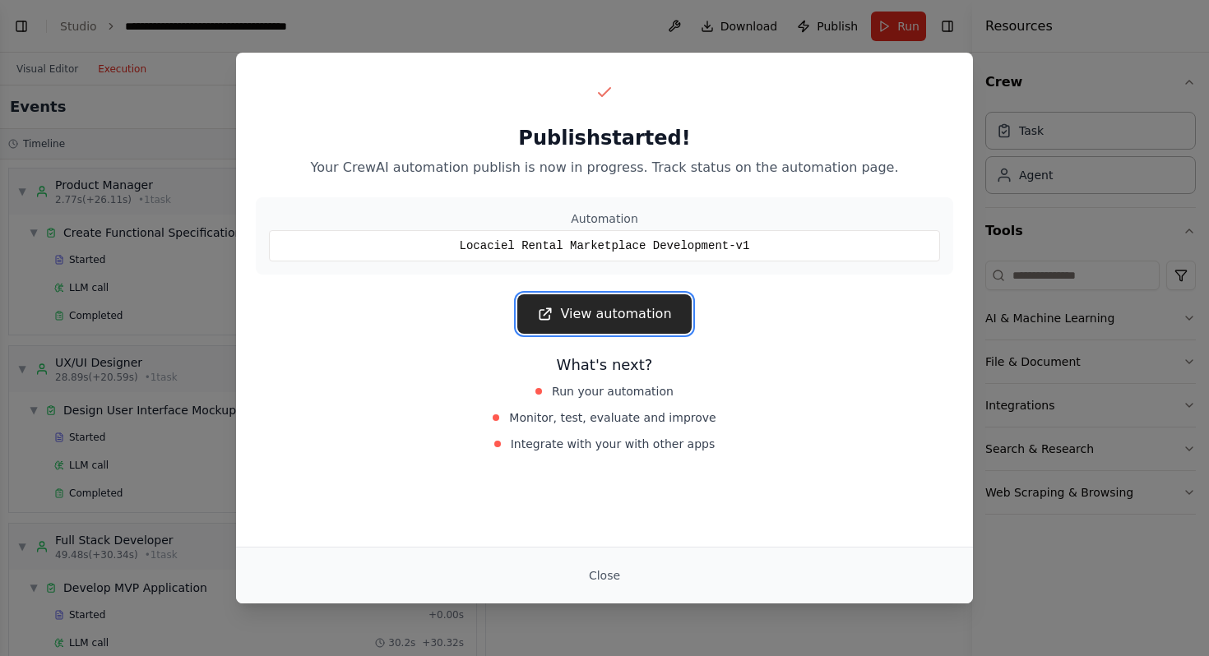
click at [630, 317] on link "View automation" at bounding box center [604, 313] width 174 height 39
click at [600, 317] on link "View automation" at bounding box center [604, 313] width 174 height 39
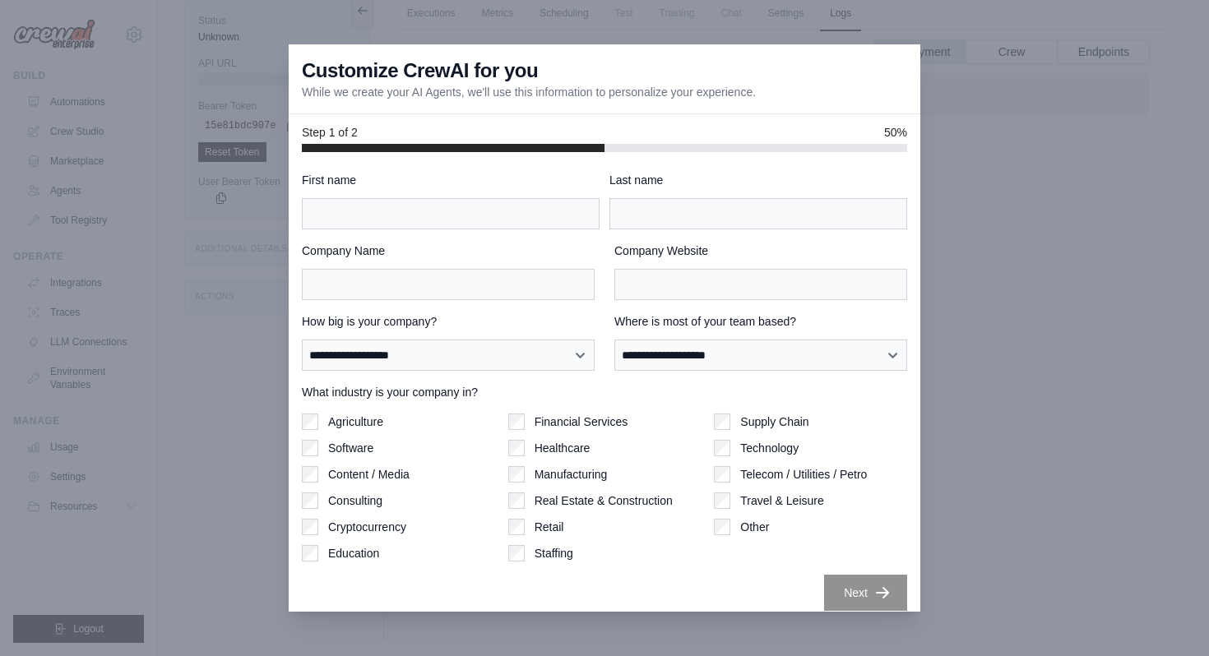
scroll to position [12, 0]
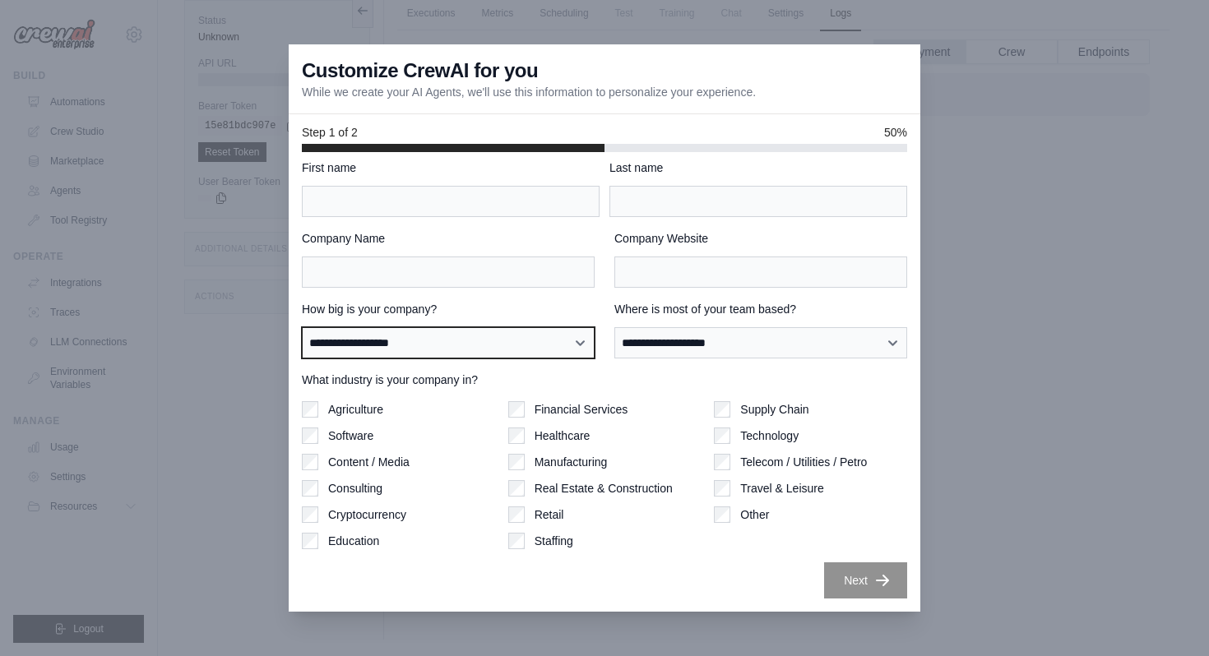
click at [428, 331] on select "**********" at bounding box center [448, 342] width 293 height 31
select select "**********"
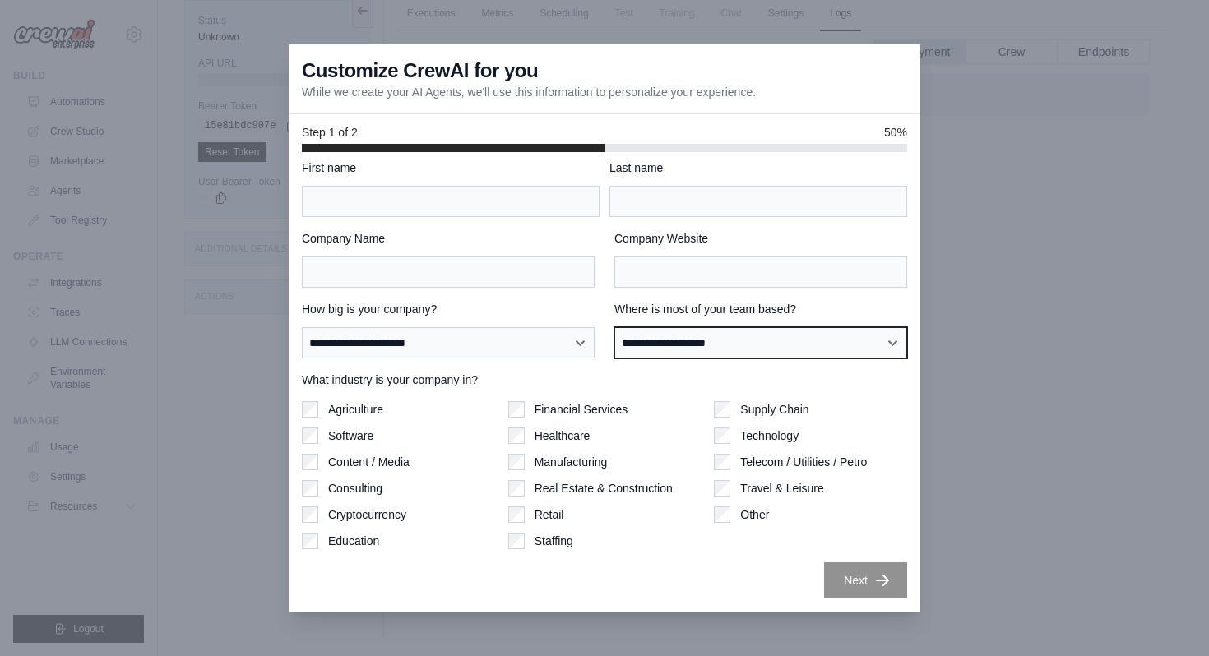
click at [683, 347] on select "**********" at bounding box center [760, 342] width 293 height 31
select select "******"
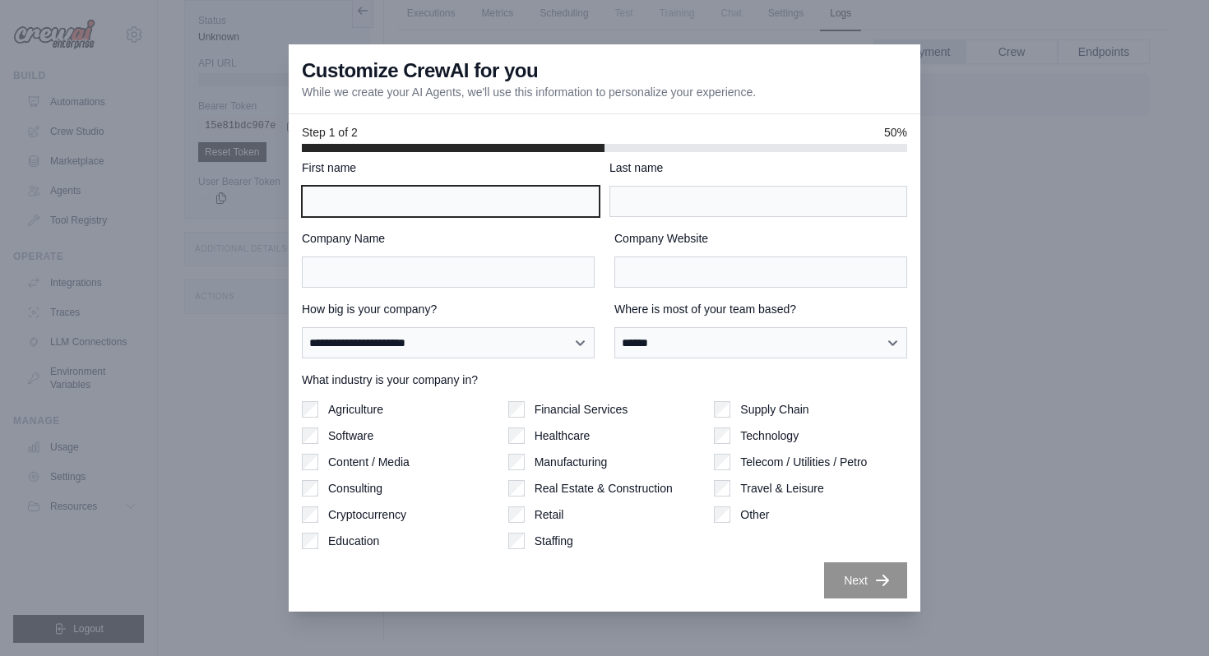
click at [406, 201] on input "First name" at bounding box center [451, 201] width 298 height 31
type input "*******"
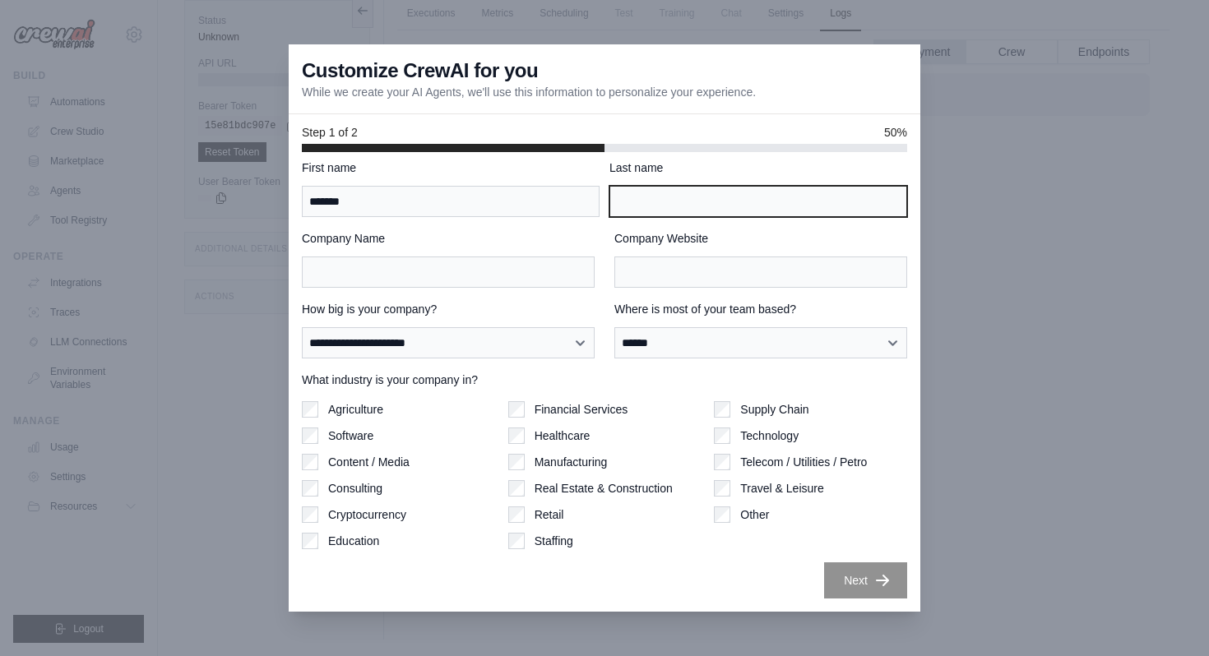
type input "*********"
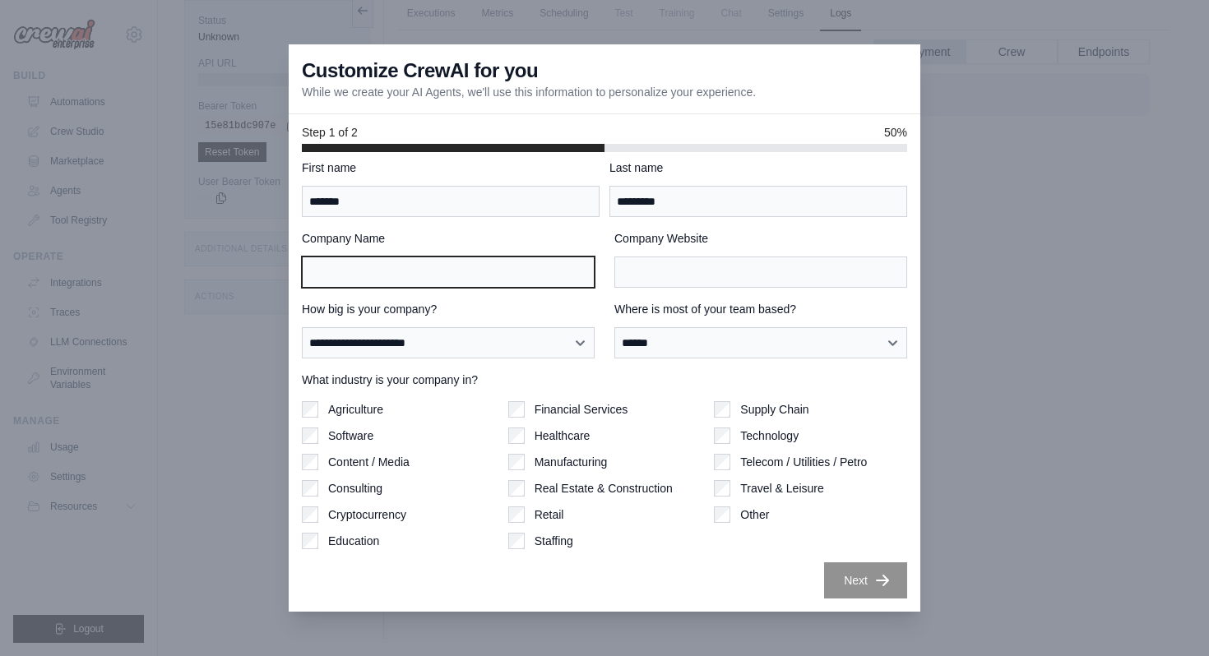
click at [535, 277] on input "Company Name" at bounding box center [448, 272] width 293 height 31
type input "********"
click at [737, 289] on div "**********" at bounding box center [604, 379] width 605 height 439
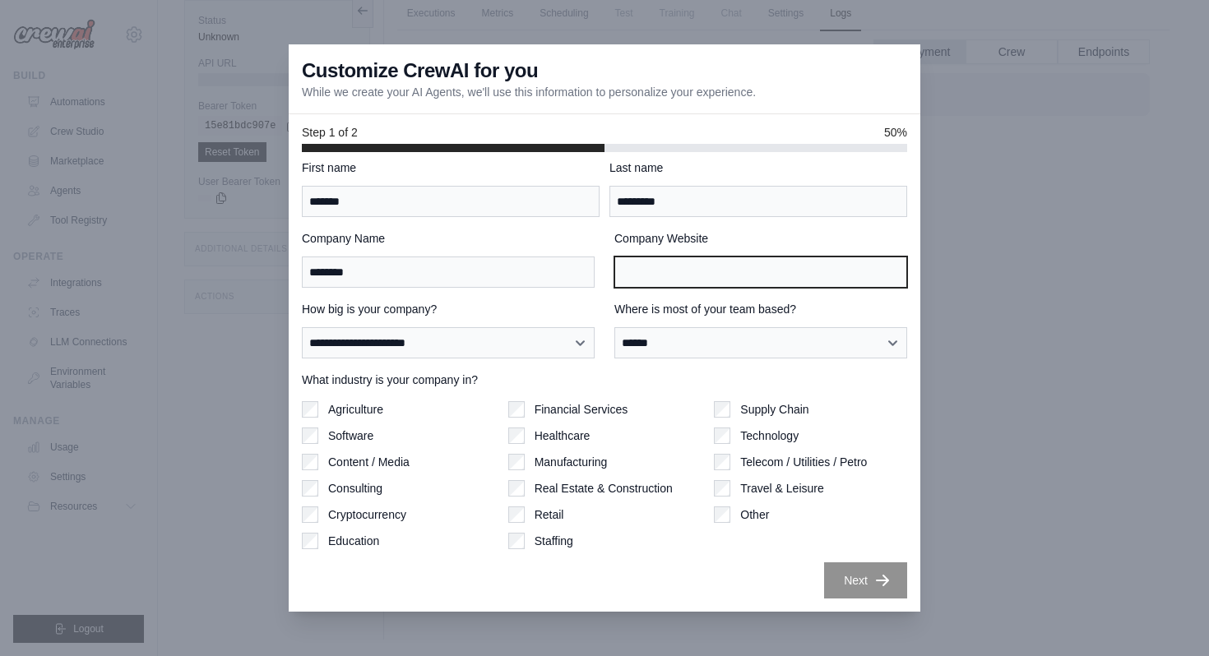
click at [733, 280] on input "Company Website" at bounding box center [760, 272] width 293 height 31
type input "***"
click at [861, 577] on button "Next" at bounding box center [865, 580] width 83 height 36
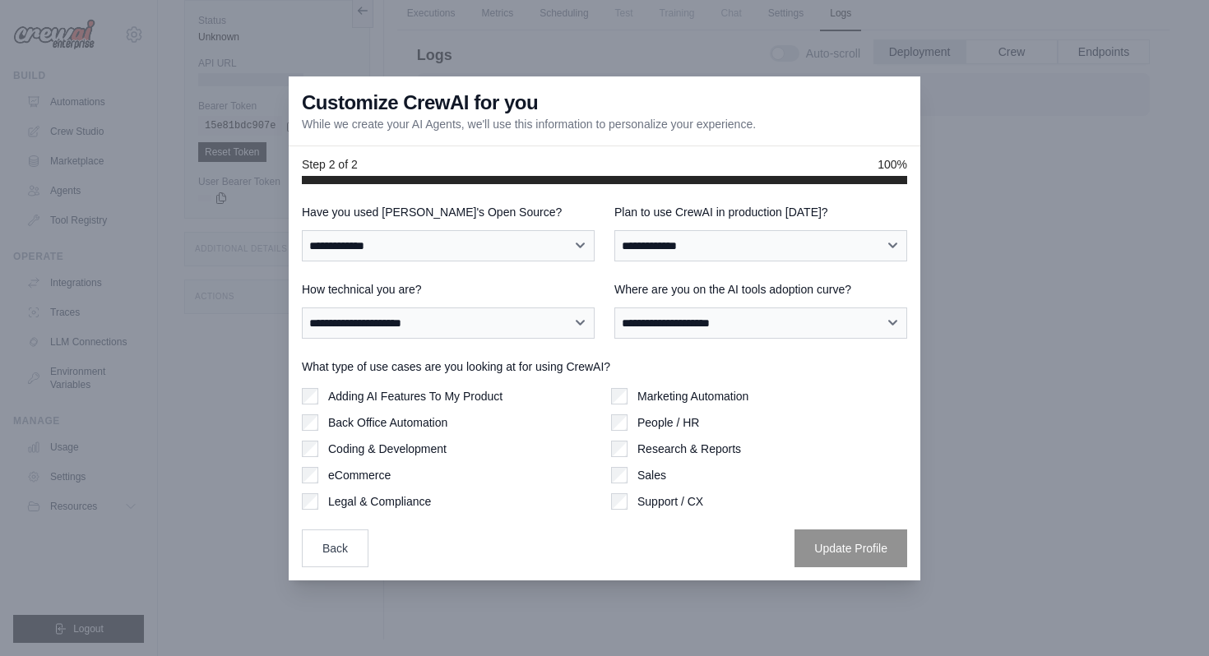
scroll to position [0, 0]
click at [739, 251] on select "**********" at bounding box center [760, 245] width 293 height 31
select select "****"
click at [530, 248] on select "**********" at bounding box center [448, 245] width 293 height 31
select select "**"
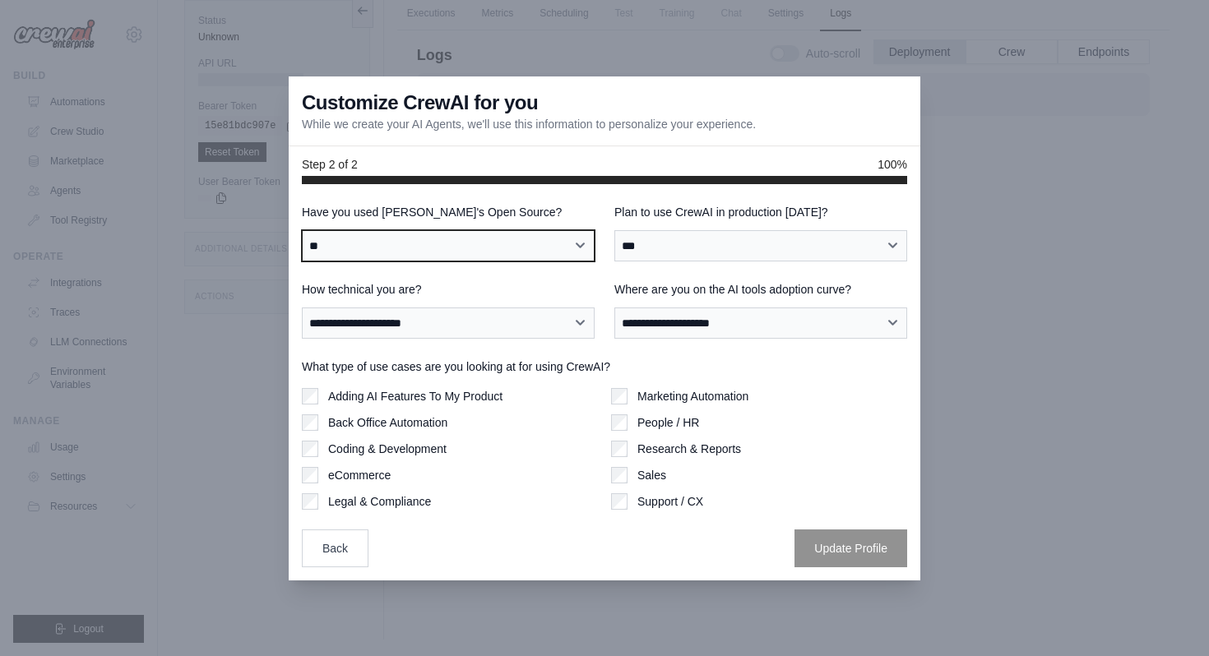
click at [354, 251] on select "**********" at bounding box center [448, 245] width 293 height 31
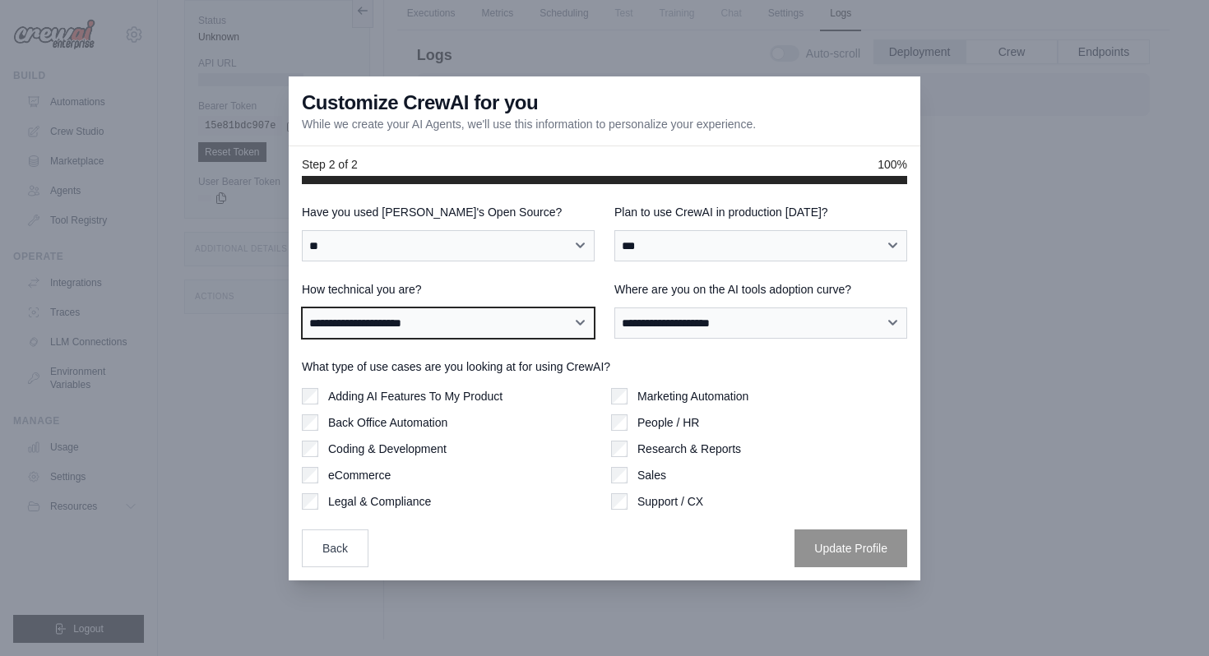
click at [424, 317] on select "**********" at bounding box center [448, 323] width 293 height 31
select select "**********"
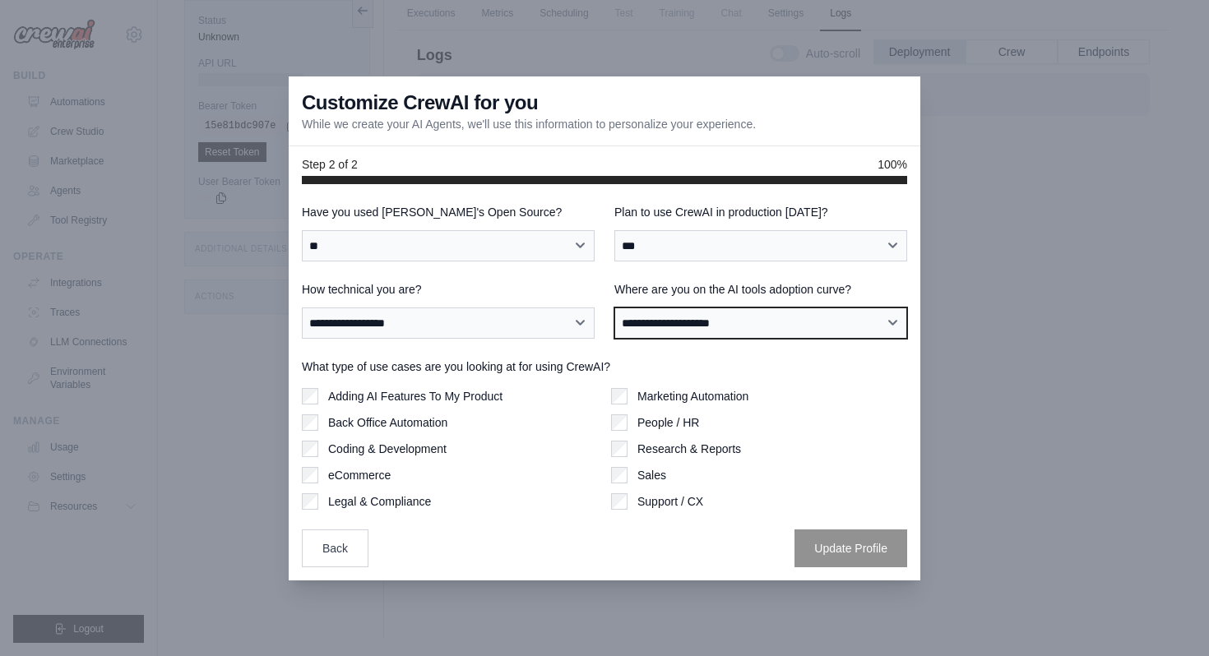
click at [652, 317] on select "**********" at bounding box center [760, 323] width 293 height 31
select select "**********"
click at [383, 442] on label "Coding & Development" at bounding box center [387, 449] width 118 height 16
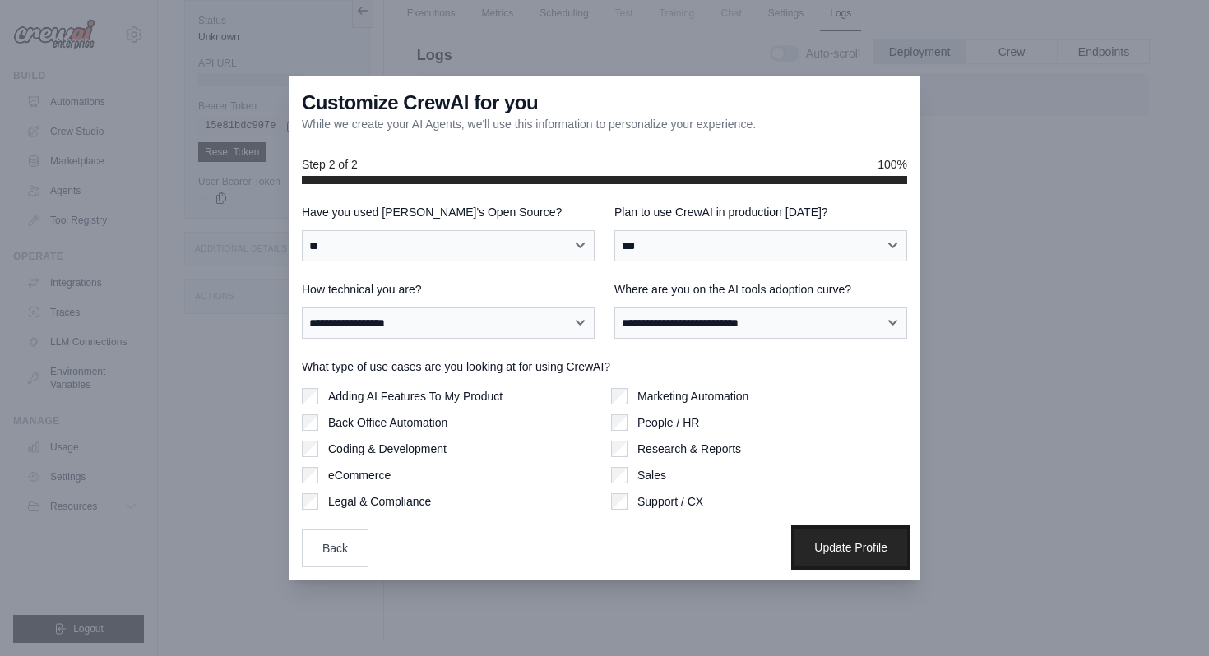
click at [858, 544] on button "Update Profile" at bounding box center [850, 548] width 113 height 38
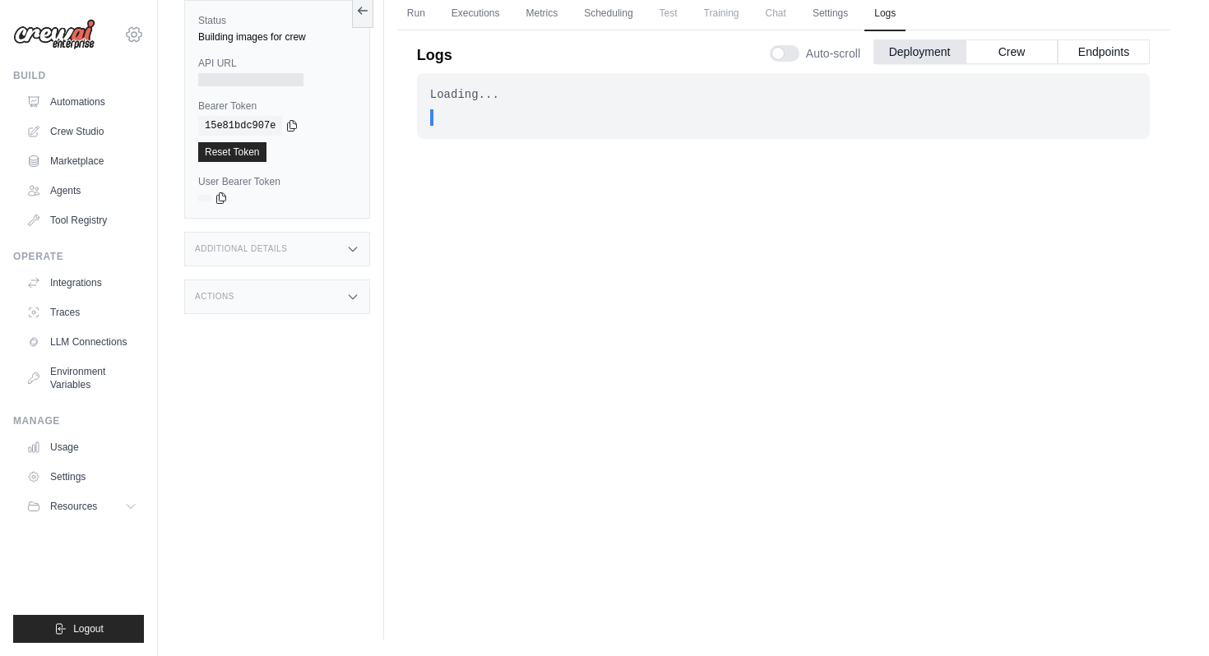
click at [135, 36] on icon at bounding box center [134, 34] width 5 height 5
click at [241, 368] on div "Status Building images for crew API URL Bearer Token copied 15e81bdc907e Reset …" at bounding box center [284, 312] width 200 height 656
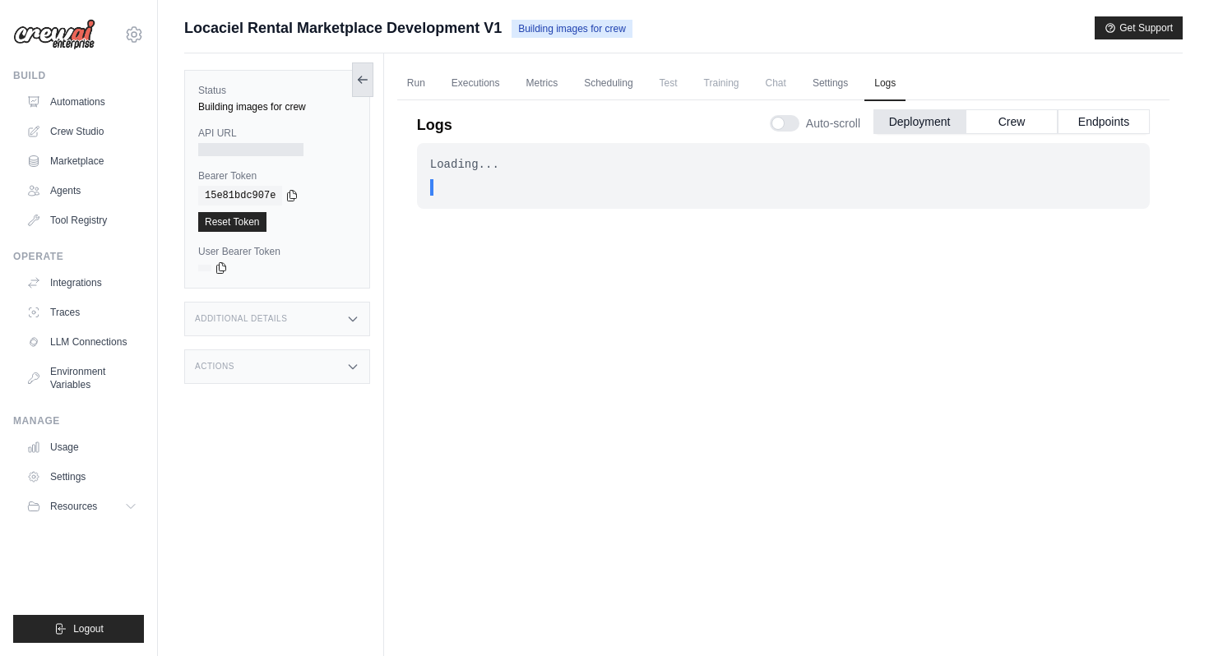
click at [359, 73] on icon at bounding box center [362, 79] width 13 height 13
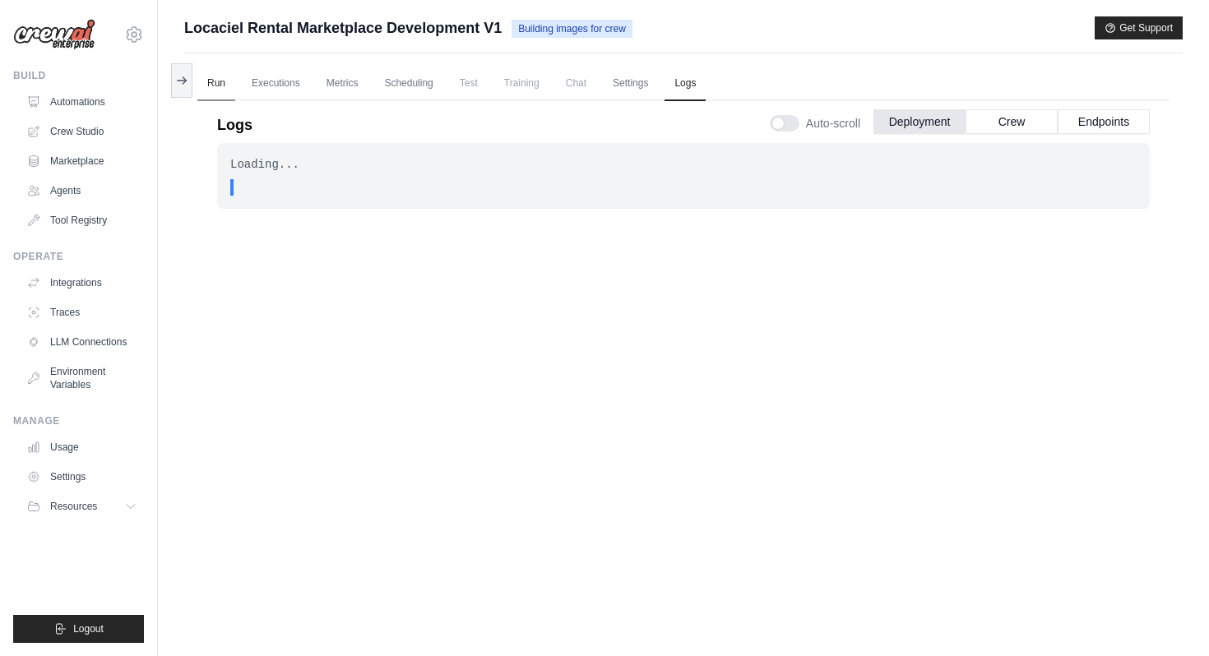
click at [204, 84] on link "Run" at bounding box center [216, 84] width 38 height 35
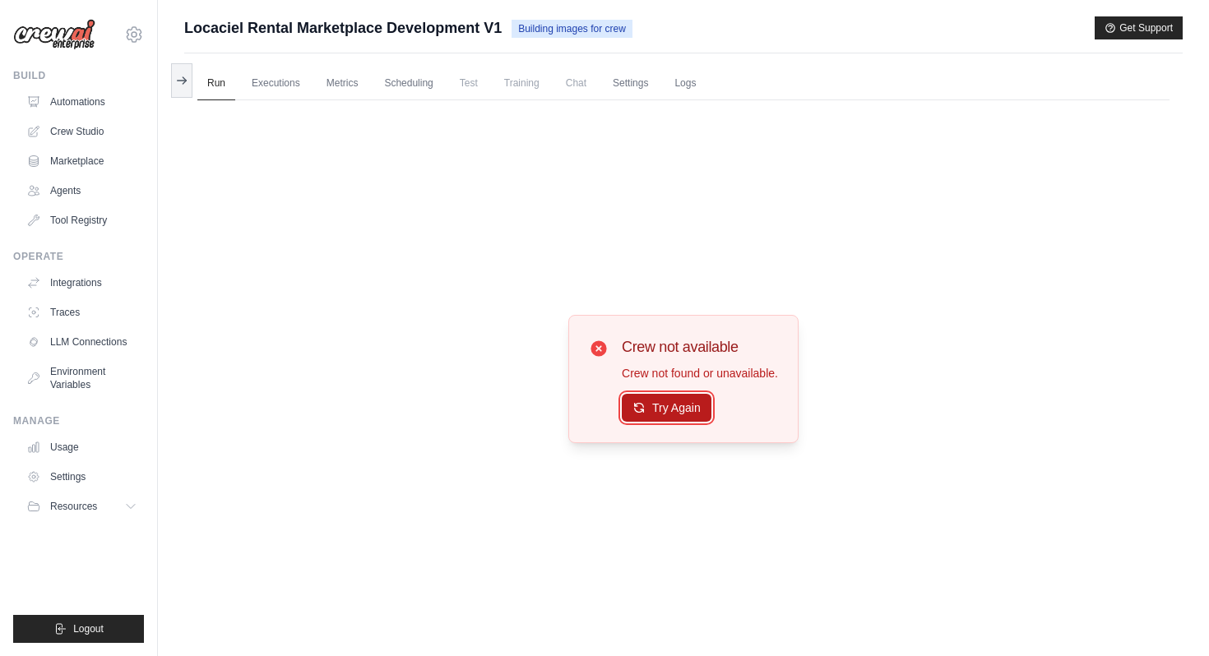
click at [697, 406] on button "Try Again" at bounding box center [667, 408] width 90 height 28
click at [279, 90] on link "Executions" at bounding box center [276, 84] width 68 height 35
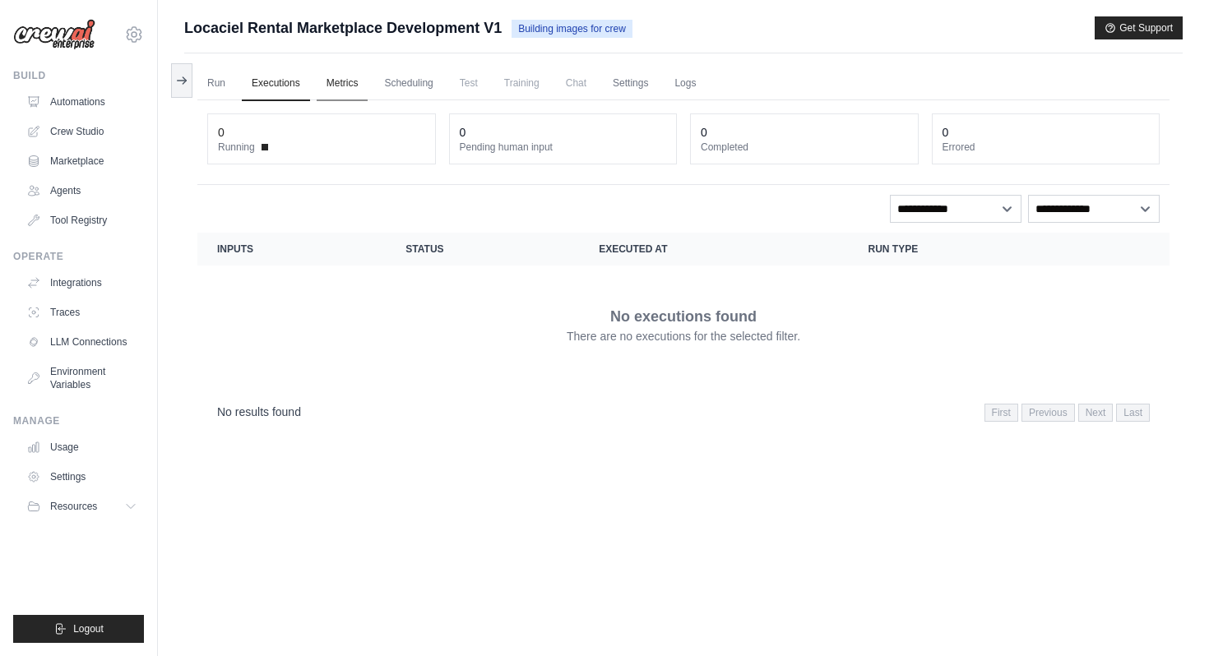
click at [344, 75] on link "Metrics" at bounding box center [343, 84] width 52 height 35
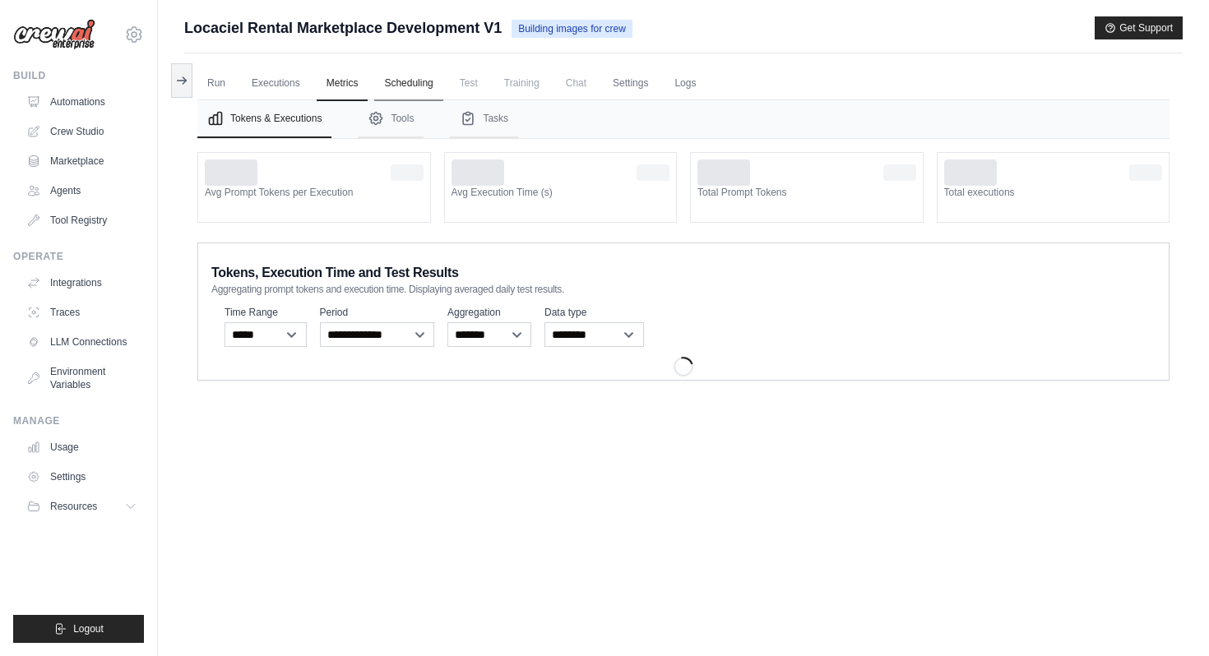
click at [404, 75] on link "Scheduling" at bounding box center [408, 84] width 68 height 35
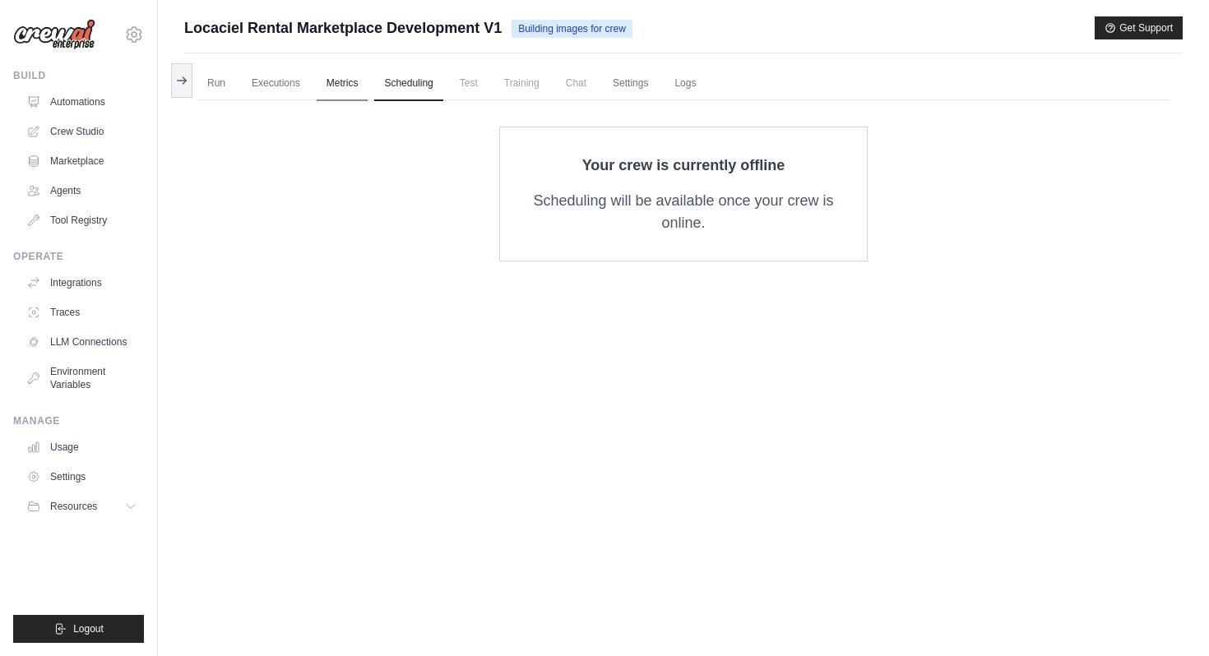
click at [348, 75] on link "Metrics" at bounding box center [343, 84] width 52 height 35
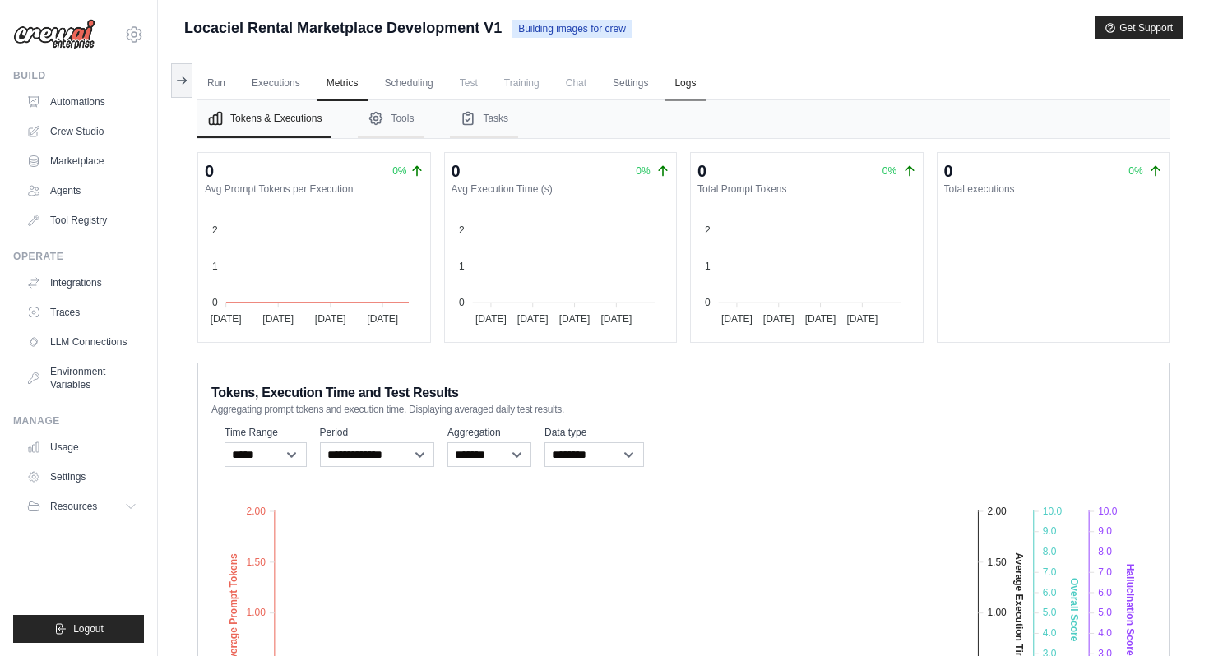
click at [695, 78] on link "Logs" at bounding box center [684, 84] width 41 height 35
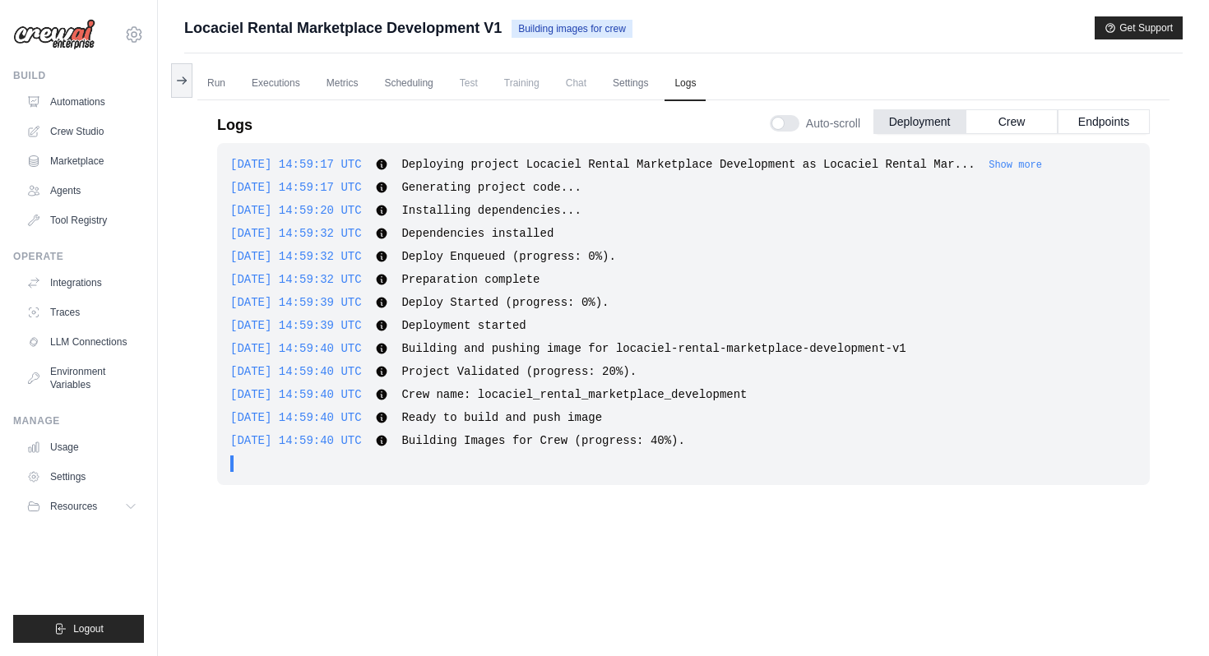
click at [1042, 164] on button "Show more" at bounding box center [1015, 165] width 53 height 13
click at [1002, 119] on button "Crew" at bounding box center [1011, 121] width 92 height 25
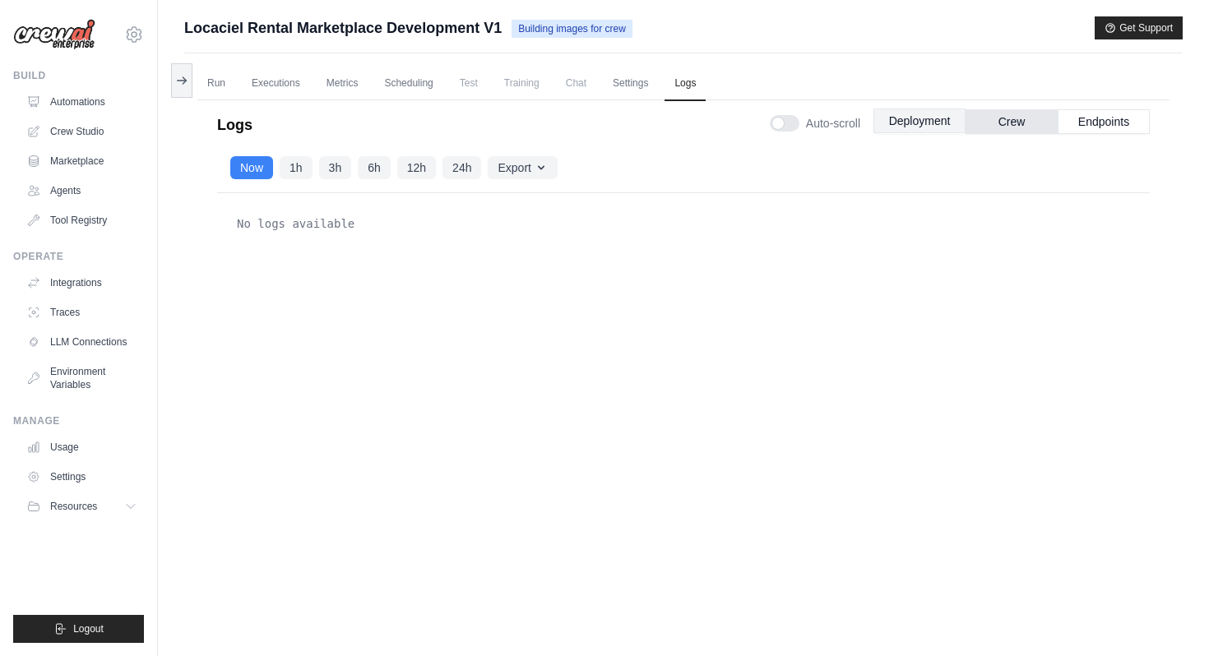
click at [912, 113] on button "Deployment" at bounding box center [919, 121] width 92 height 25
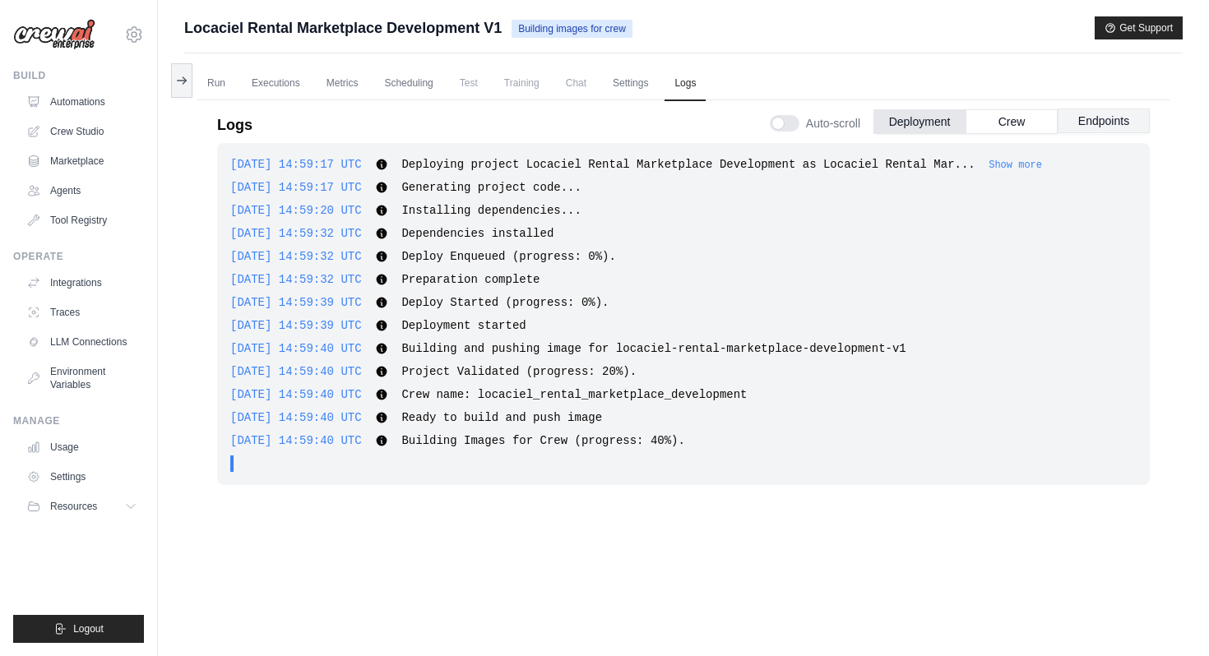
click at [1115, 115] on button "Endpoints" at bounding box center [1104, 121] width 92 height 25
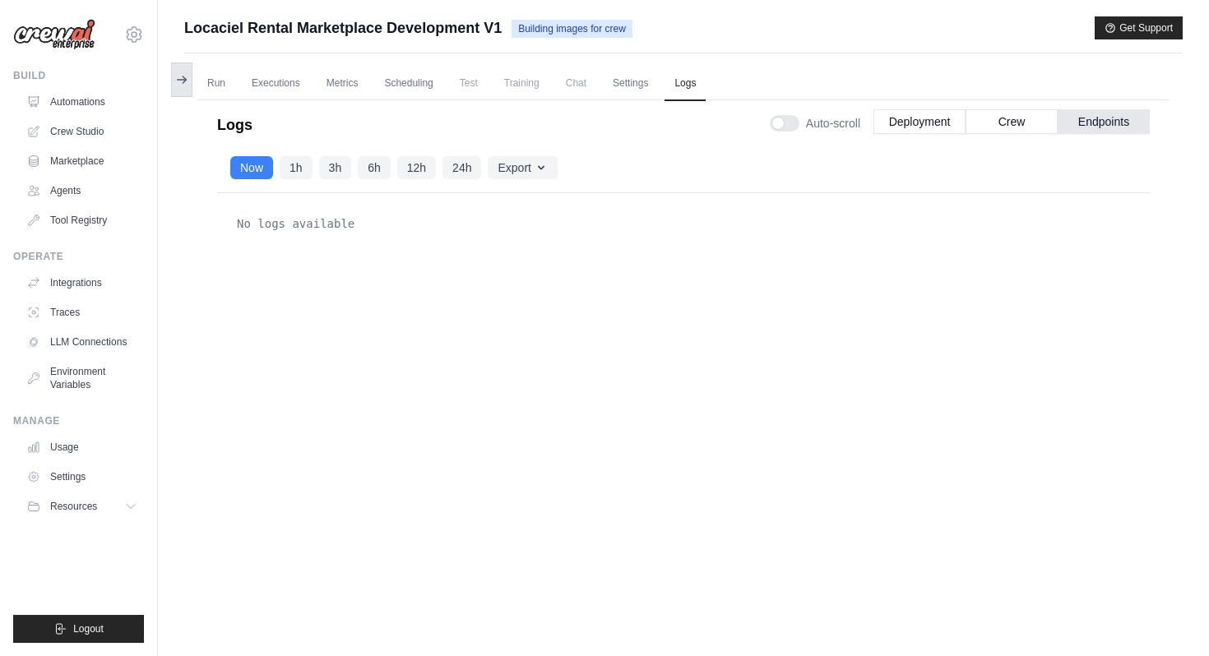
click at [187, 76] on icon at bounding box center [181, 79] width 13 height 13
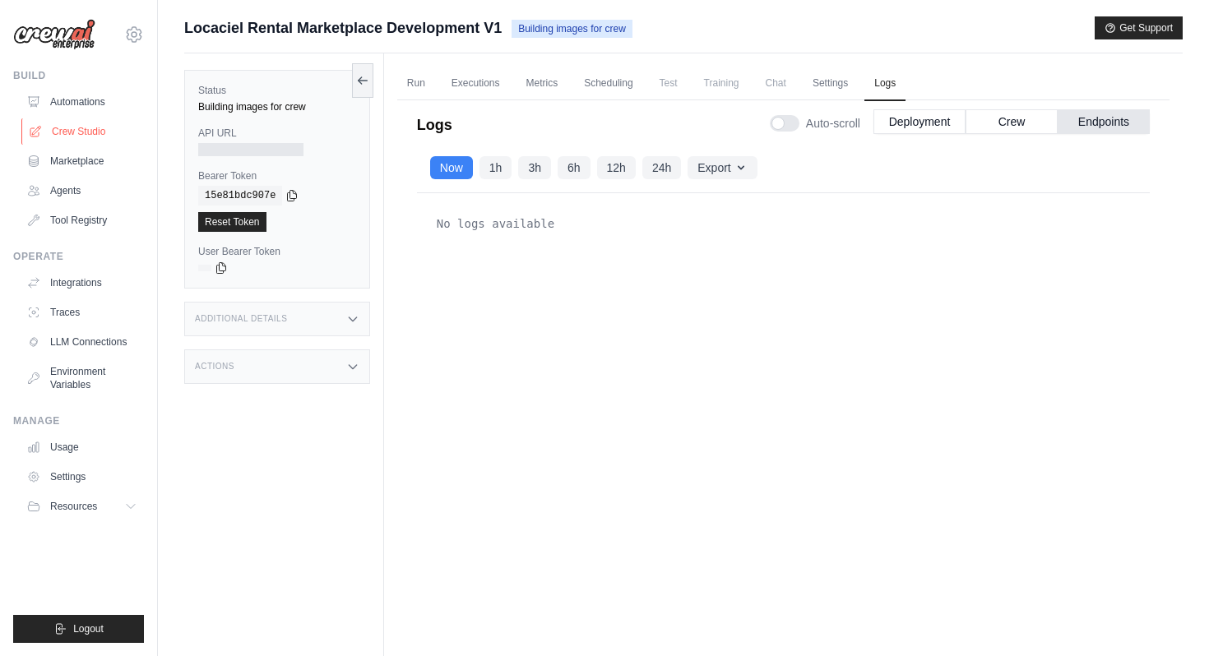
click at [76, 131] on link "Crew Studio" at bounding box center [83, 131] width 124 height 26
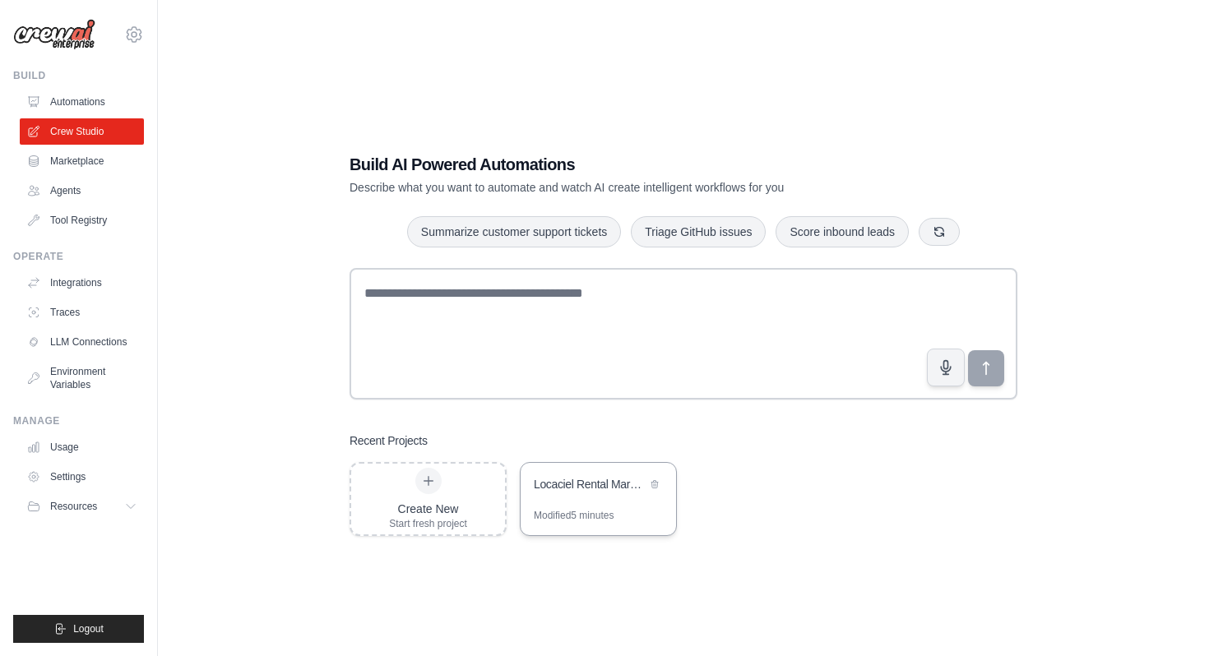
click at [607, 489] on div "Locaciel Rental Marketplace Development" at bounding box center [590, 484] width 113 height 16
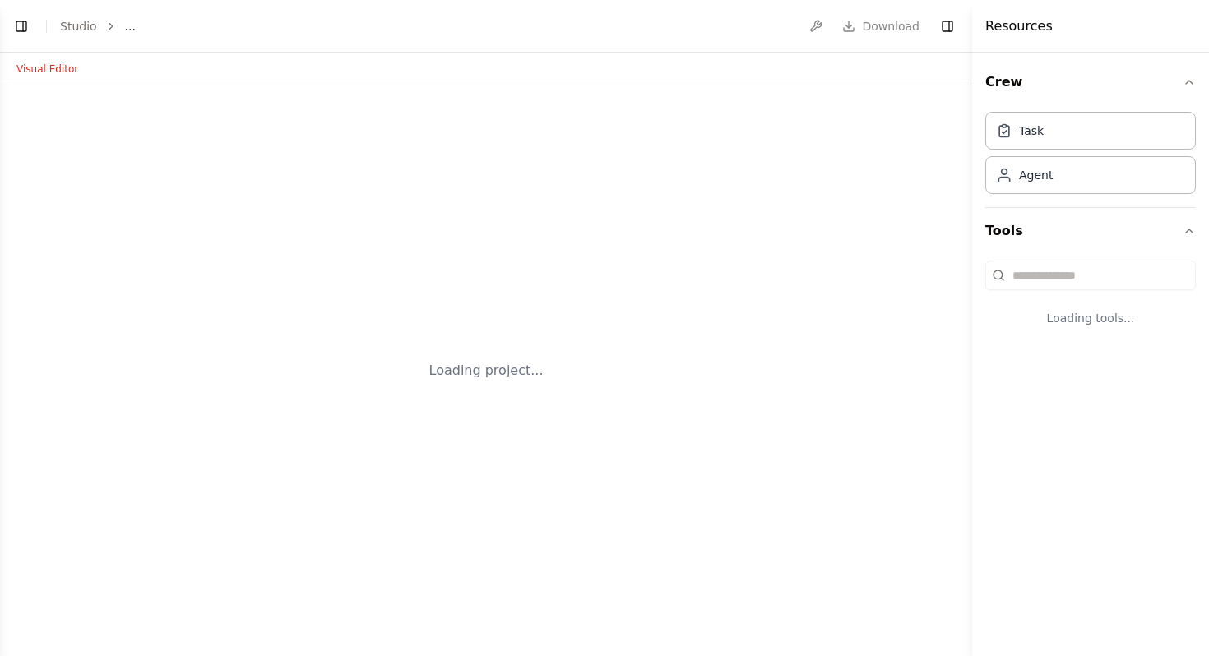
select select "****"
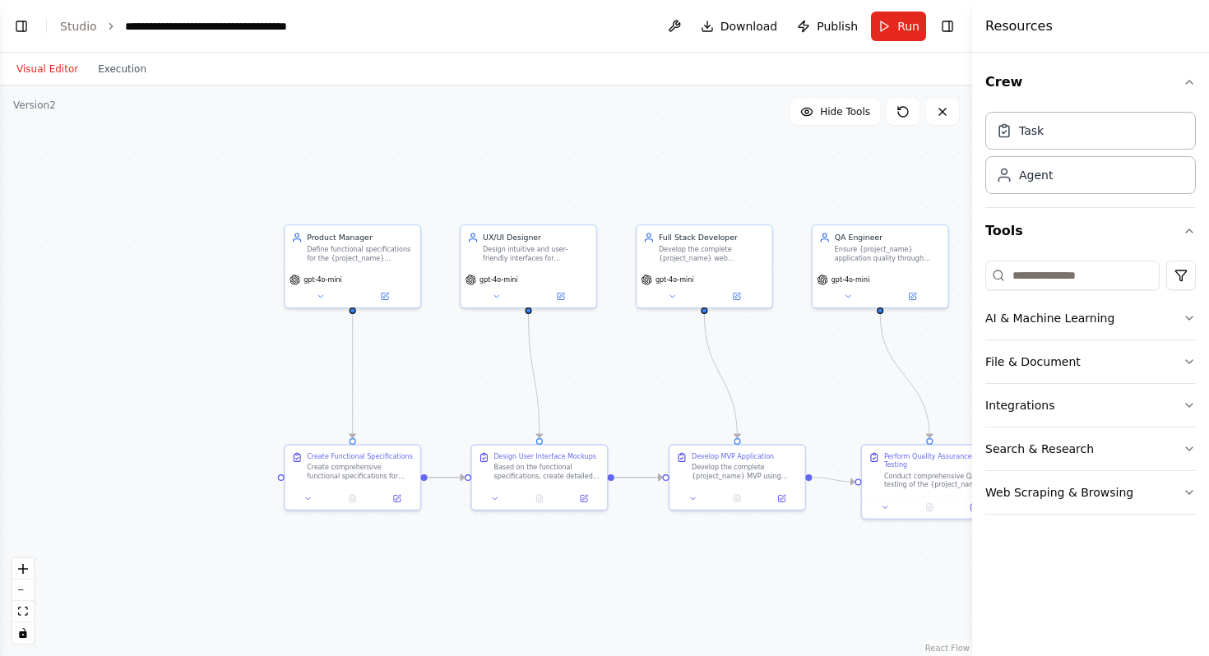
scroll to position [3219, 0]
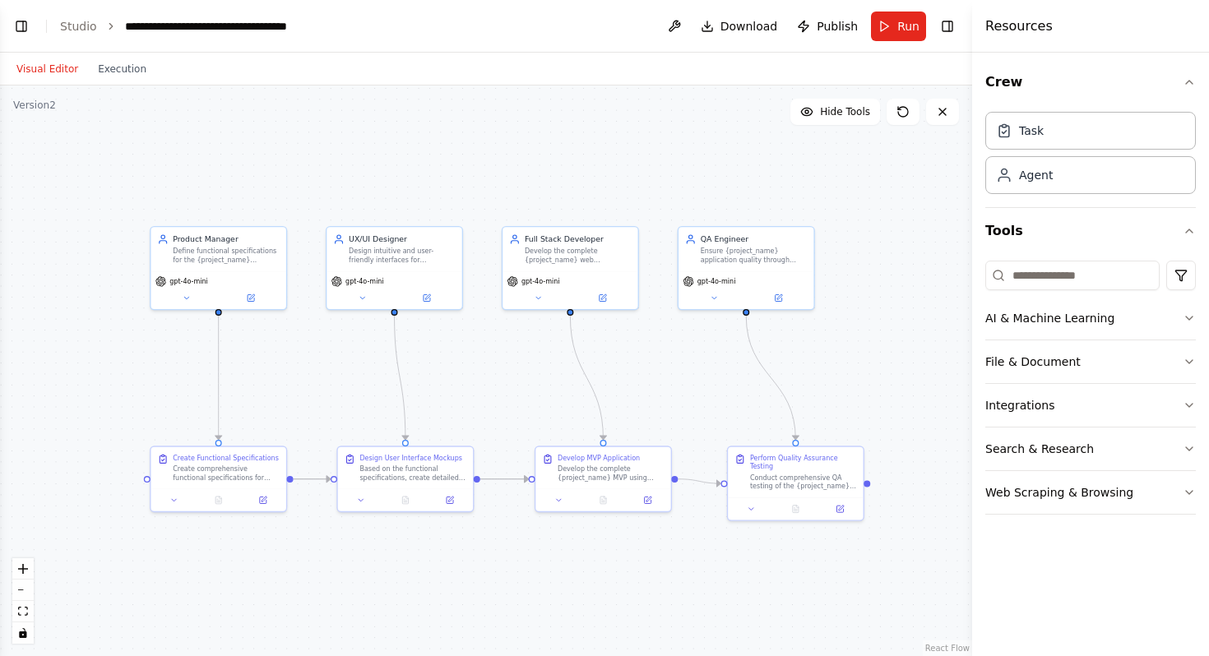
drag, startPoint x: 690, startPoint y: 339, endPoint x: 581, endPoint y: 332, distance: 109.6
click at [581, 332] on div ".deletable-edge-delete-btn { width: 20px; height: 20px; border: 0px solid #ffff…" at bounding box center [486, 371] width 972 height 571
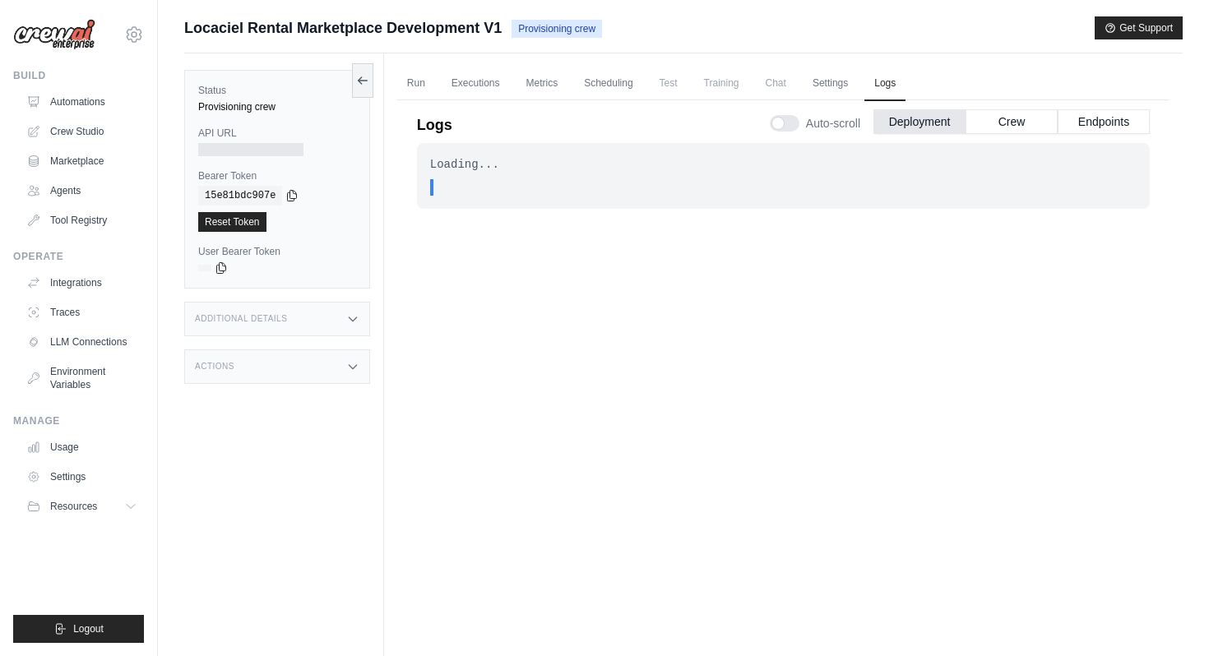
click at [499, 172] on div "Loading..." at bounding box center [783, 164] width 706 height 16
click at [778, 125] on div at bounding box center [785, 123] width 30 height 16
click at [364, 84] on icon at bounding box center [362, 79] width 13 height 13
